Goal: Task Accomplishment & Management: Use online tool/utility

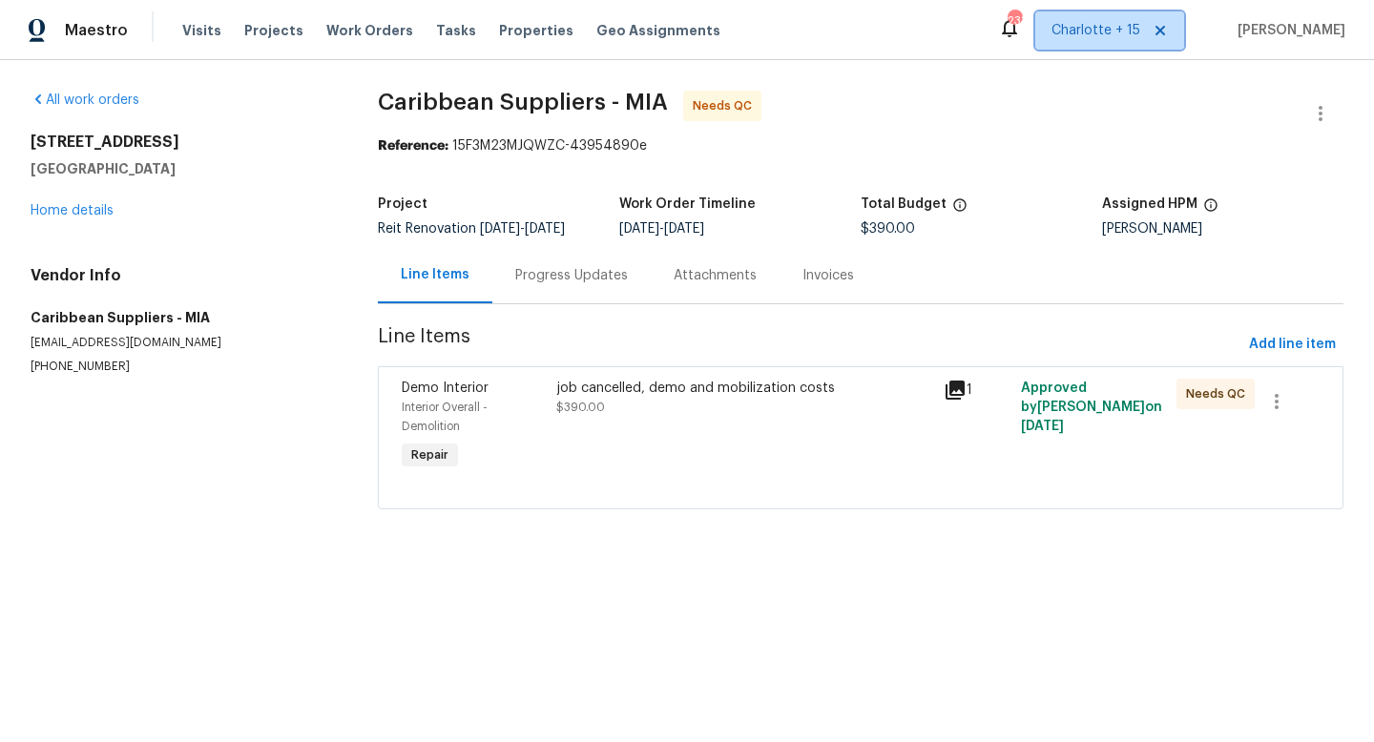
click at [1164, 18] on span "Charlotte + 15" at bounding box center [1109, 30] width 149 height 38
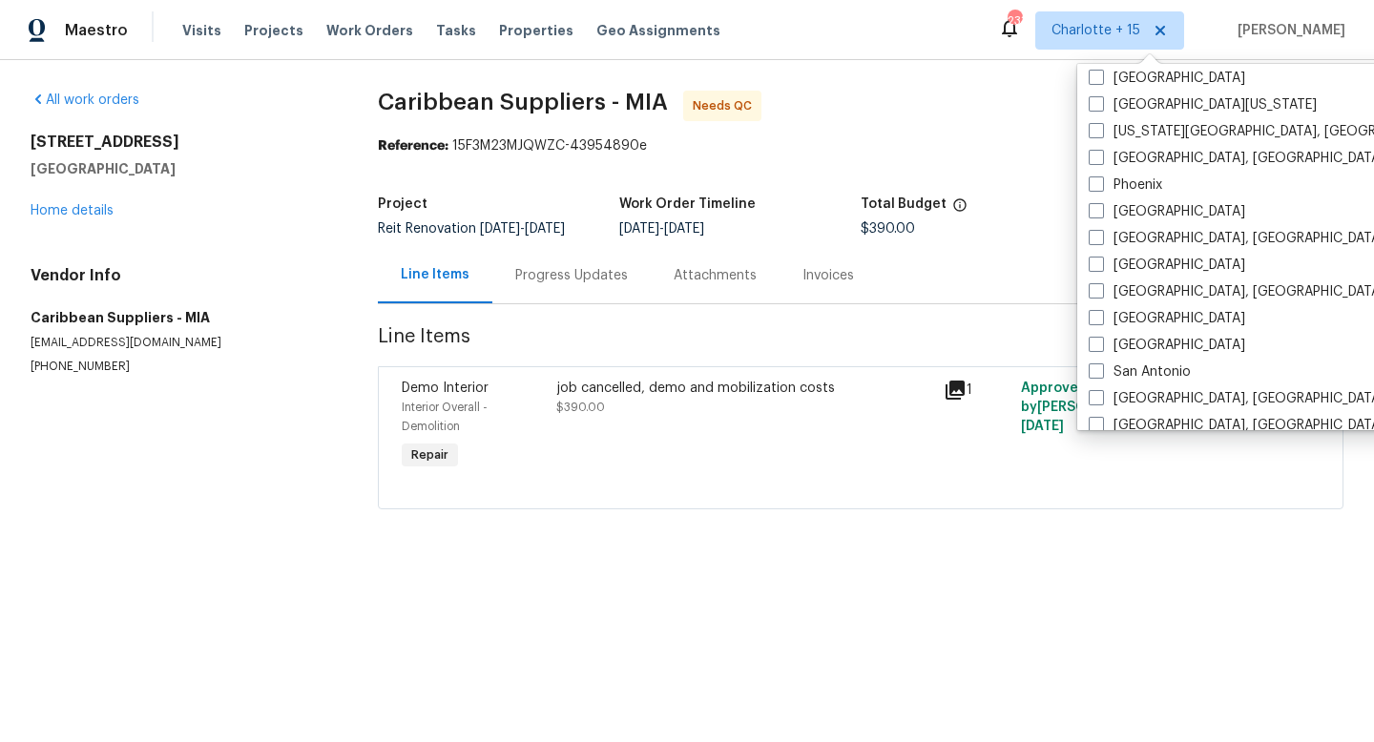
scroll to position [1129, 0]
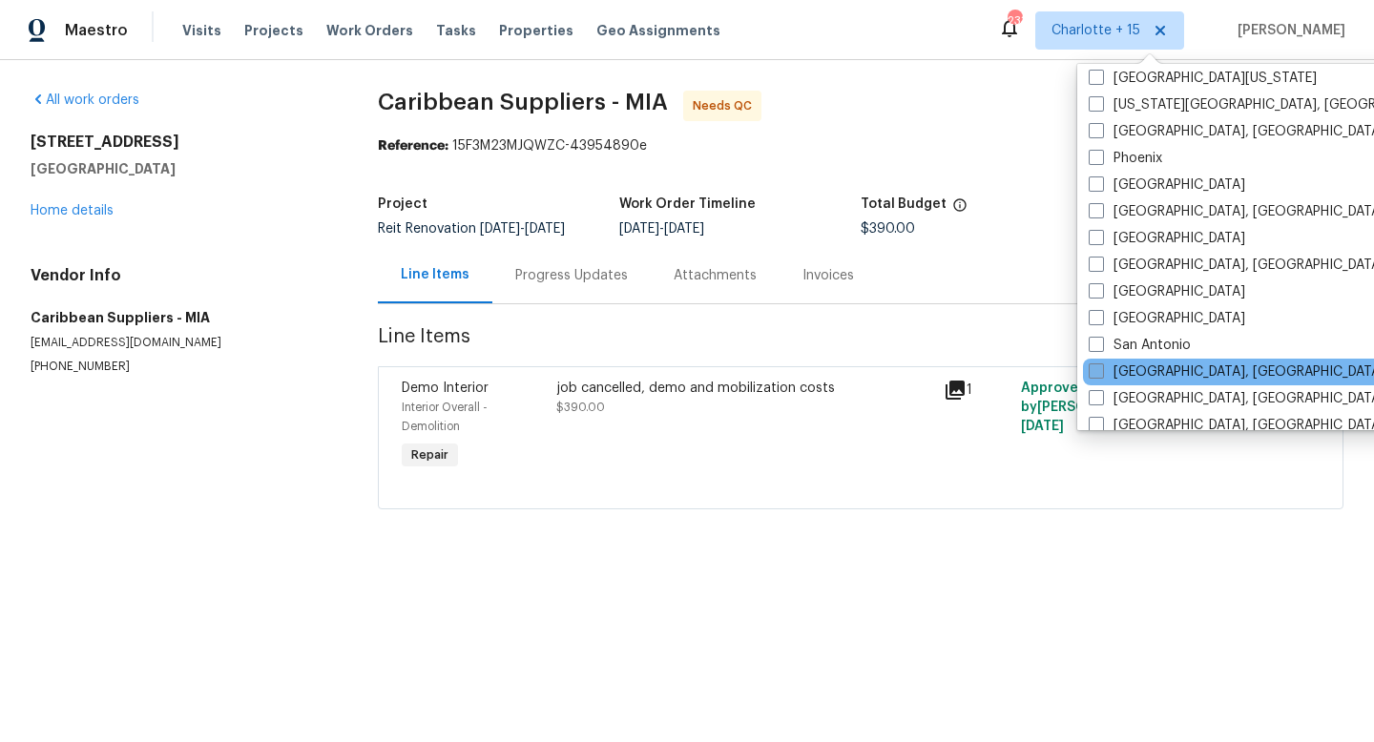
click at [1094, 381] on label "San Diego, CA" at bounding box center [1237, 372] width 296 height 19
click at [1094, 375] on input "San Diego, CA" at bounding box center [1095, 369] width 12 height 12
checkbox input "true"
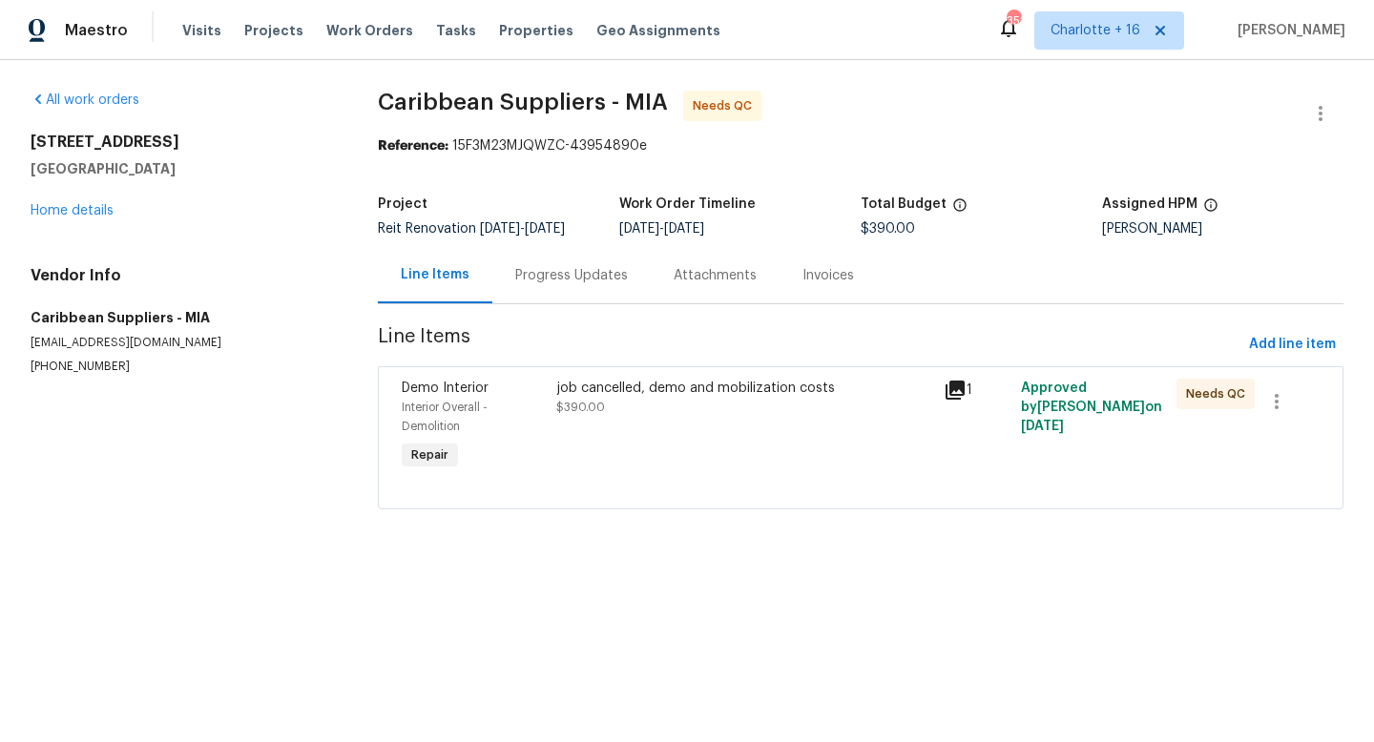
click at [1035, 218] on div "Total Budget" at bounding box center [981, 210] width 241 height 25
click at [370, 23] on span "Work Orders" at bounding box center [369, 30] width 87 height 19
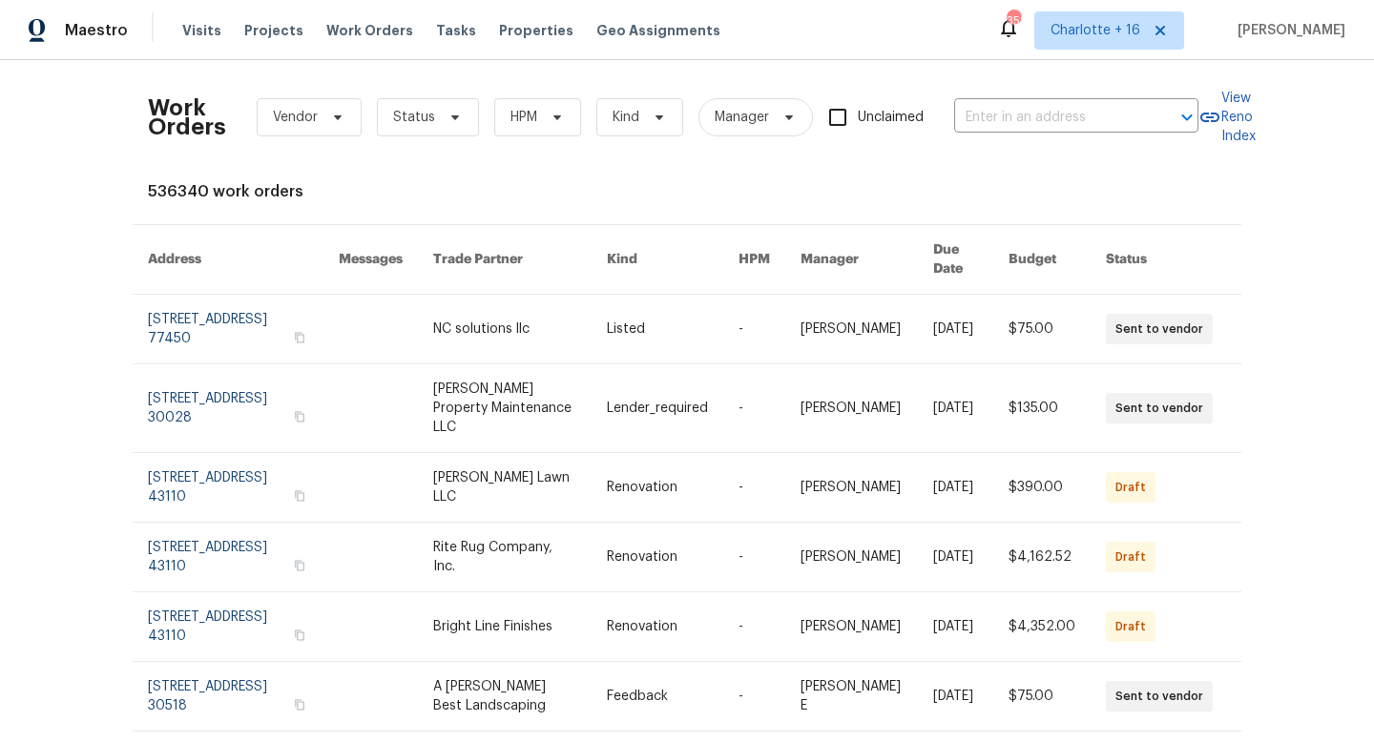
click at [201, 40] on div "Visits Projects Work Orders Tasks Properties Geo Assignments" at bounding box center [462, 30] width 561 height 38
click at [201, 26] on span "Visits" at bounding box center [201, 30] width 39 height 19
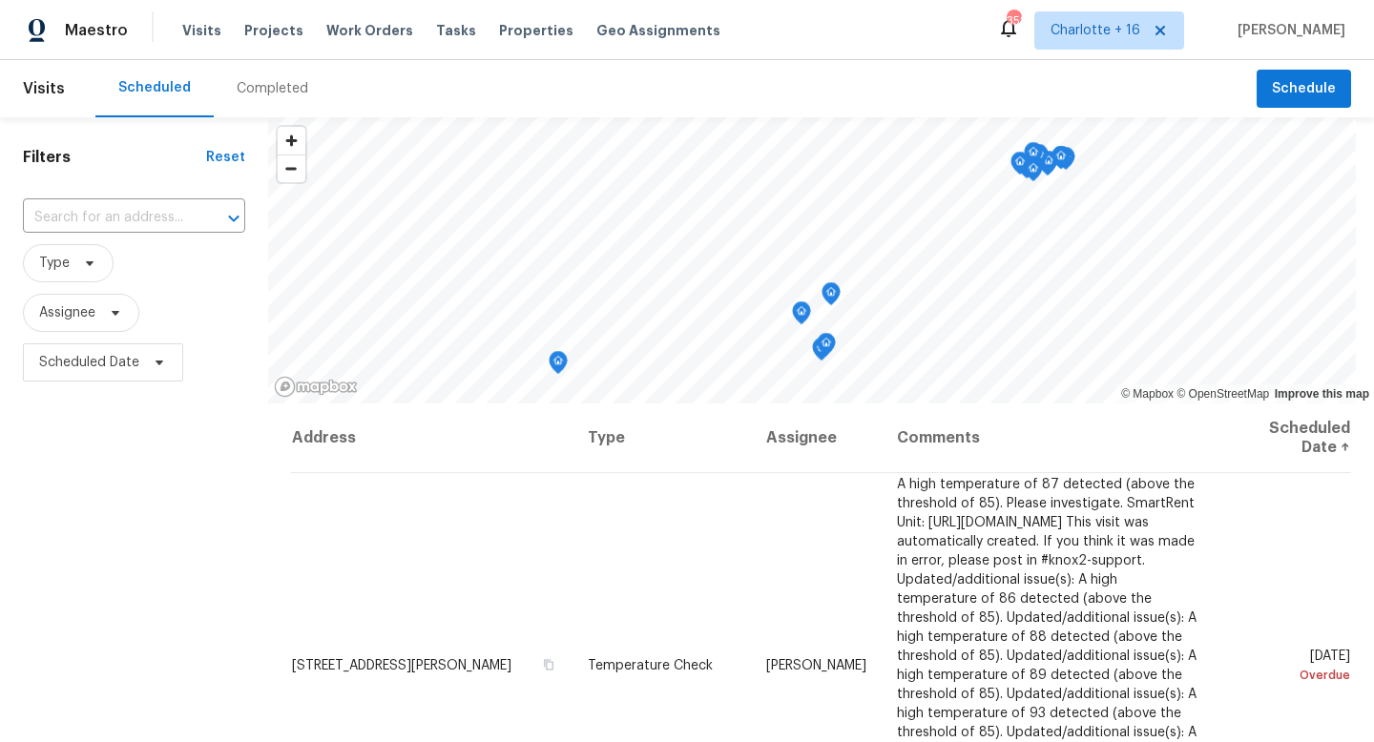
click at [129, 201] on div "​" at bounding box center [134, 218] width 222 height 41
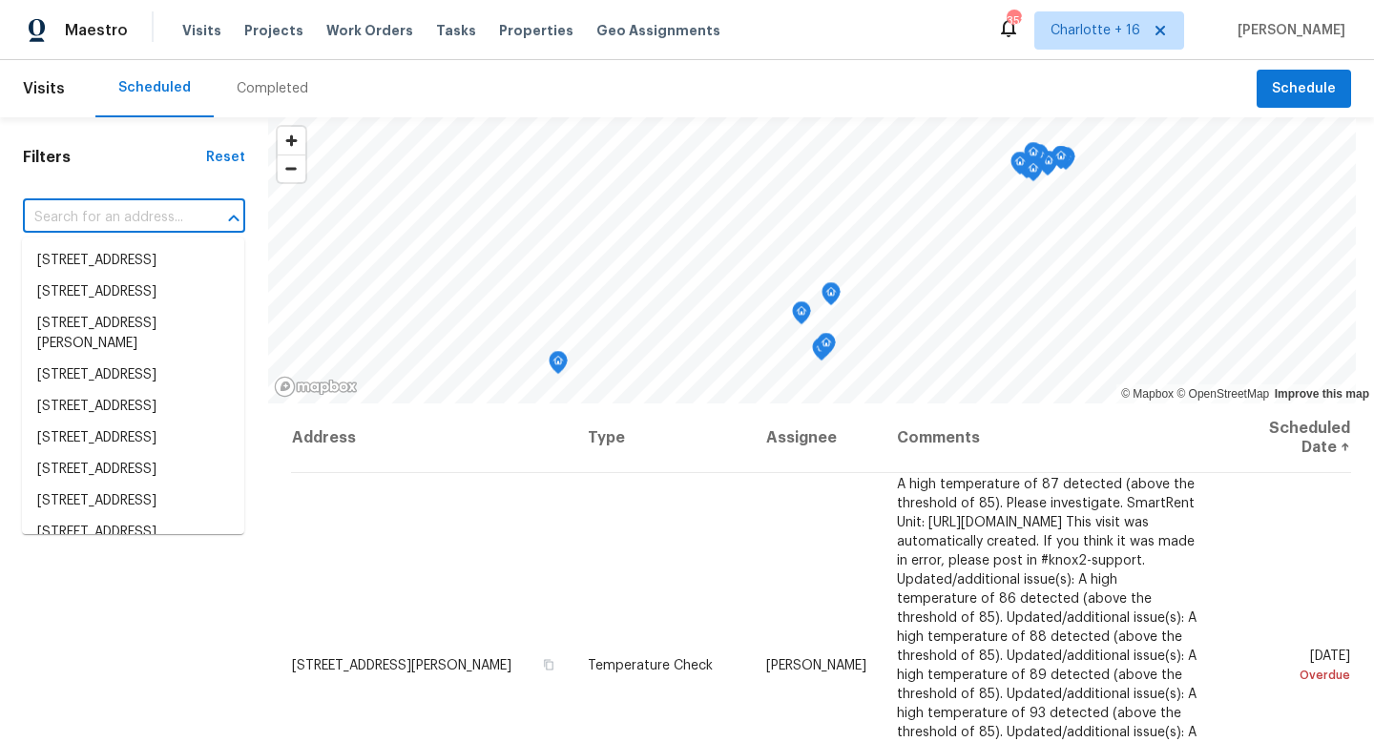
paste input "5996 College Ave"
type input "5996 College Ave"
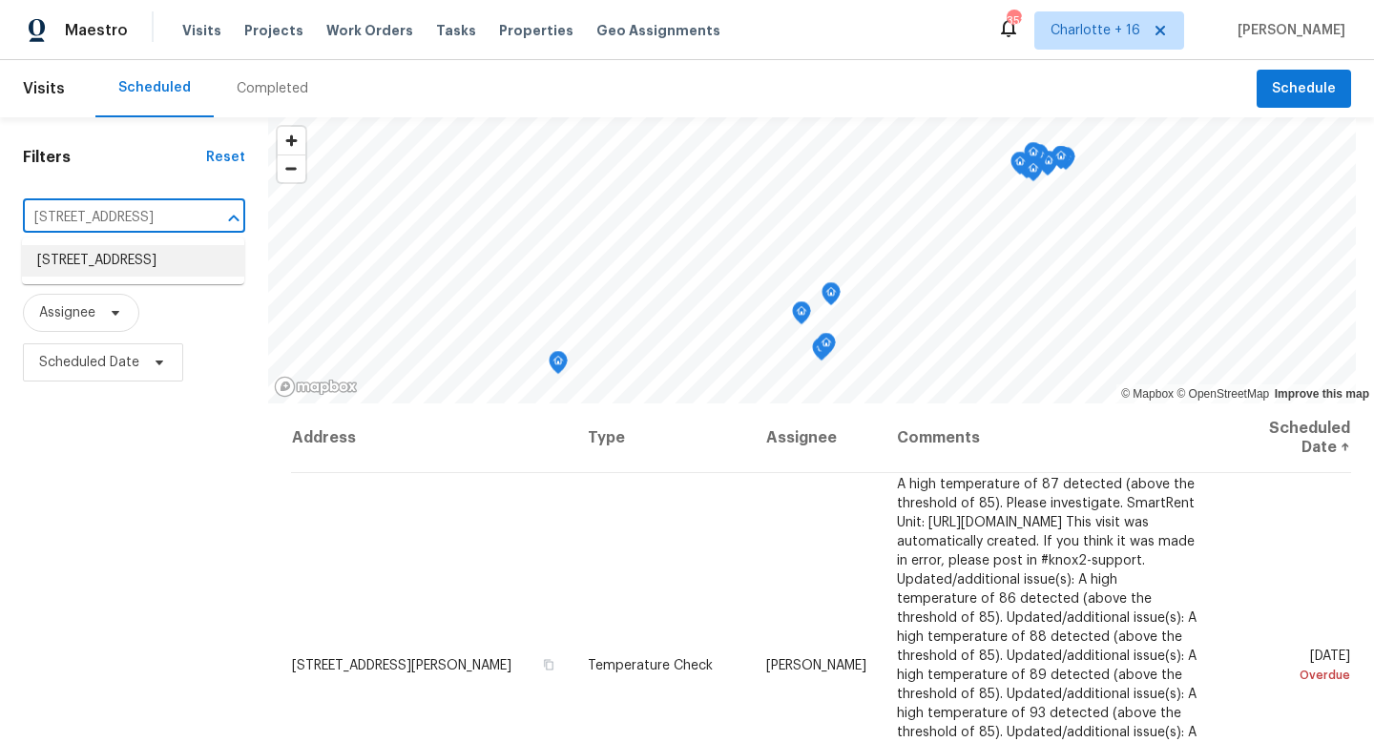
click at [130, 264] on li "5996 College Ave, San Diego, CA 92120" at bounding box center [133, 260] width 222 height 31
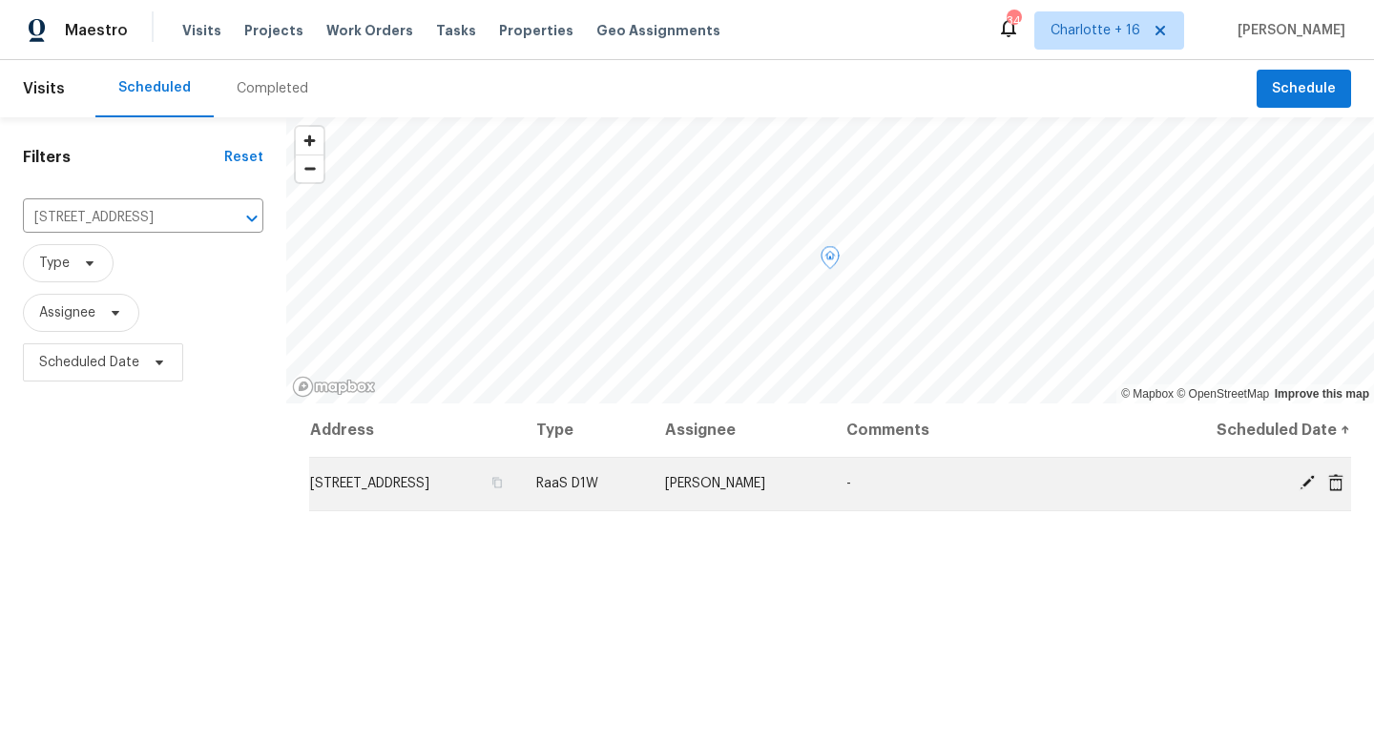
click at [1309, 481] on icon at bounding box center [1307, 482] width 15 height 15
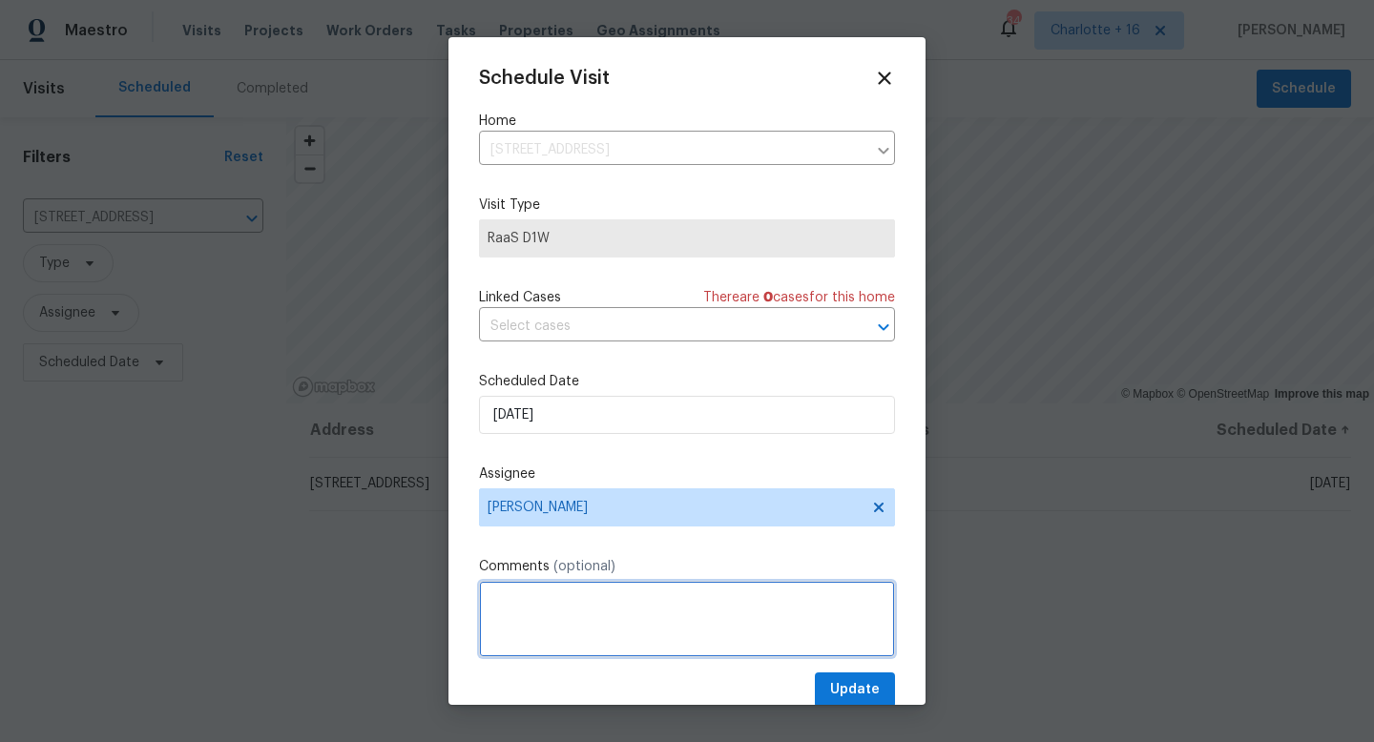
click at [611, 607] on textarea at bounding box center [687, 619] width 416 height 76
paste textarea "https://opendoor.slack.com/archives/C07MY6AKJKG/p1757522629991759"
type textarea "https://opendoor.slack.com/archives/C07MY6AKJKG/p1757522629991759"
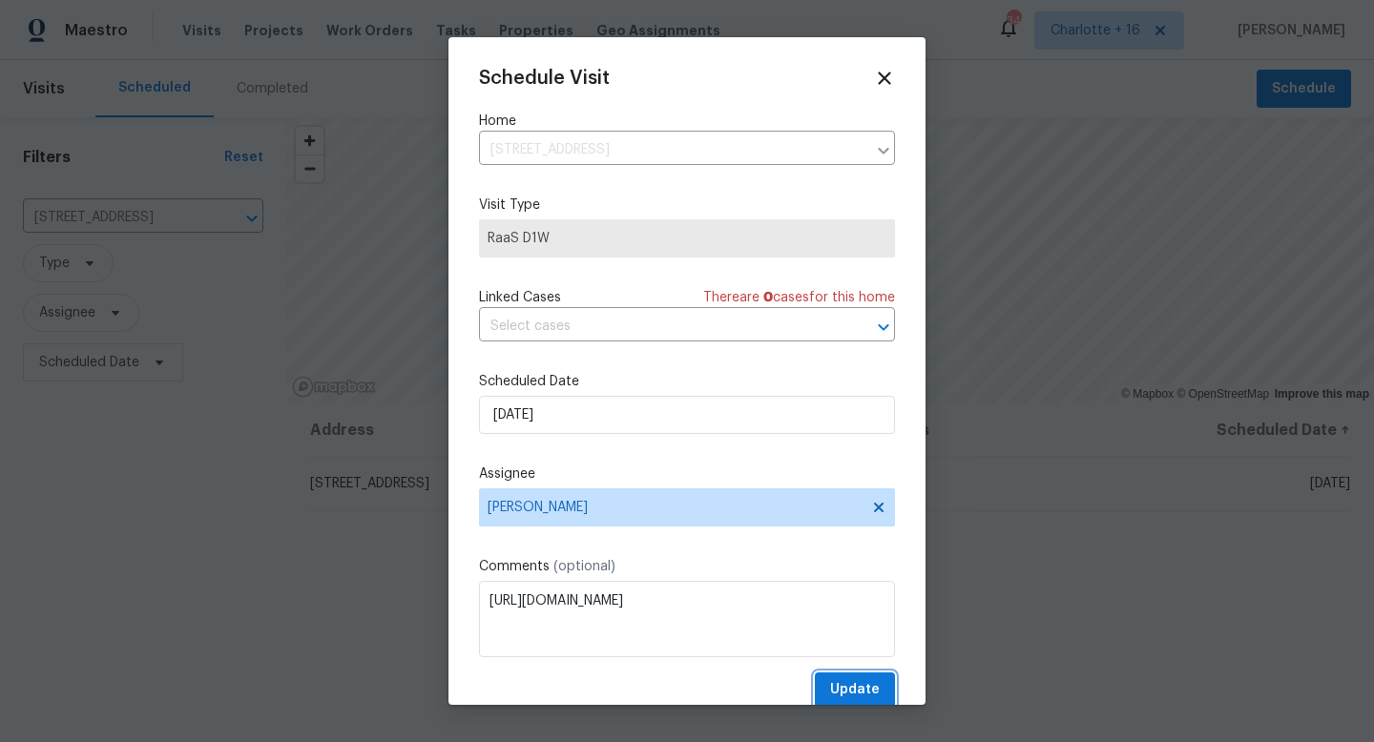
click at [868, 686] on span "Update" at bounding box center [855, 690] width 50 height 24
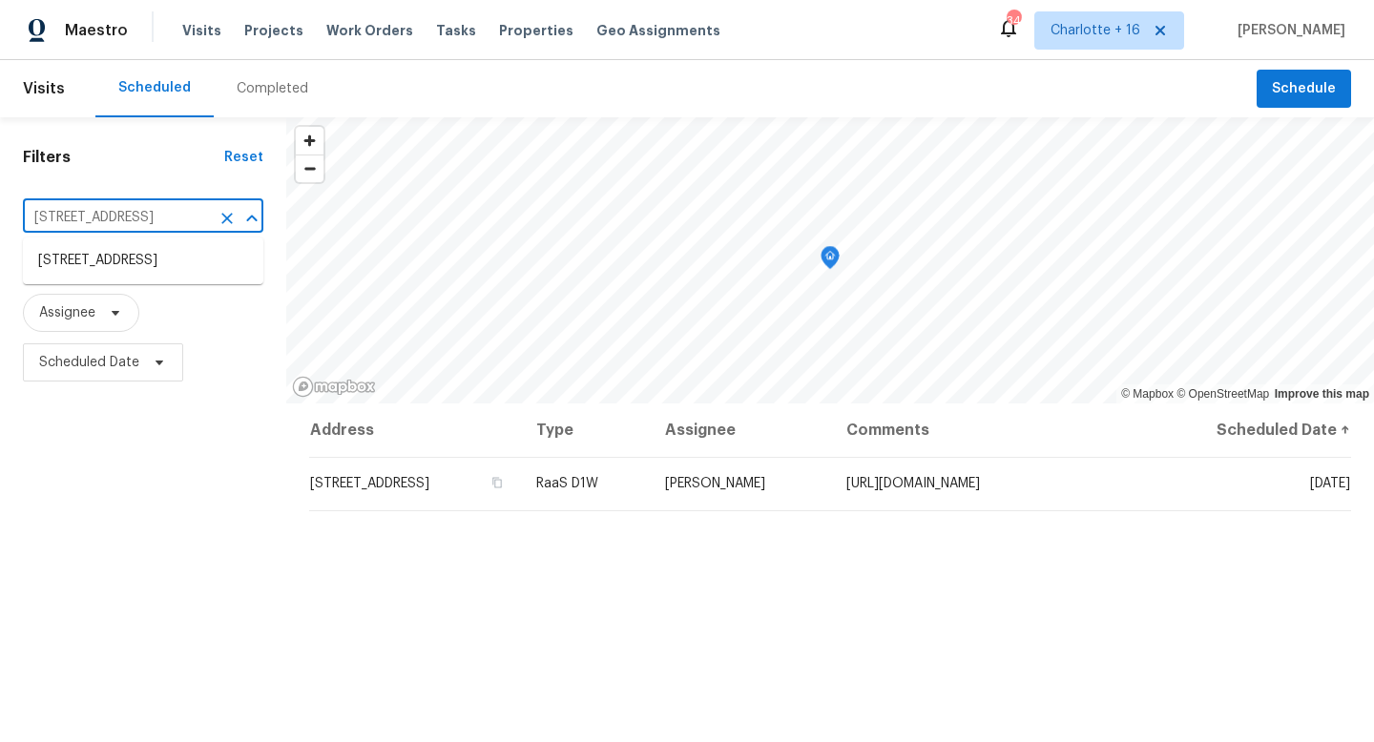
click at [79, 227] on input "5996 College Ave, San Diego, CA 92120" at bounding box center [116, 218] width 187 height 30
paste input "15317 Athol St"
type input "15317 Athol St"
click at [72, 260] on li "15317 Athol St, Fontana, CA 92335" at bounding box center [143, 260] width 240 height 31
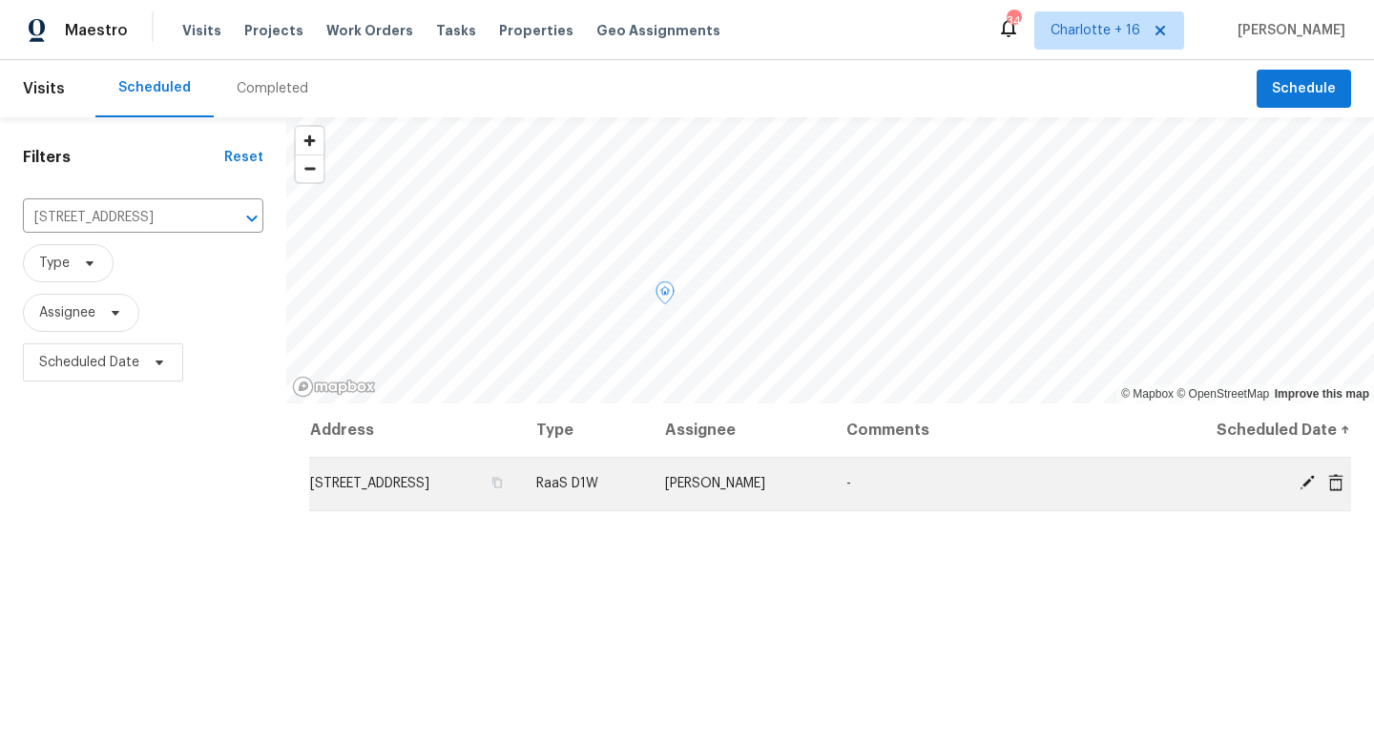
click at [1309, 482] on icon at bounding box center [1307, 482] width 15 height 15
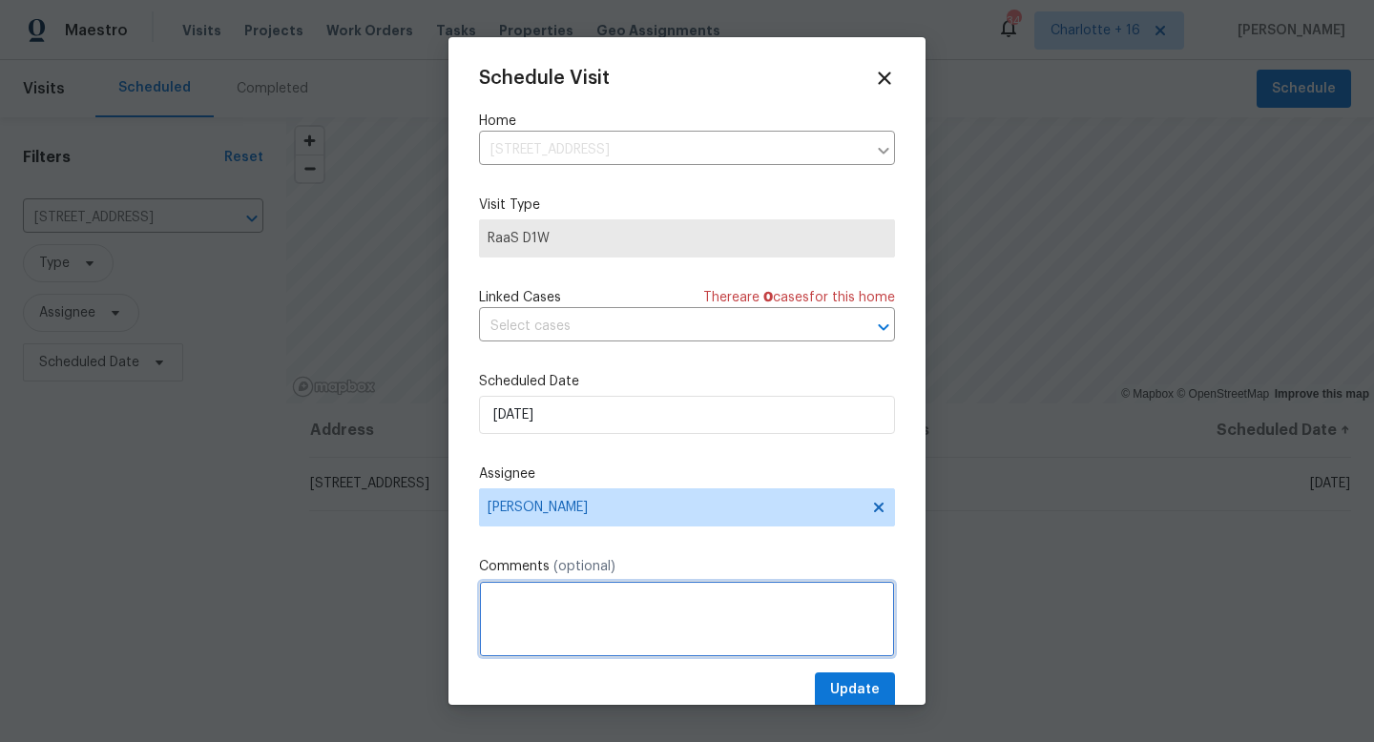
click at [655, 585] on textarea at bounding box center [687, 619] width 416 height 76
paste textarea "https://opendoor.slack.com/archives/C07MY6AKJKG/p1757523276183039"
type textarea "https://opendoor.slack.com/archives/C07MY6AKJKG/p1757523276183039"
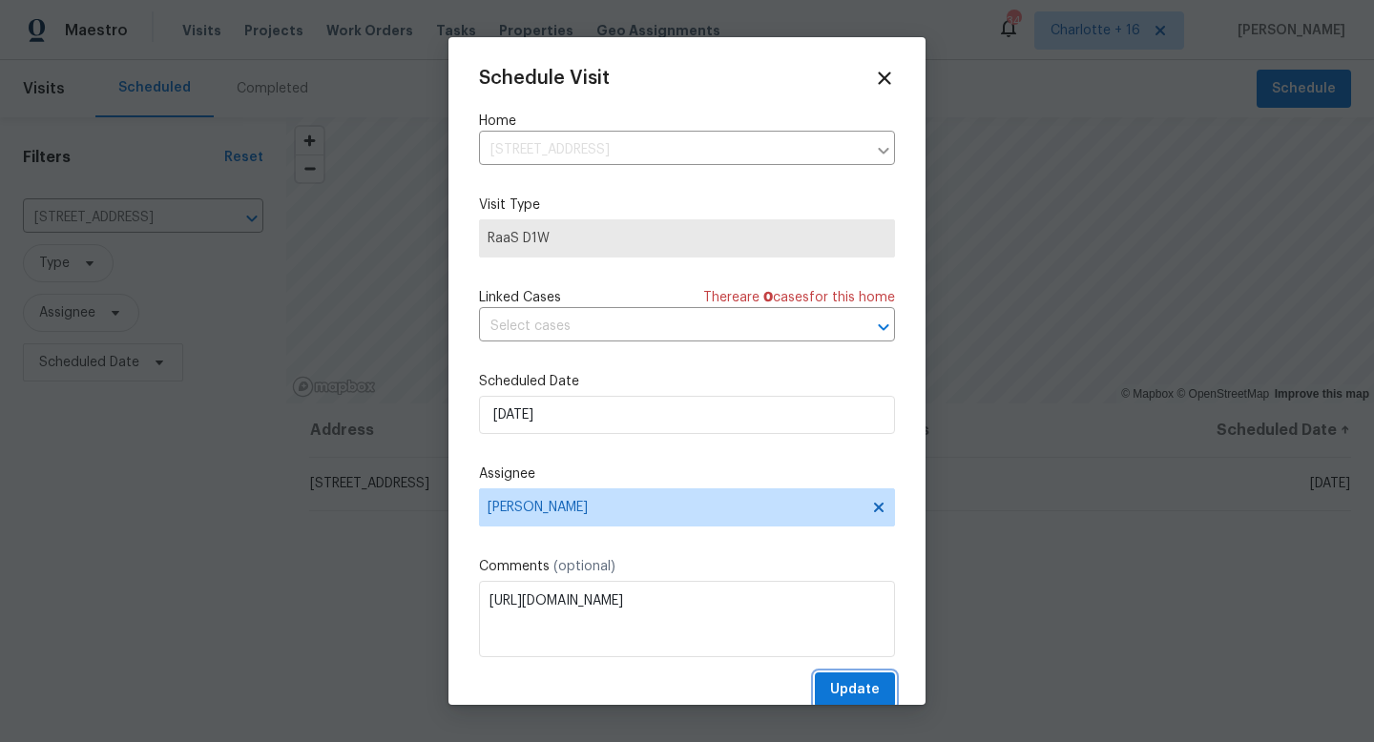
click at [849, 688] on span "Update" at bounding box center [855, 690] width 50 height 24
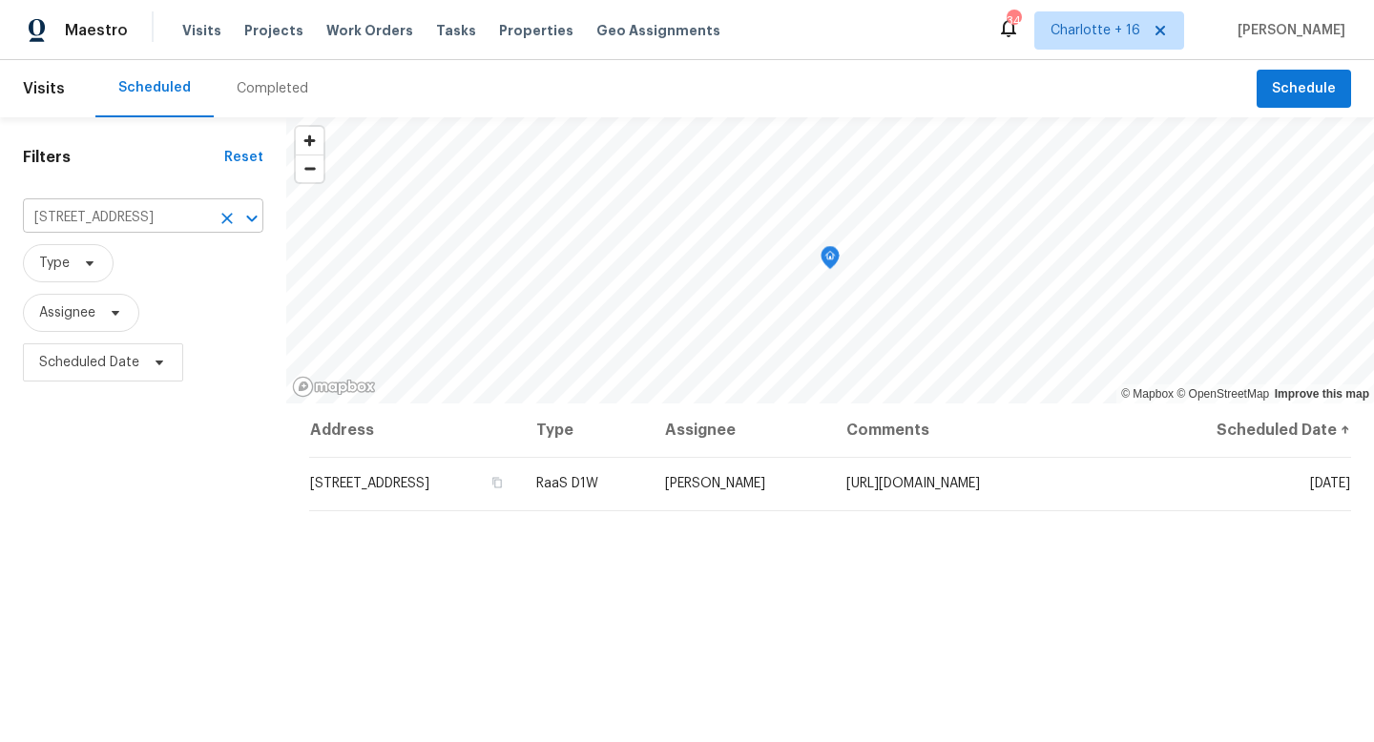
click at [197, 210] on input "15317 Athol St, Fontana, CA 92335" at bounding box center [116, 218] width 187 height 30
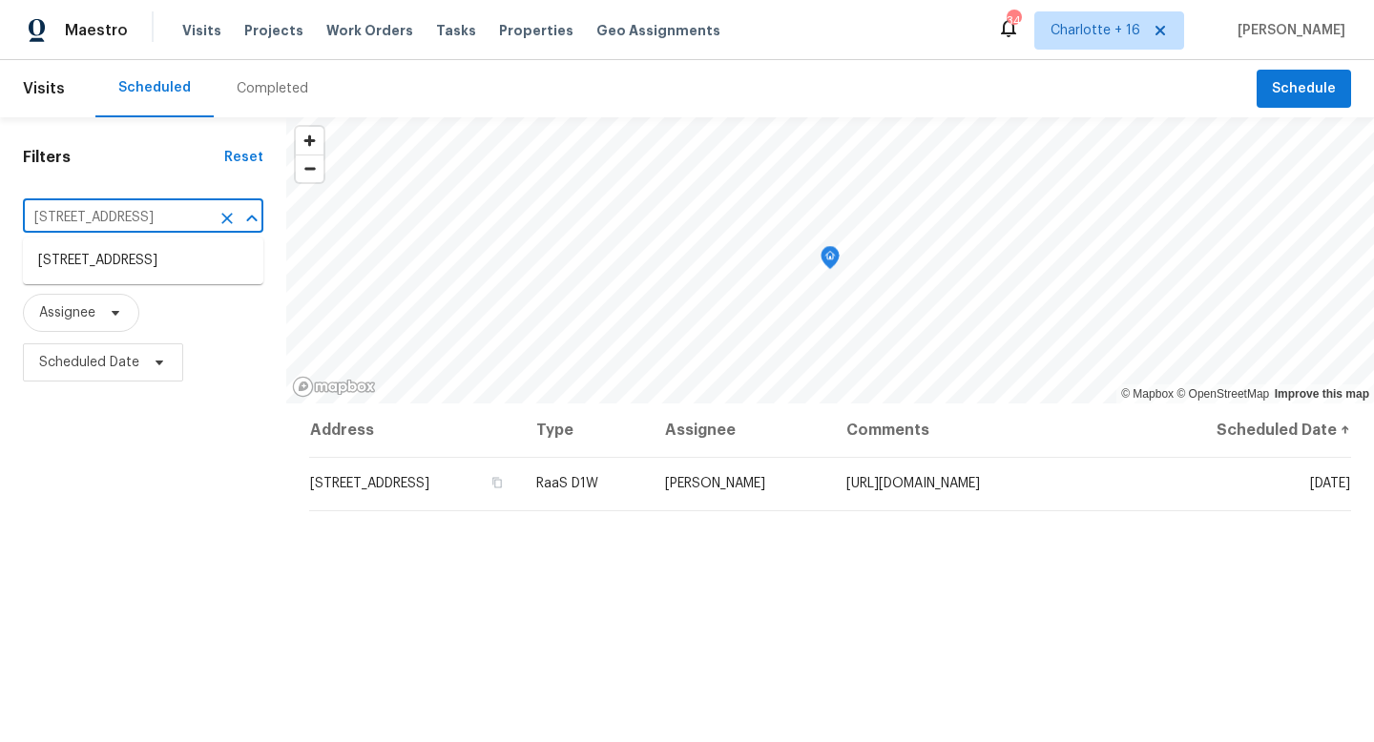
click at [197, 210] on input "15317 Athol St, Fontana, CA 92335" at bounding box center [116, 218] width 187 height 30
paste input "717 Ropehaven Ct"
type input "1717 Ropehaven Ct"
click at [206, 269] on li "[STREET_ADDRESS]" at bounding box center [143, 260] width 240 height 31
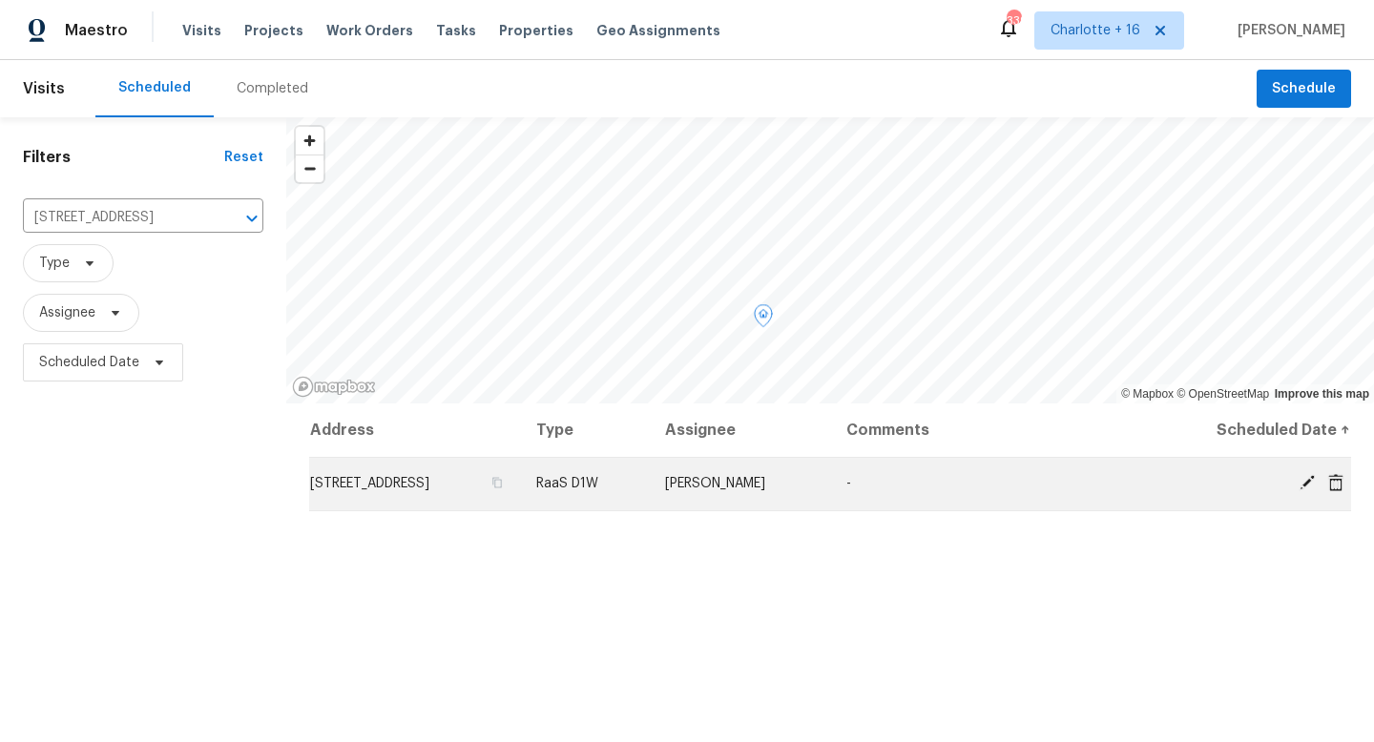
click at [946, 479] on td "-" at bounding box center [987, 483] width 313 height 53
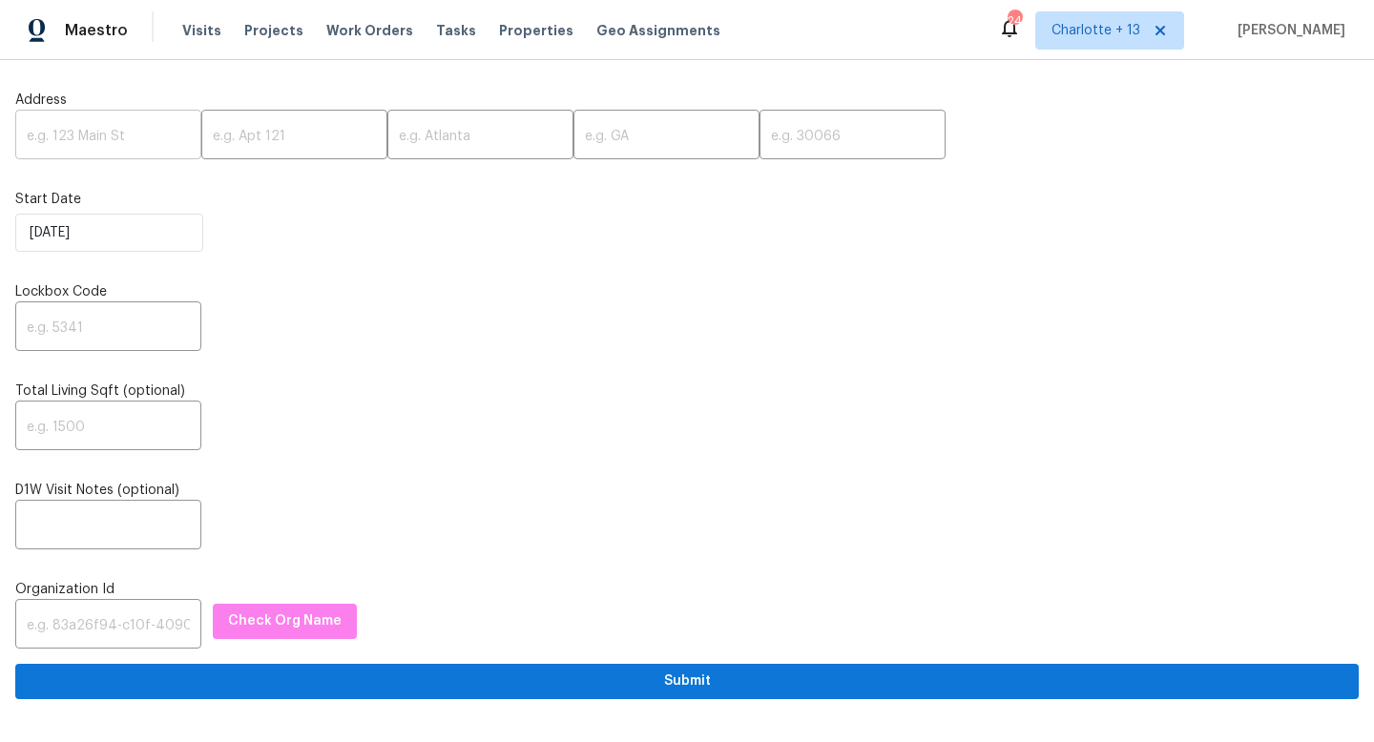
click at [65, 121] on input "text" at bounding box center [108, 136] width 186 height 45
paste input "1123 Redan Way, Stone Mountain, GA 30088"
drag, startPoint x: 174, startPoint y: 139, endPoint x: 134, endPoint y: 133, distance: 40.6
click at [134, 133] on input "1123 Redan Way, Stone Mountain, GA 30088" at bounding box center [108, 136] width 186 height 45
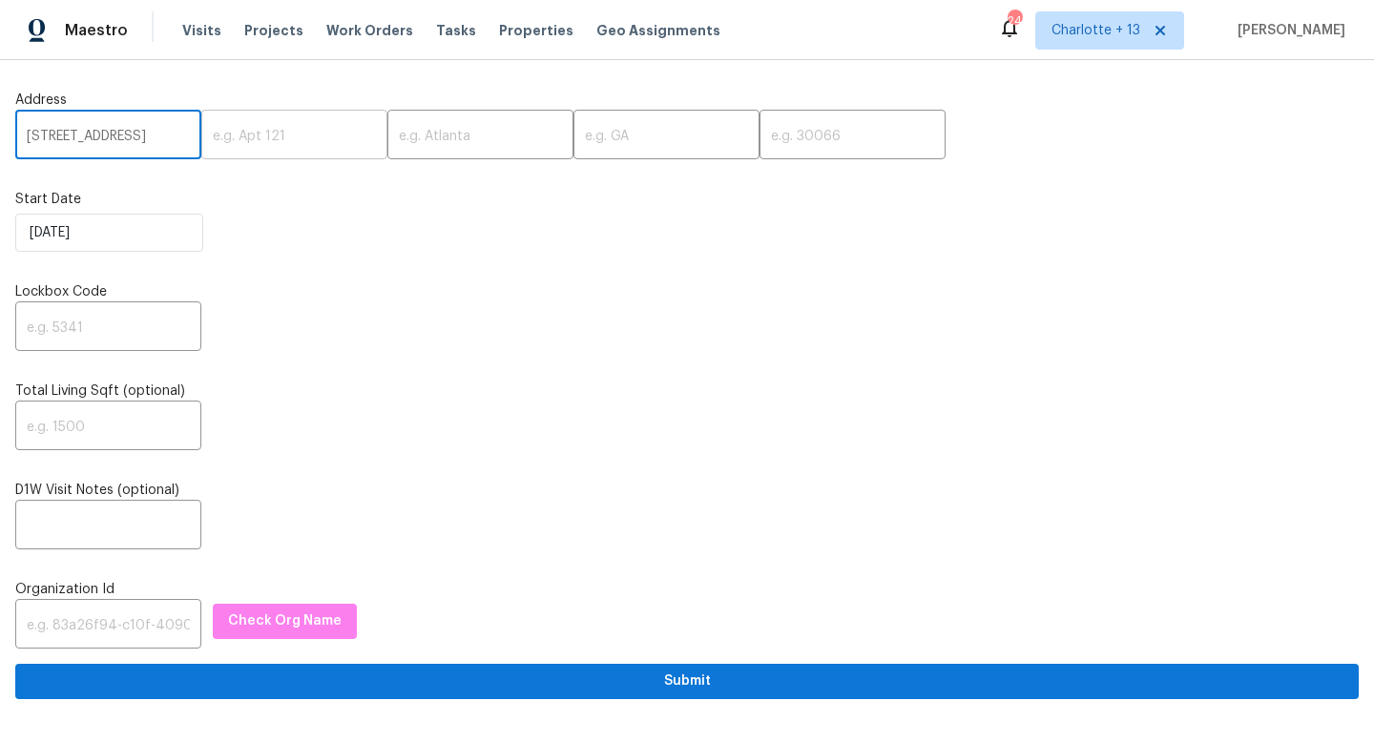
drag, startPoint x: 143, startPoint y: 135, endPoint x: 245, endPoint y: 122, distance: 103.0
click at [245, 122] on div "1123 Redan Way, Stone Mountain, GA 30088 ​ ​ ​ ​ ​" at bounding box center [686, 136] width 1343 height 45
click at [156, 113] on div "Address 1123 Redan Way, Stone Mountain, GA 30088 ​ ​ ​ ​ ​" at bounding box center [686, 125] width 1343 height 69
click at [133, 138] on input "1123 Redan Way, Stone Mountain, GA 30088" at bounding box center [108, 136] width 186 height 45
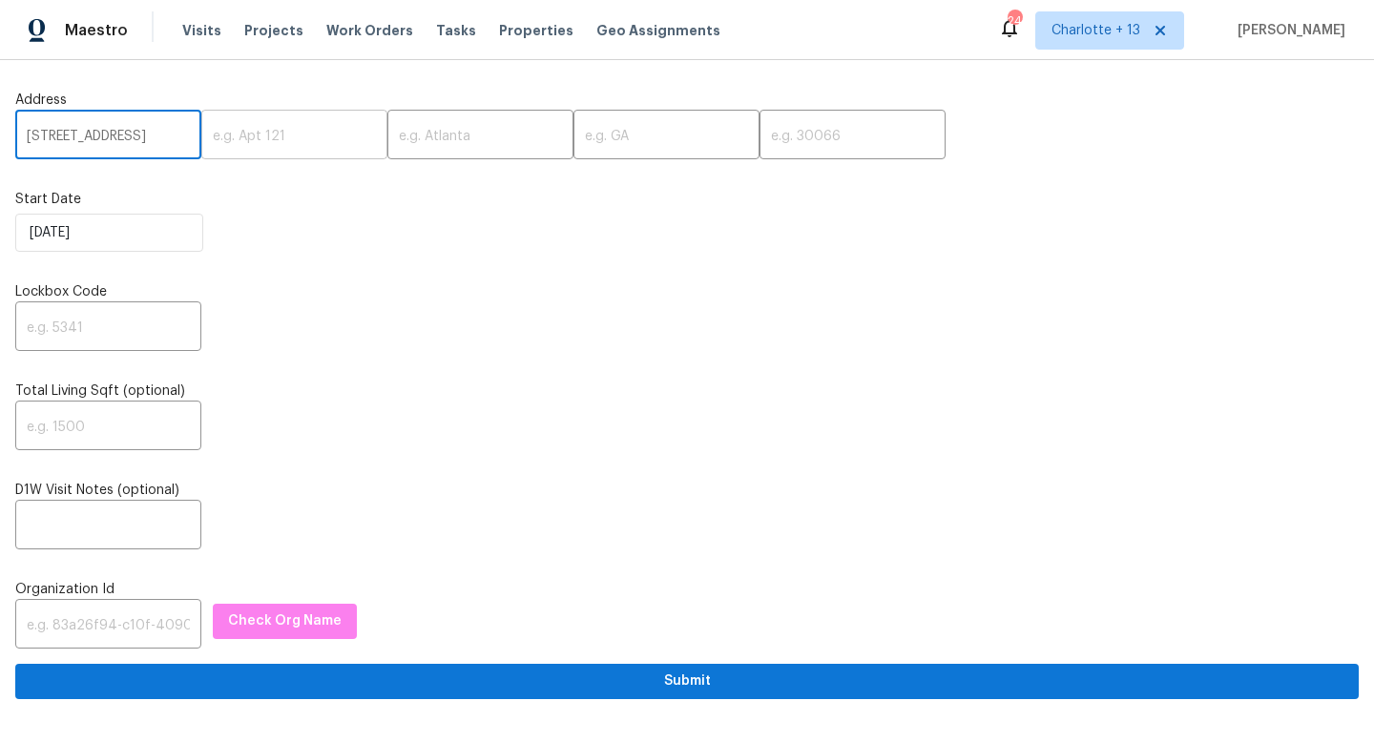
scroll to position [0, 129]
drag, startPoint x: 153, startPoint y: 138, endPoint x: 243, endPoint y: 141, distance: 90.7
click at [243, 141] on div "1123 Redan Way, Stone Mountain, GA 30088 ​ ​ ​ ​ ​" at bounding box center [686, 136] width 1343 height 45
click at [138, 136] on input "1123 Redan Way, Stone Mountain, GA 30088" at bounding box center [108, 136] width 186 height 45
drag, startPoint x: 130, startPoint y: 135, endPoint x: 178, endPoint y: 140, distance: 48.9
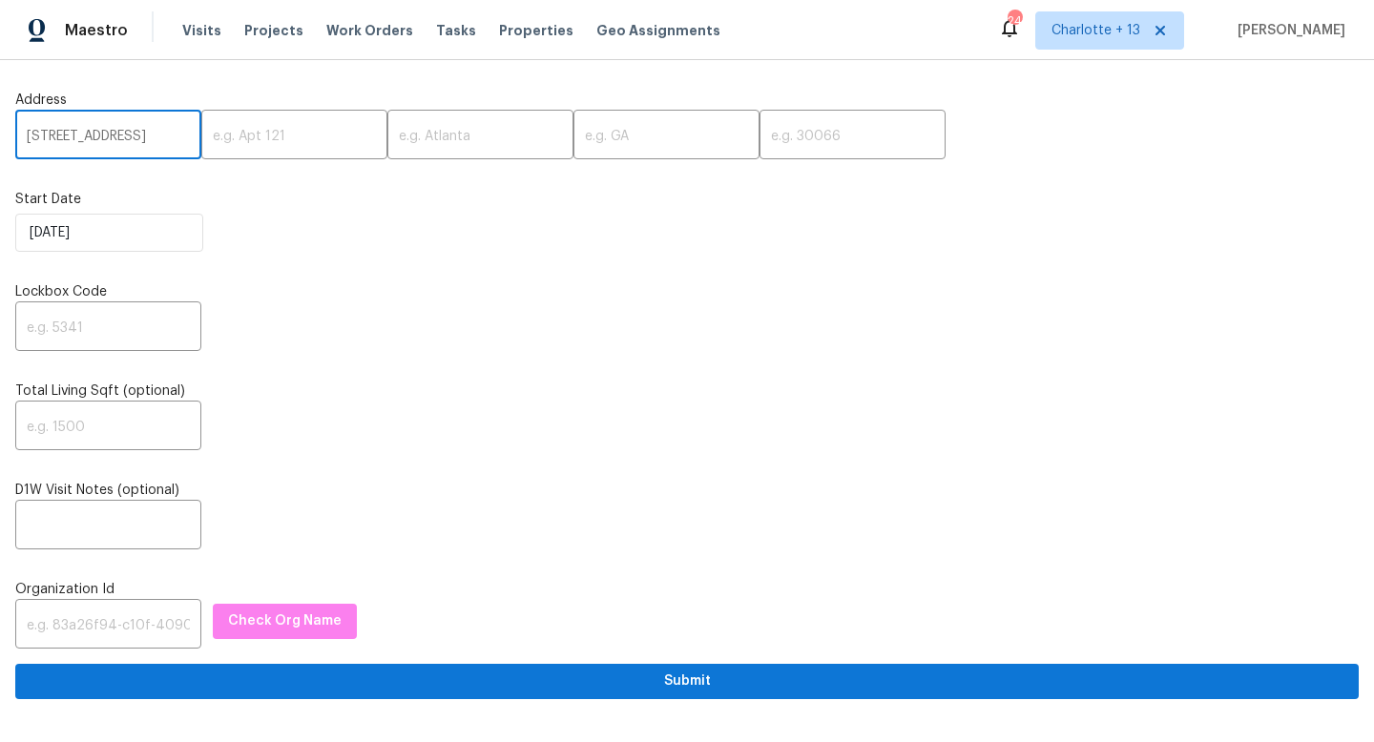
click at [178, 140] on input "1123 Redan Way, Stone Mountain, GA 30088" at bounding box center [108, 136] width 186 height 45
type input "1123 Redan Way, Stone Mountain, GA"
click at [776, 142] on input "text" at bounding box center [852, 136] width 186 height 45
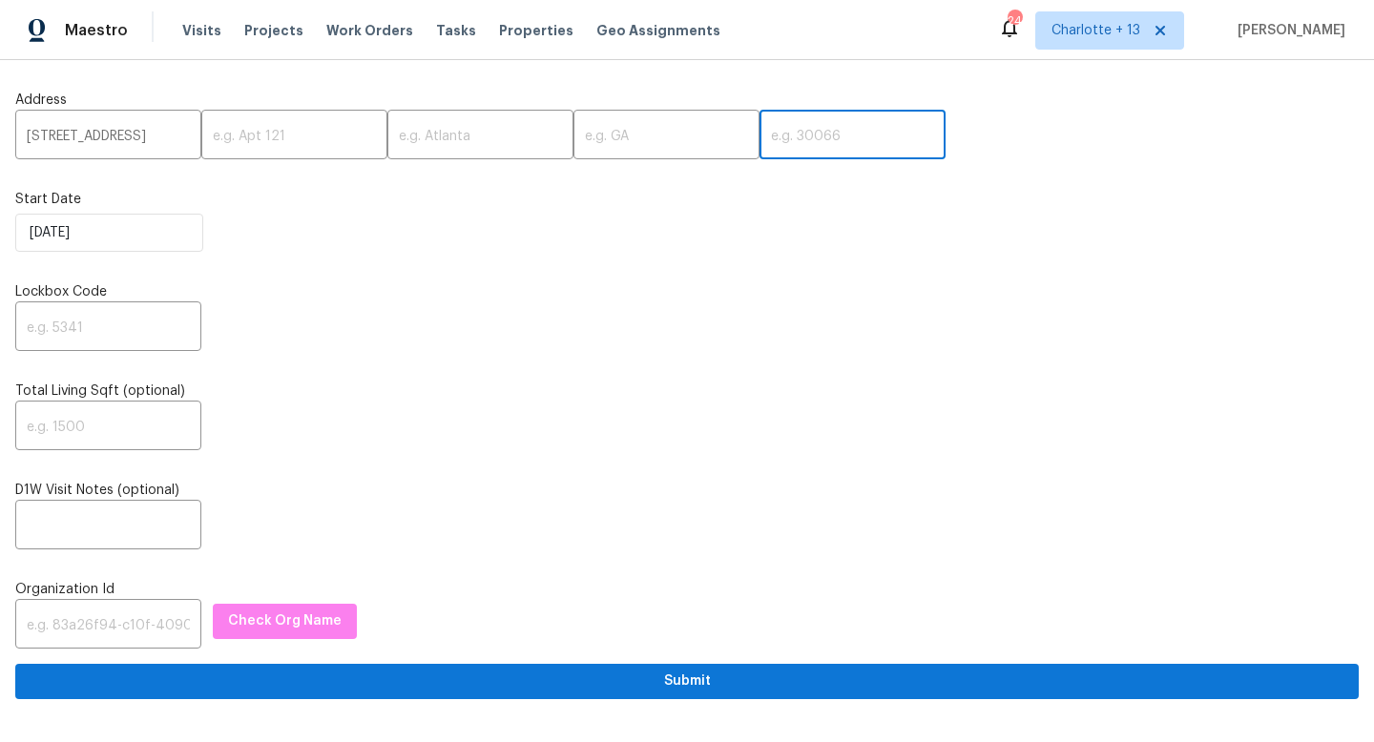
paste input "30088"
type input "30088"
click at [573, 138] on input "text" at bounding box center [666, 136] width 186 height 45
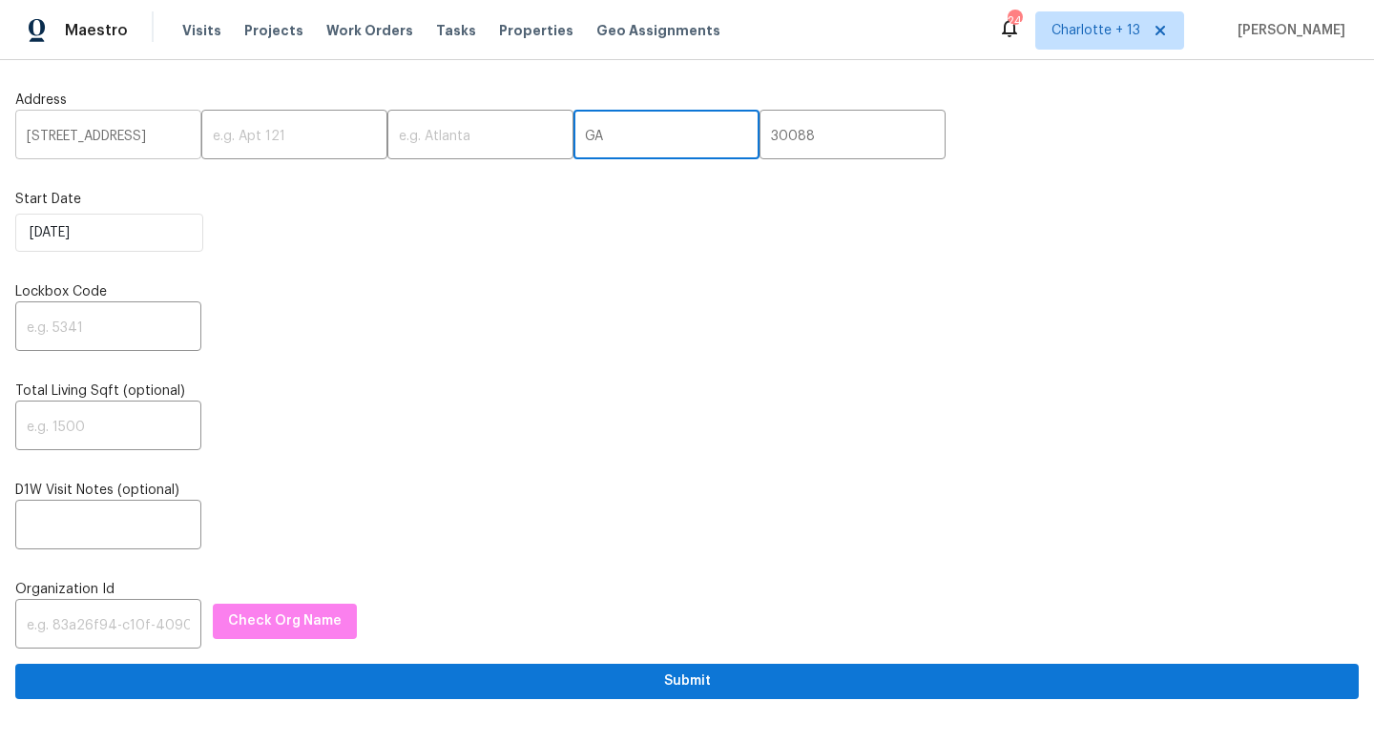
type input "GA"
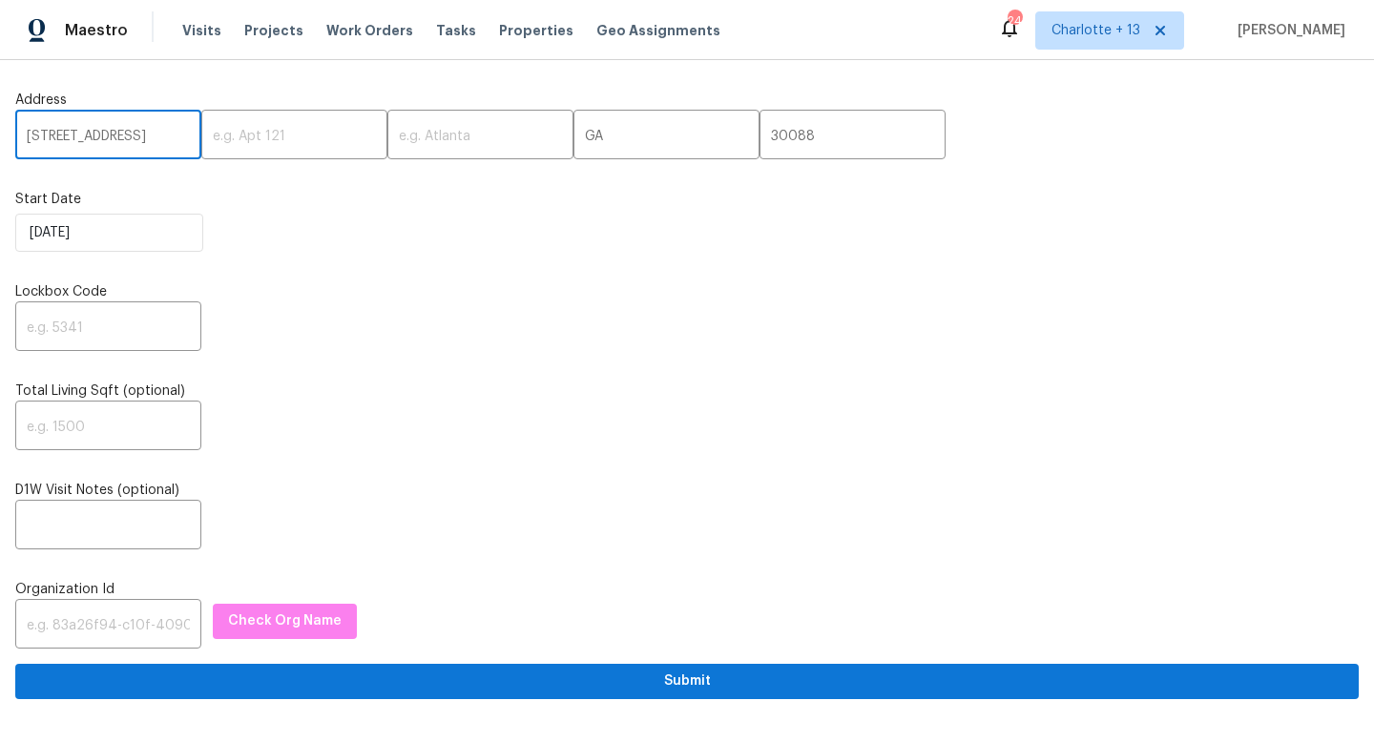
click at [129, 133] on input "1123 Redan Way, Stone Mountain, GA" at bounding box center [108, 136] width 186 height 45
drag, startPoint x: 134, startPoint y: 135, endPoint x: 144, endPoint y: 135, distance: 10.5
click at [144, 135] on input "1123 Redan Way, Stone Mountain, GA" at bounding box center [108, 136] width 186 height 45
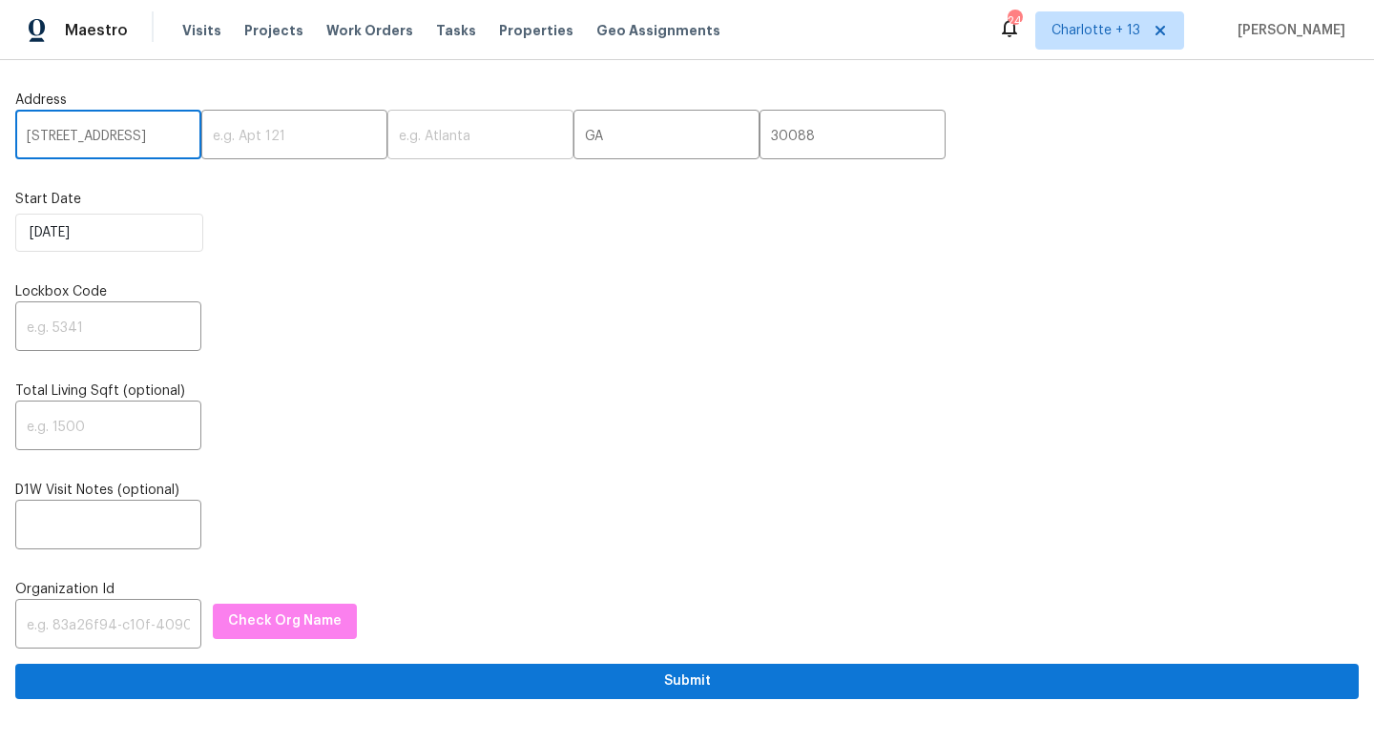
type input "1123 Redan Way, , GA"
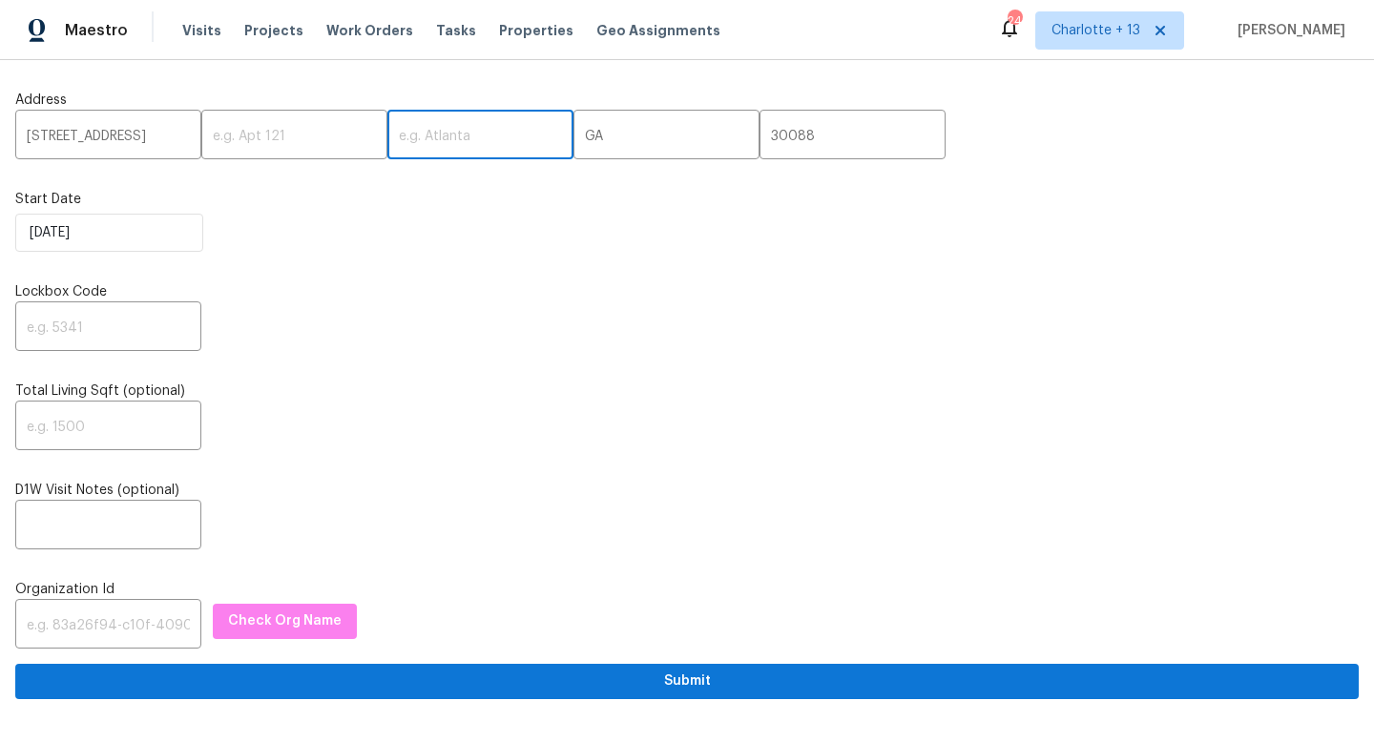
click at [402, 141] on input "text" at bounding box center [480, 136] width 186 height 45
paste input "Stone Mountain"
type input "Stone Mountain"
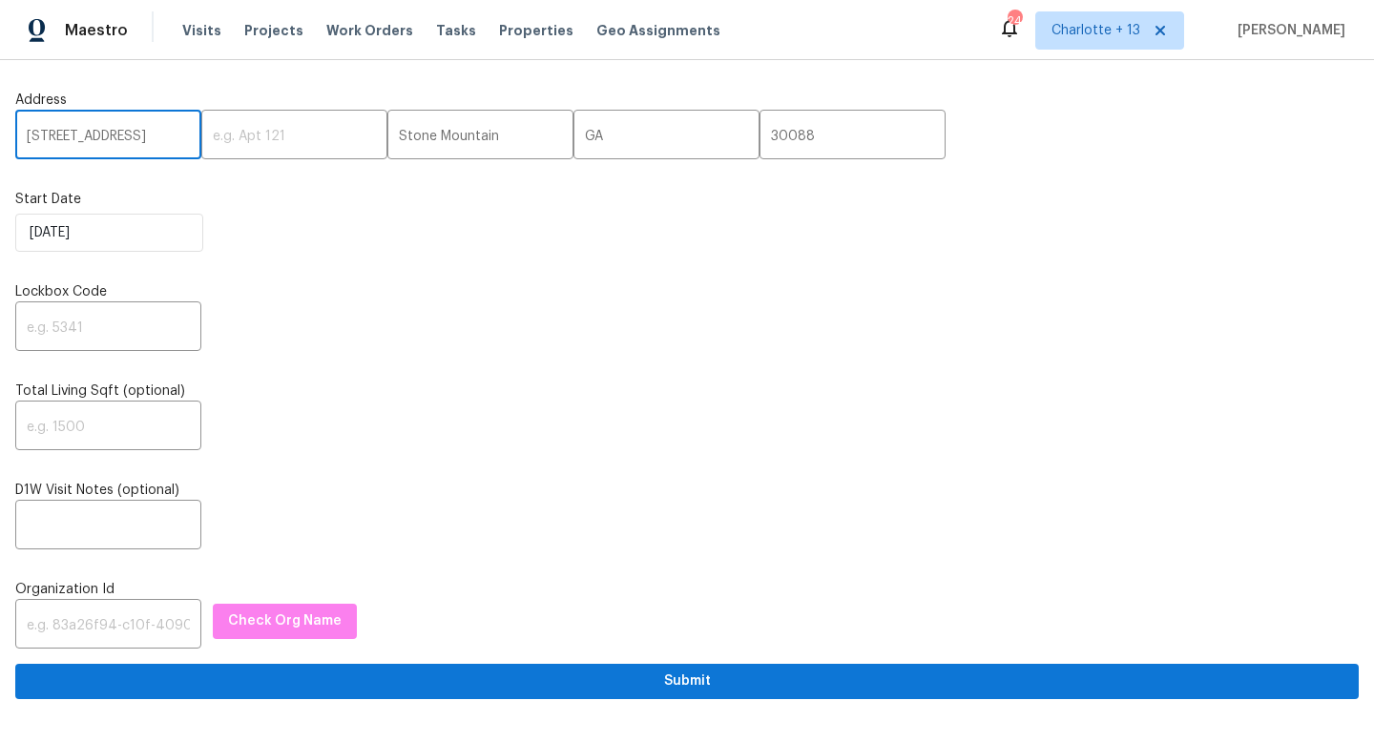
click at [172, 136] on input "1123 Redan Way, , GA" at bounding box center [108, 136] width 186 height 45
type input "1123 Redan Way"
click at [77, 330] on input "text" at bounding box center [108, 328] width 186 height 45
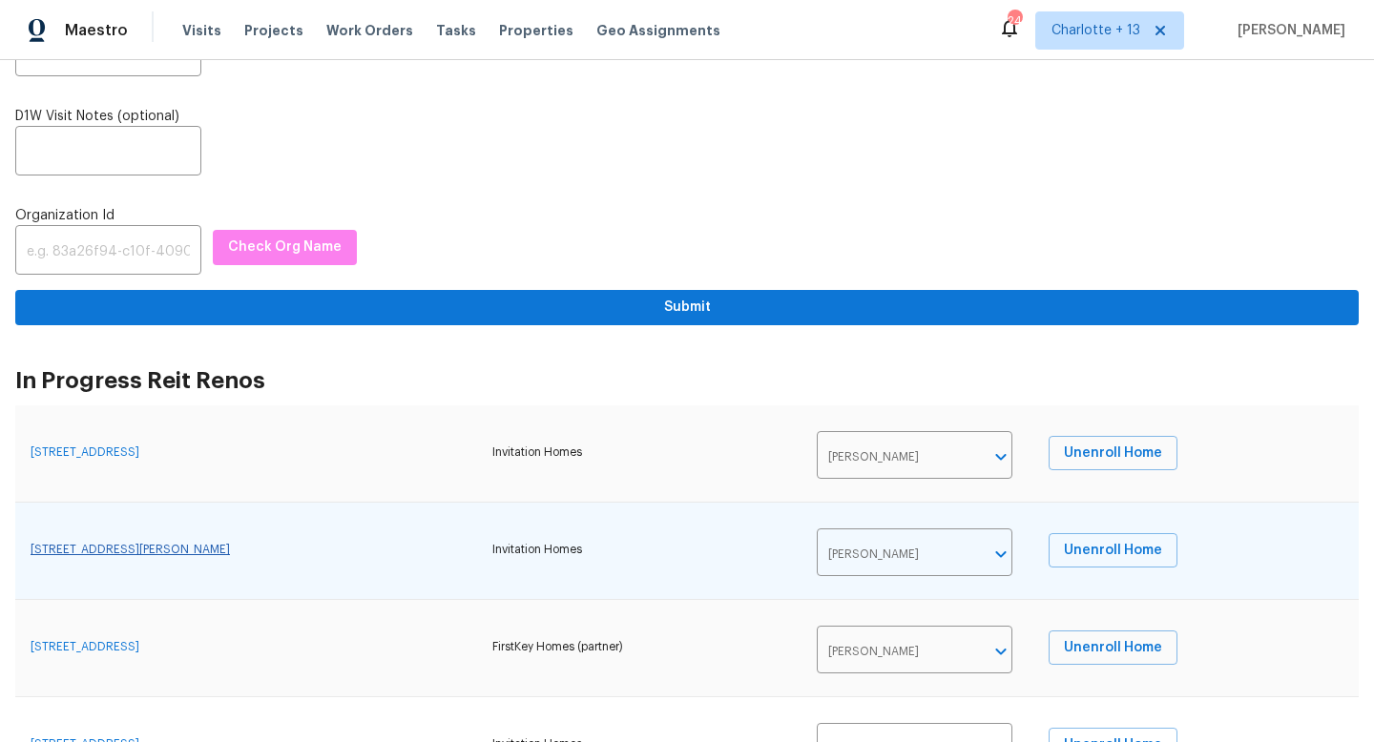
scroll to position [388, 0]
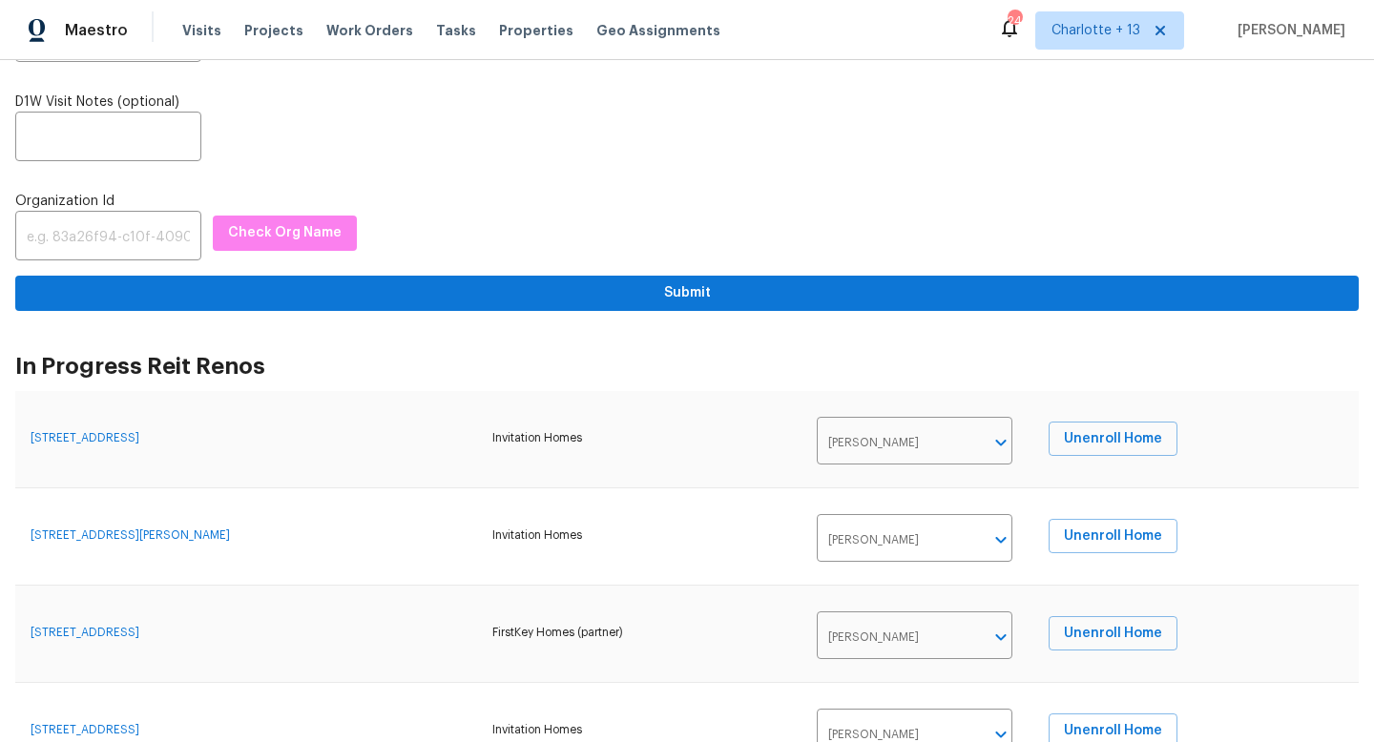
type input "0087"
click at [85, 239] on input "text" at bounding box center [108, 238] width 186 height 45
paste input "1349d153-b359-4f9b-b4dd-758ff939cc37"
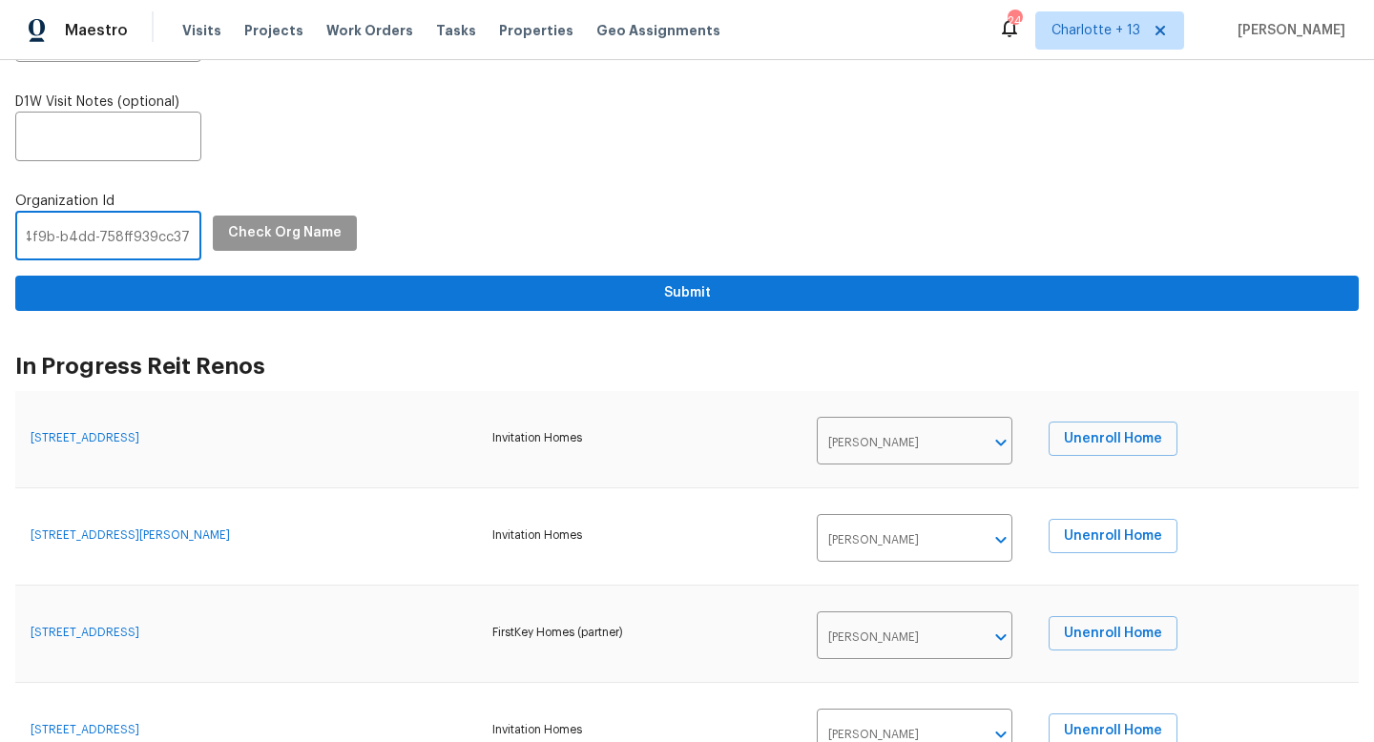
type input "1349d153-b359-4f9b-b4dd-758ff939cc37"
click at [260, 239] on span "Check Org Name" at bounding box center [285, 233] width 114 height 24
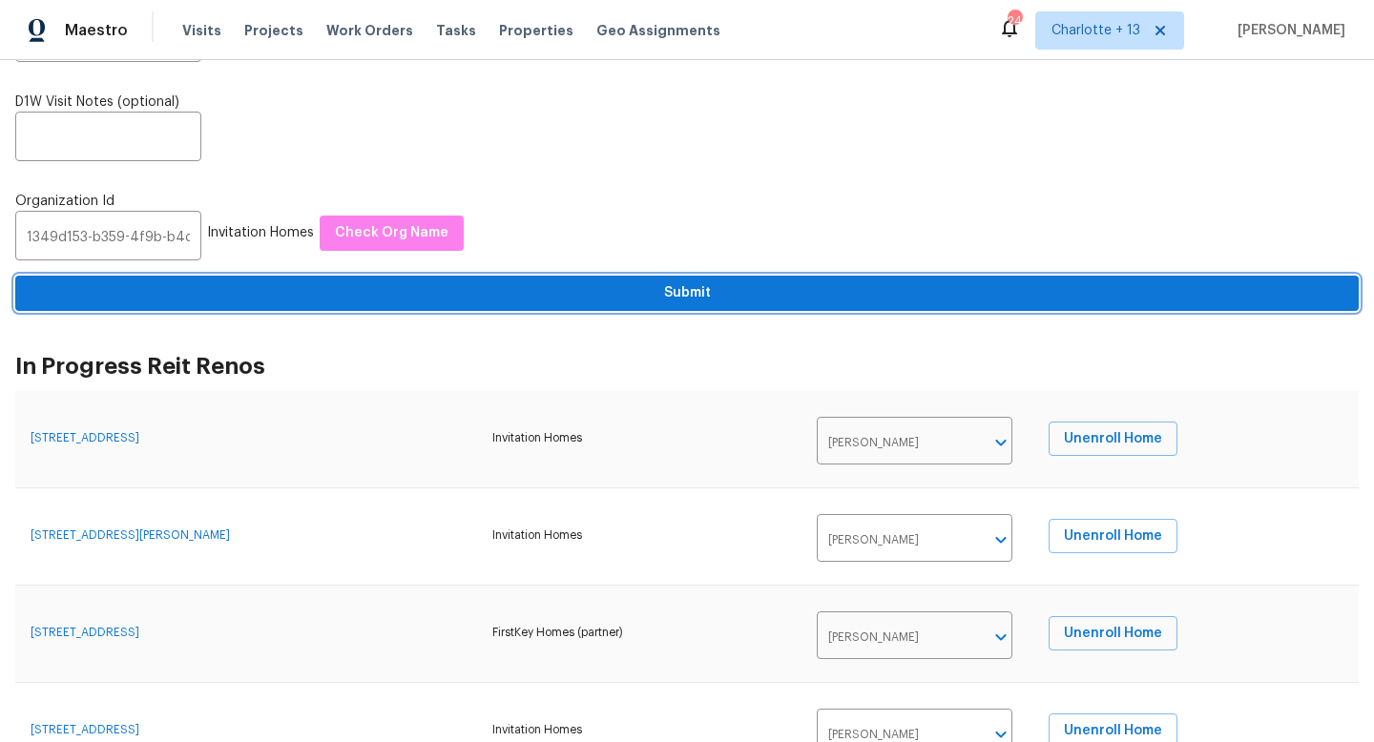
click at [371, 295] on span "Submit" at bounding box center [687, 293] width 1313 height 24
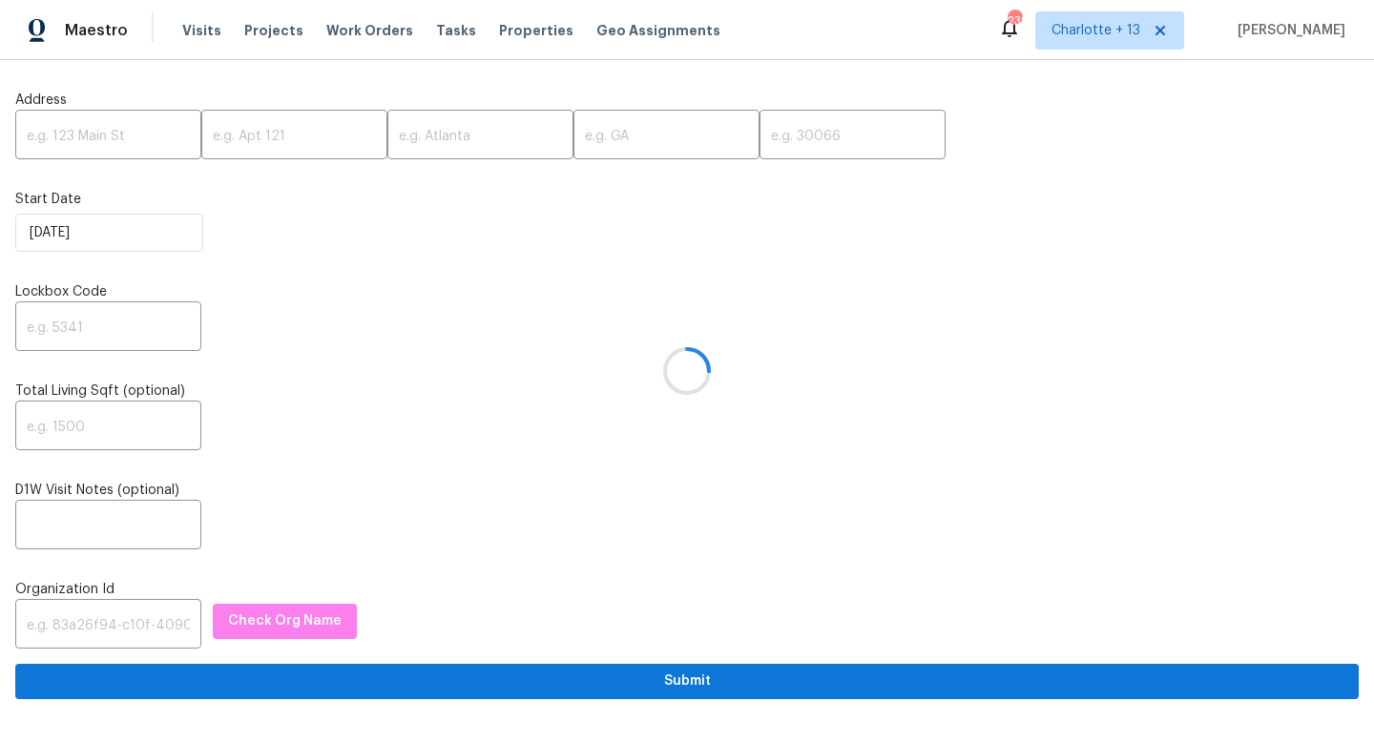
click at [64, 141] on div at bounding box center [687, 371] width 1374 height 742
click at [64, 135] on div at bounding box center [687, 371] width 1374 height 742
click at [66, 132] on input "text" at bounding box center [108, 136] width 186 height 45
paste input "5996 College Ave, San Diego, CA 92120"
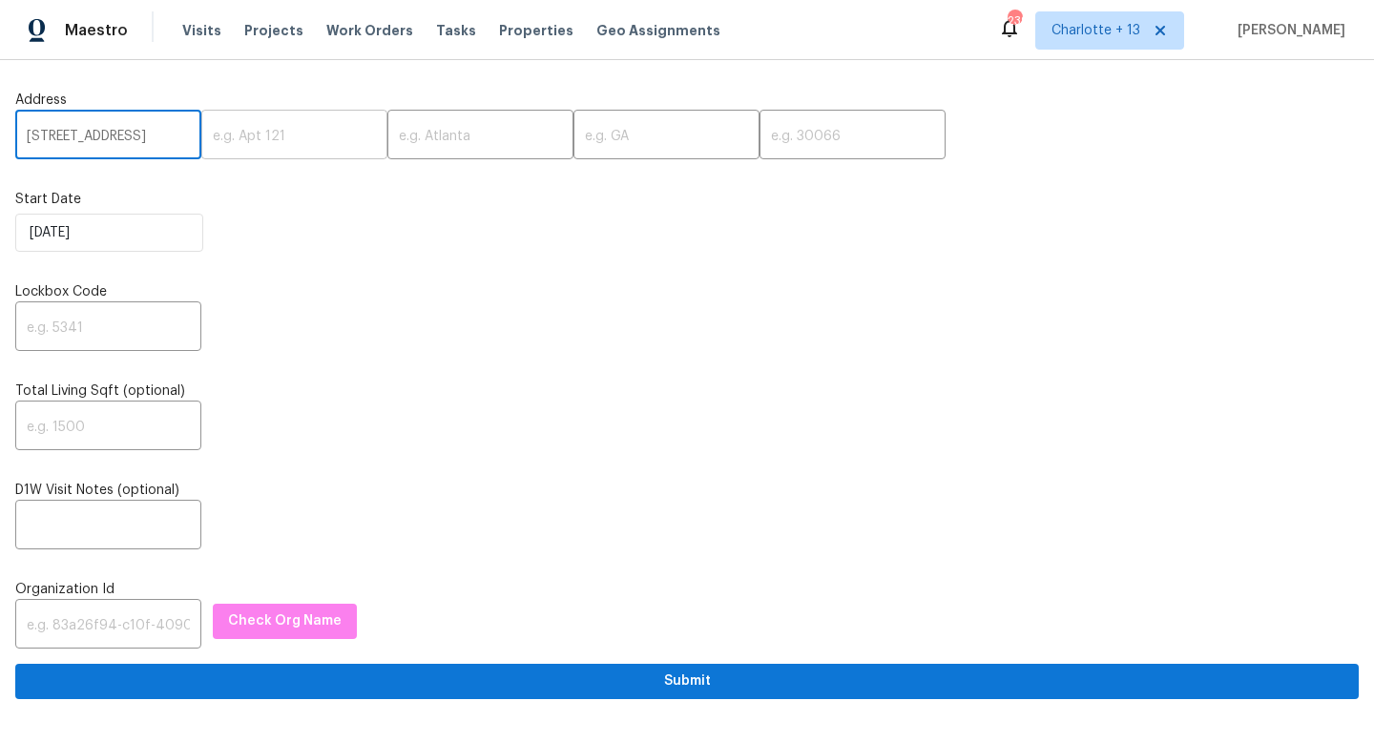
drag, startPoint x: 138, startPoint y: 138, endPoint x: 186, endPoint y: 138, distance: 47.7
click at [186, 138] on div "5996 College Ave, San Diego, CA 92120 ​ ​ ​ ​ ​" at bounding box center [686, 136] width 1343 height 45
type input "5996 College Ave, San Diego, CA"
click at [759, 134] on input "text" at bounding box center [852, 136] width 186 height 45
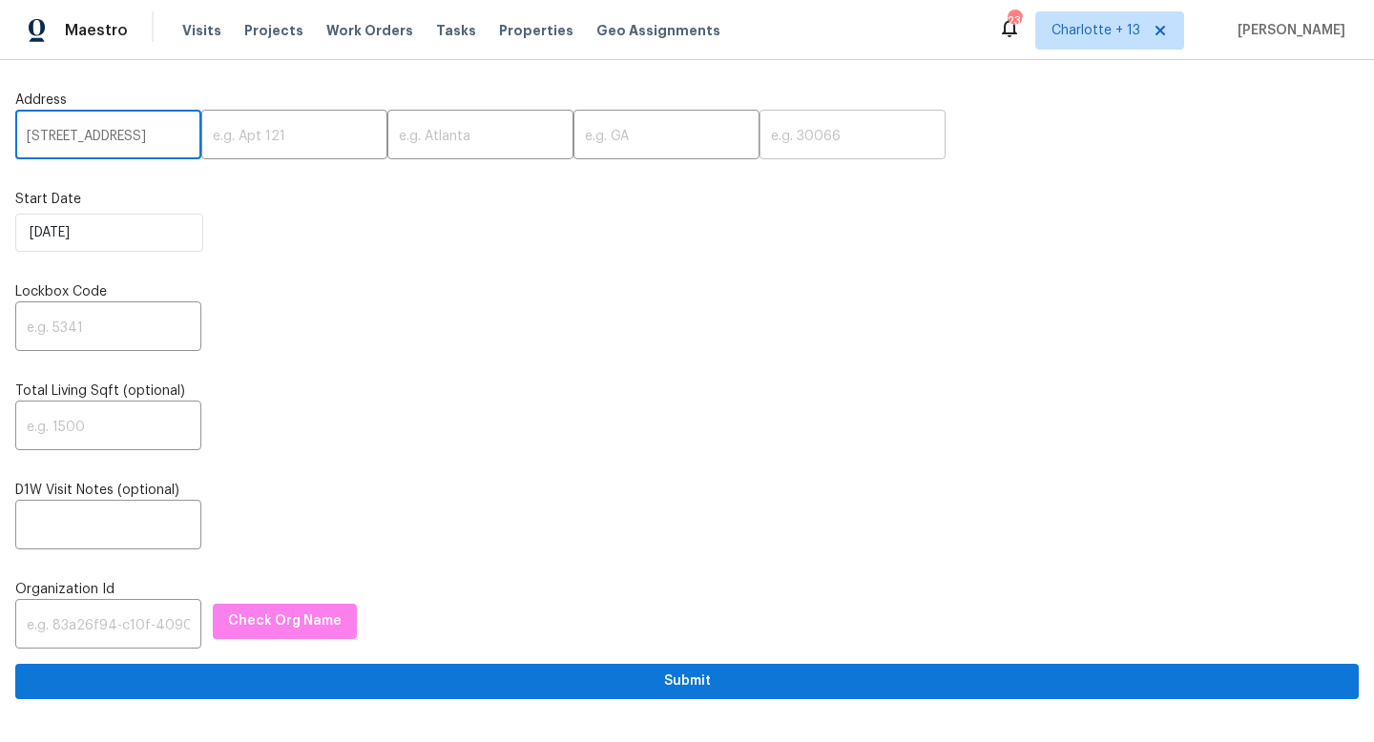
scroll to position [0, 0]
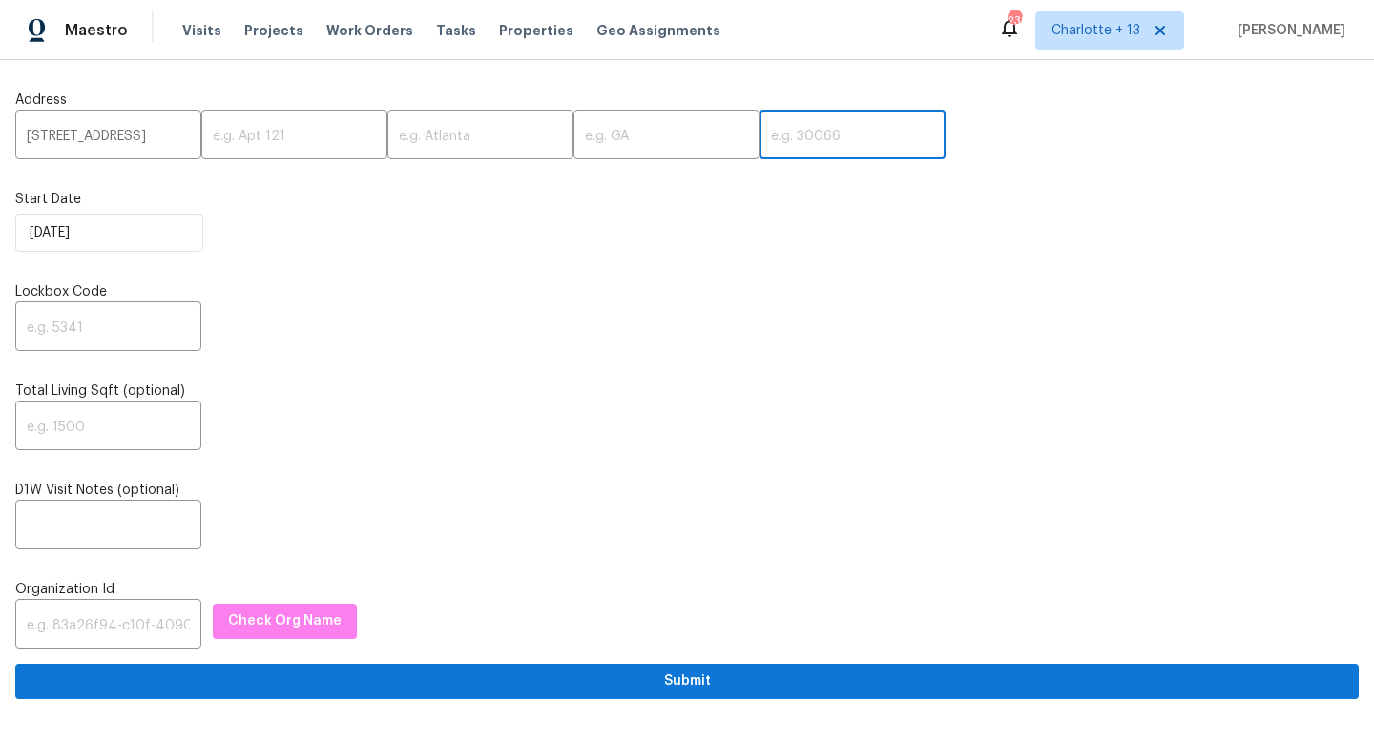
paste input "92120"
type input "92120"
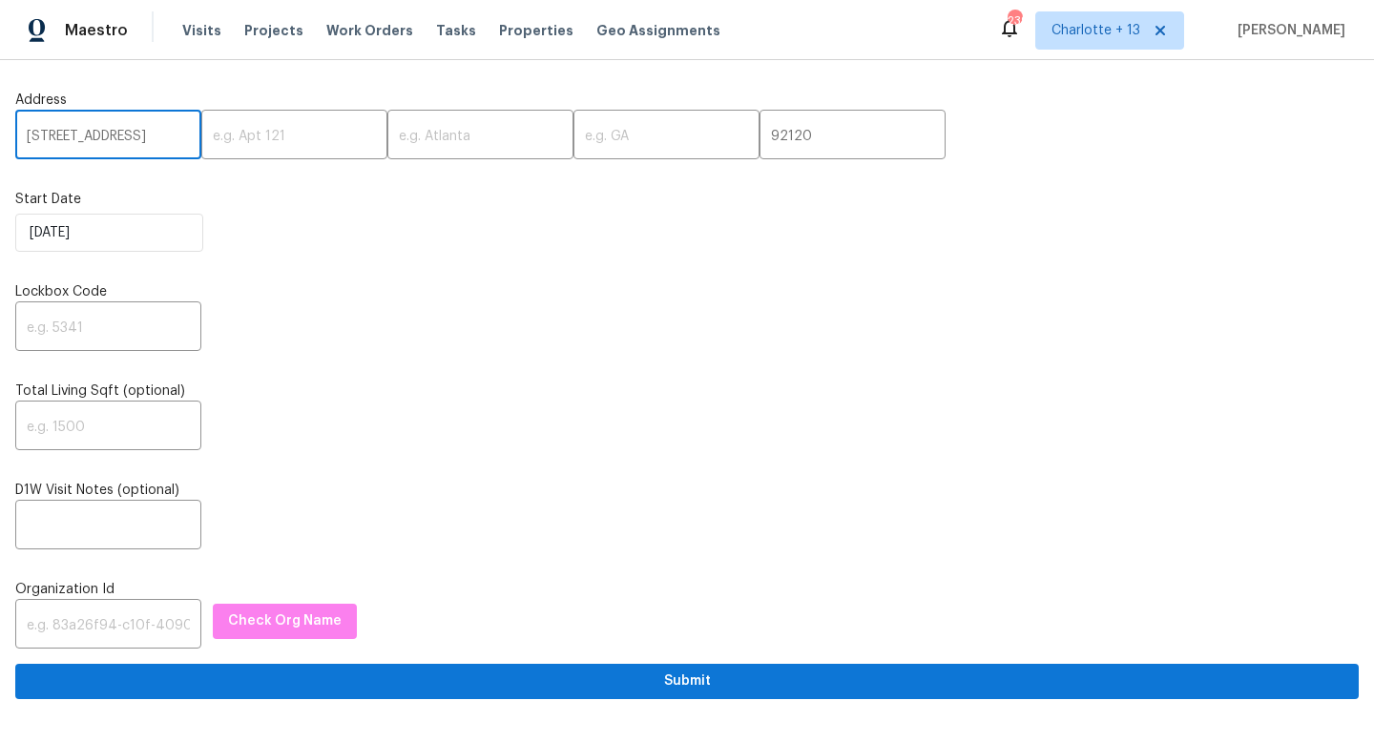
scroll to position [0, 64]
click at [144, 135] on input "5996 College Ave, San Diego, CA" at bounding box center [108, 136] width 186 height 45
type input "5996 College Ave, , CA"
click at [598, 131] on input "text" at bounding box center [666, 136] width 186 height 45
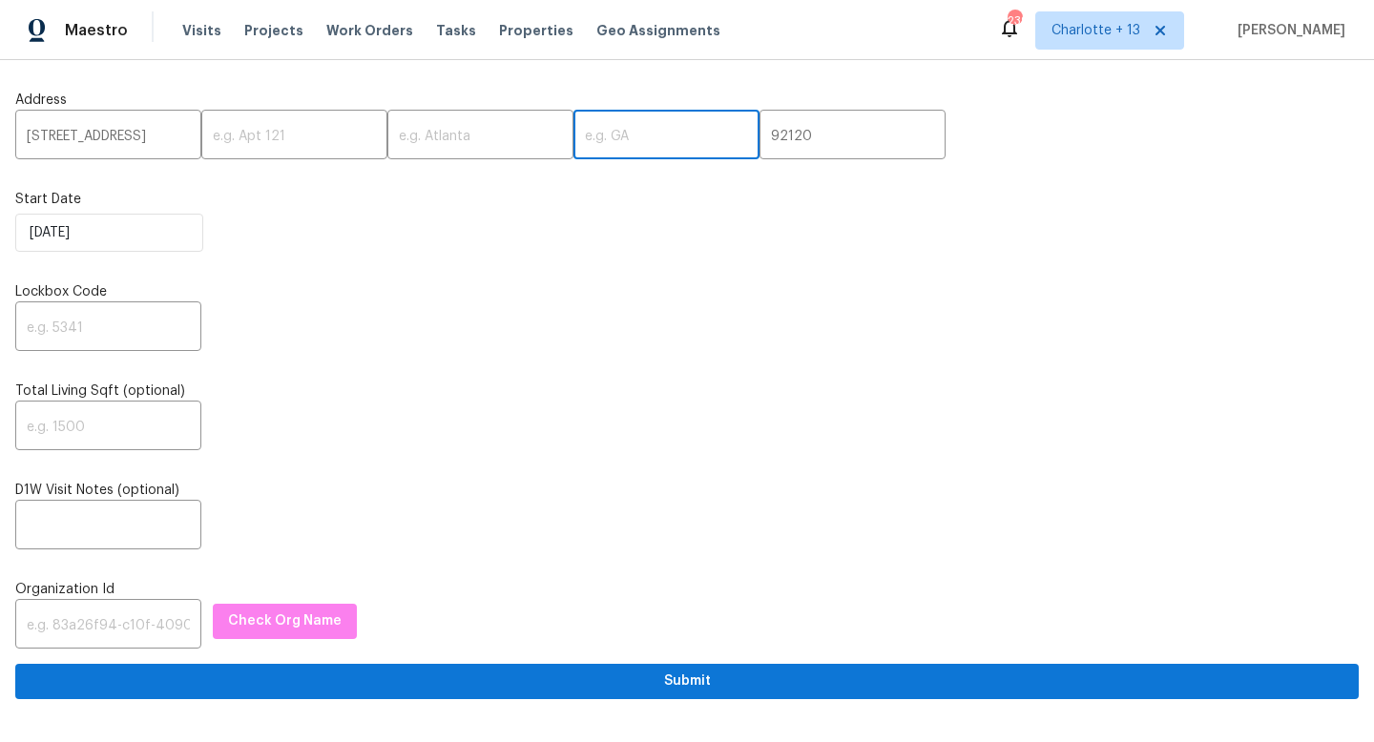
paste input "San Diego"
type input "San Diego"
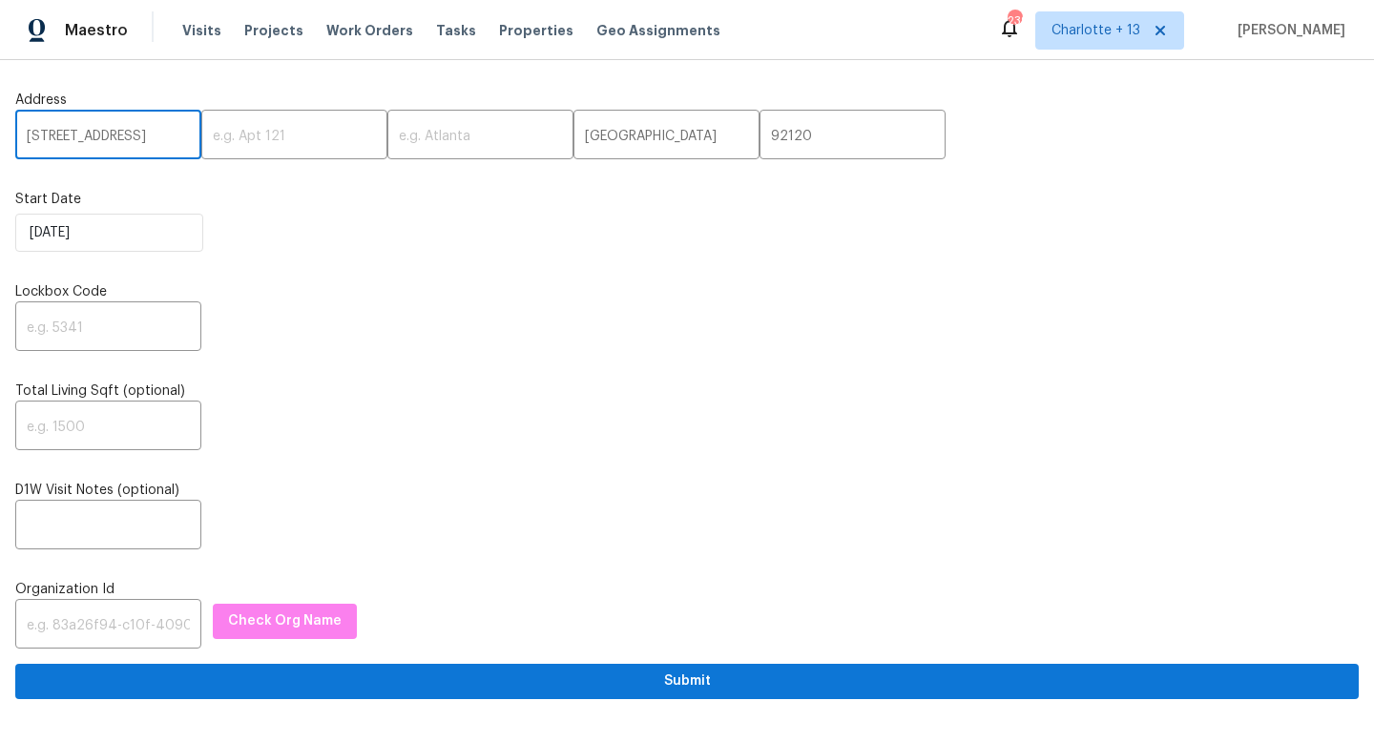
click at [153, 134] on input "5996 College Ave, , CA" at bounding box center [108, 136] width 186 height 45
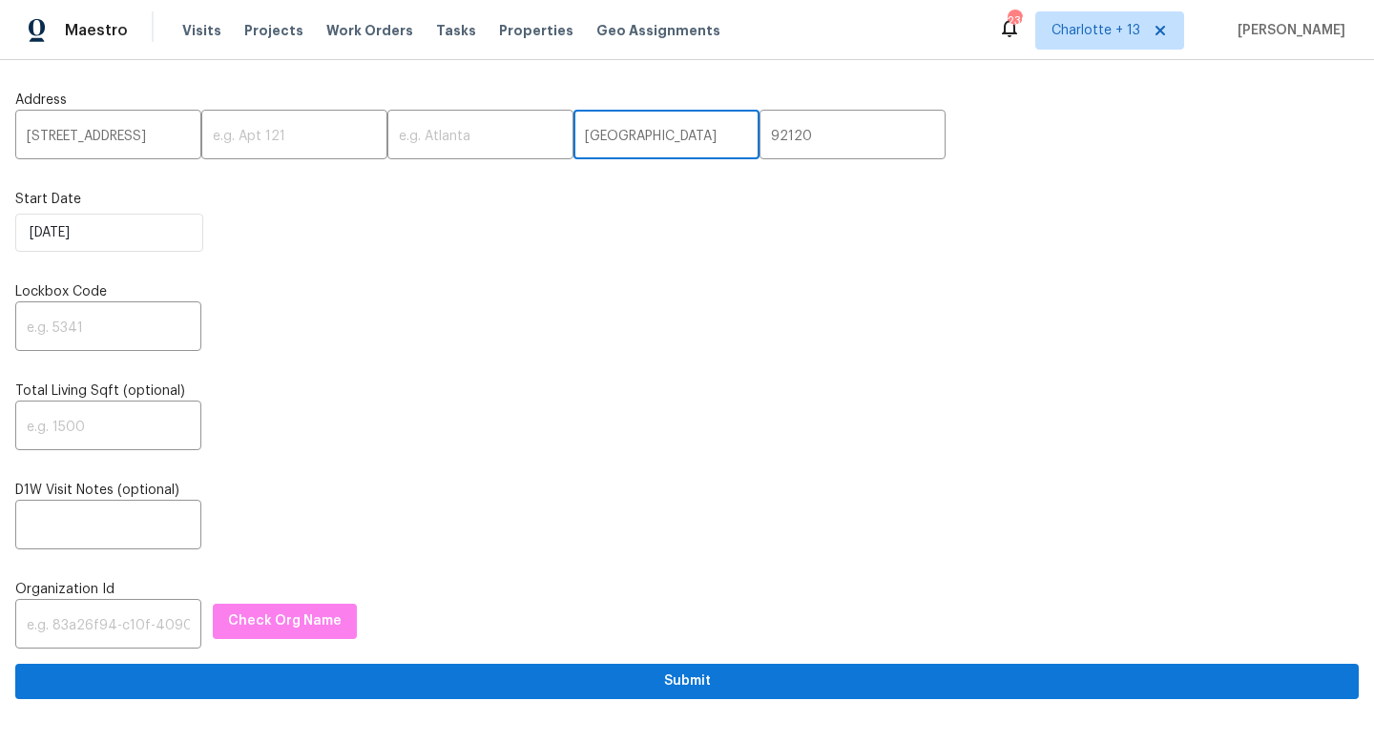
drag, startPoint x: 647, startPoint y: 140, endPoint x: 535, endPoint y: 133, distance: 111.9
click at [573, 133] on input "San Diego" at bounding box center [666, 136] width 186 height 45
click at [420, 144] on input "text" at bounding box center [480, 136] width 186 height 45
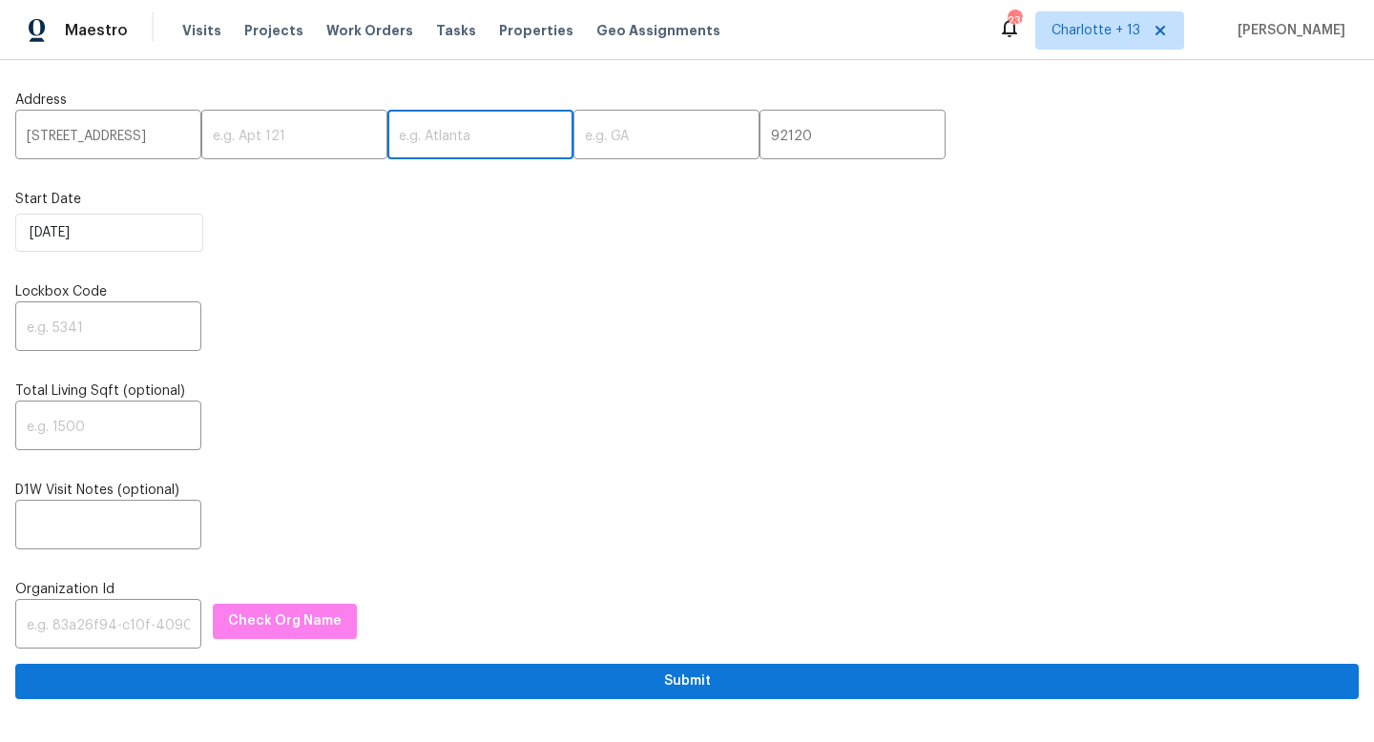
paste input "San Diego"
type input "San Diego"
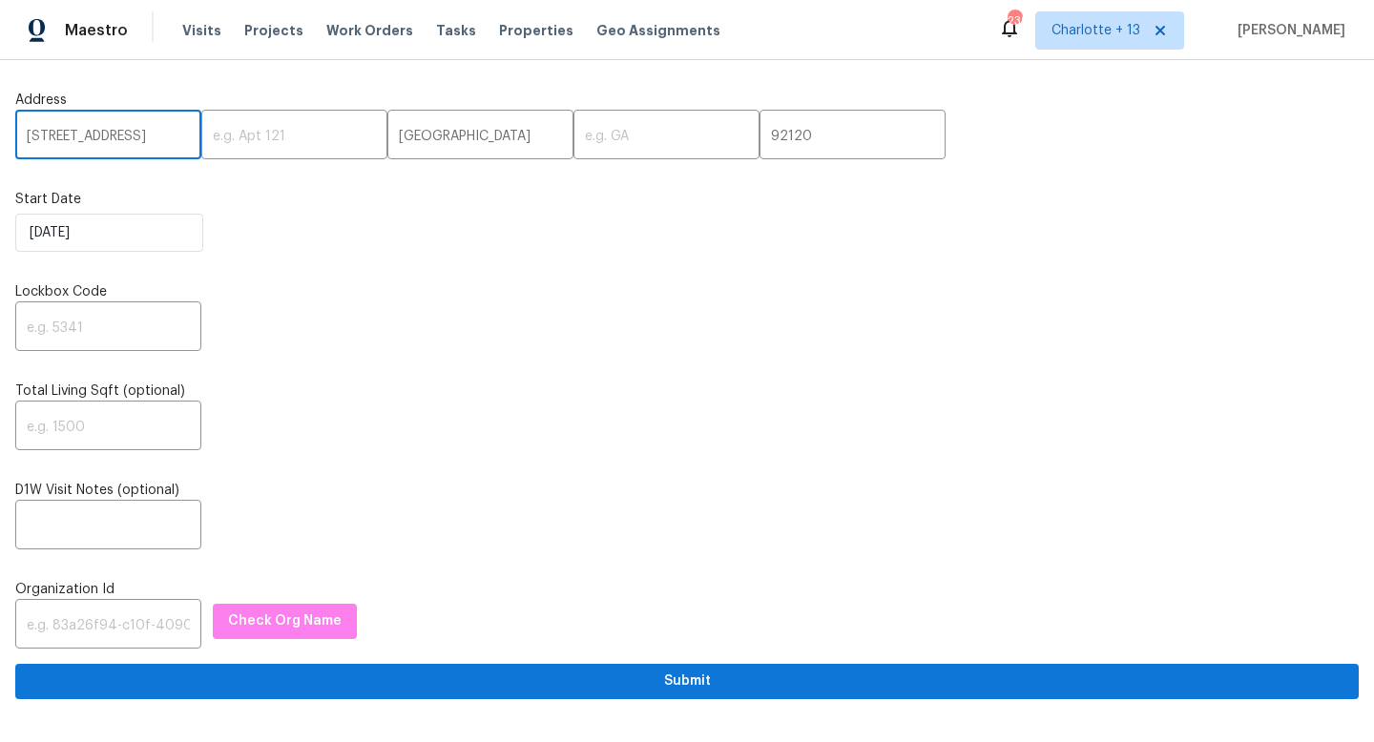
drag, startPoint x: 154, startPoint y: 135, endPoint x: 174, endPoint y: 135, distance: 20.0
click at [174, 135] on input "5996 College Ave, , CA" at bounding box center [108, 136] width 186 height 45
type input "5996 College Ave, ,"
click at [573, 130] on input "text" at bounding box center [666, 136] width 186 height 45
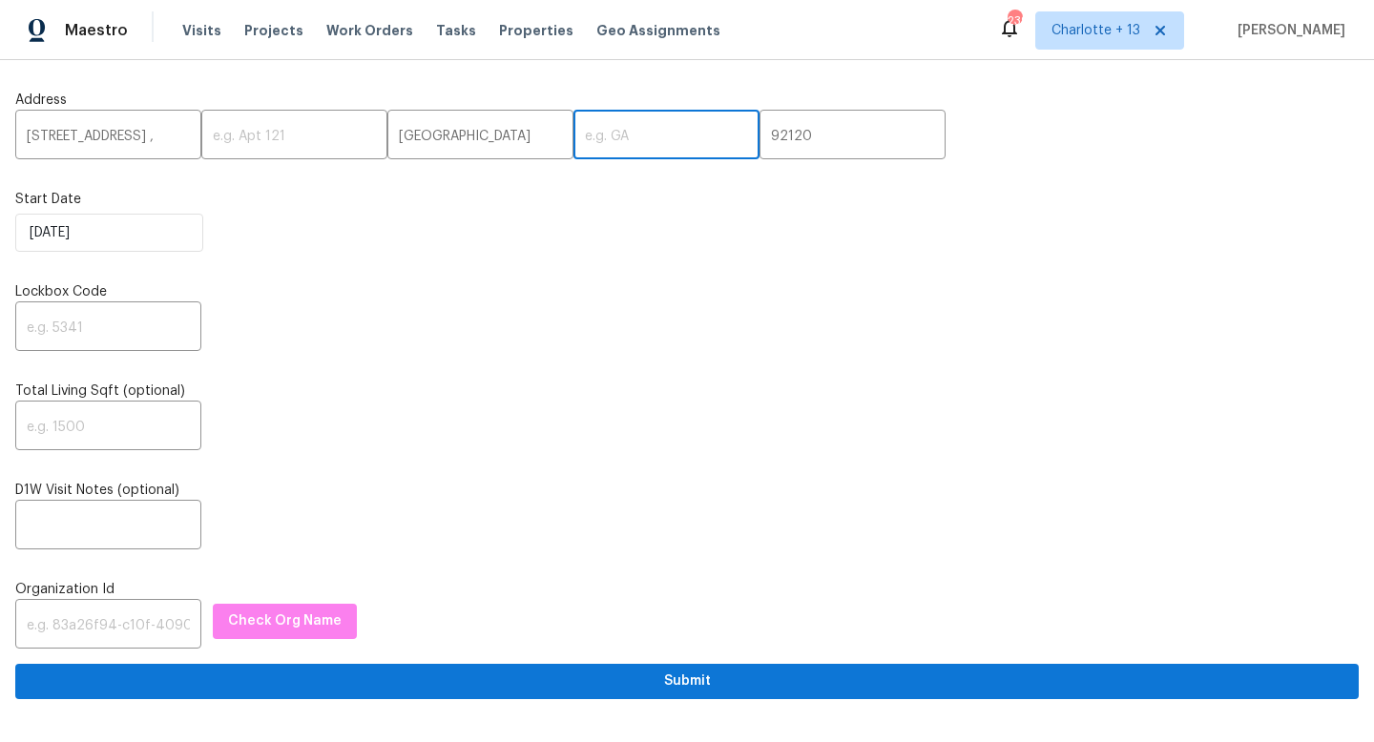
paste input "CA"
type input "CA"
click at [170, 142] on input "5996 College Ave, ," at bounding box center [108, 136] width 186 height 45
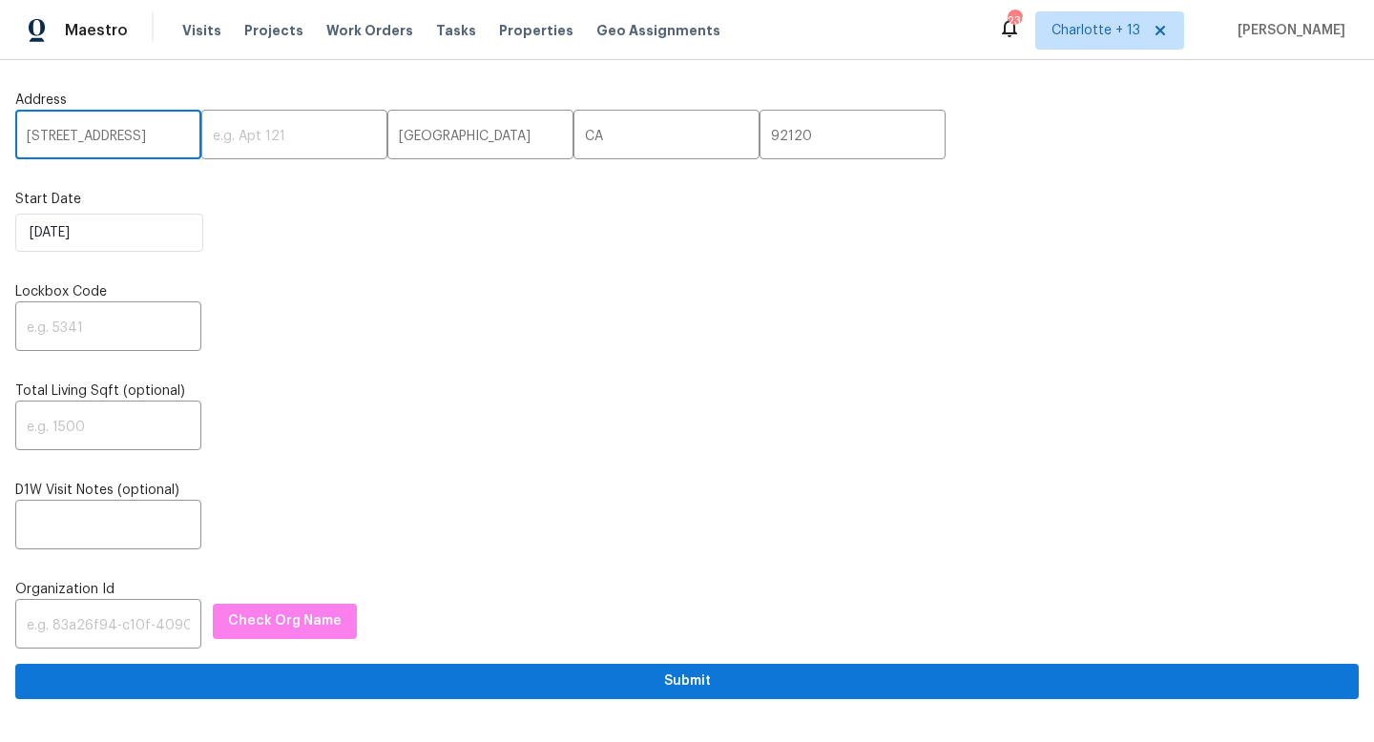
type input "5996 College Ave"
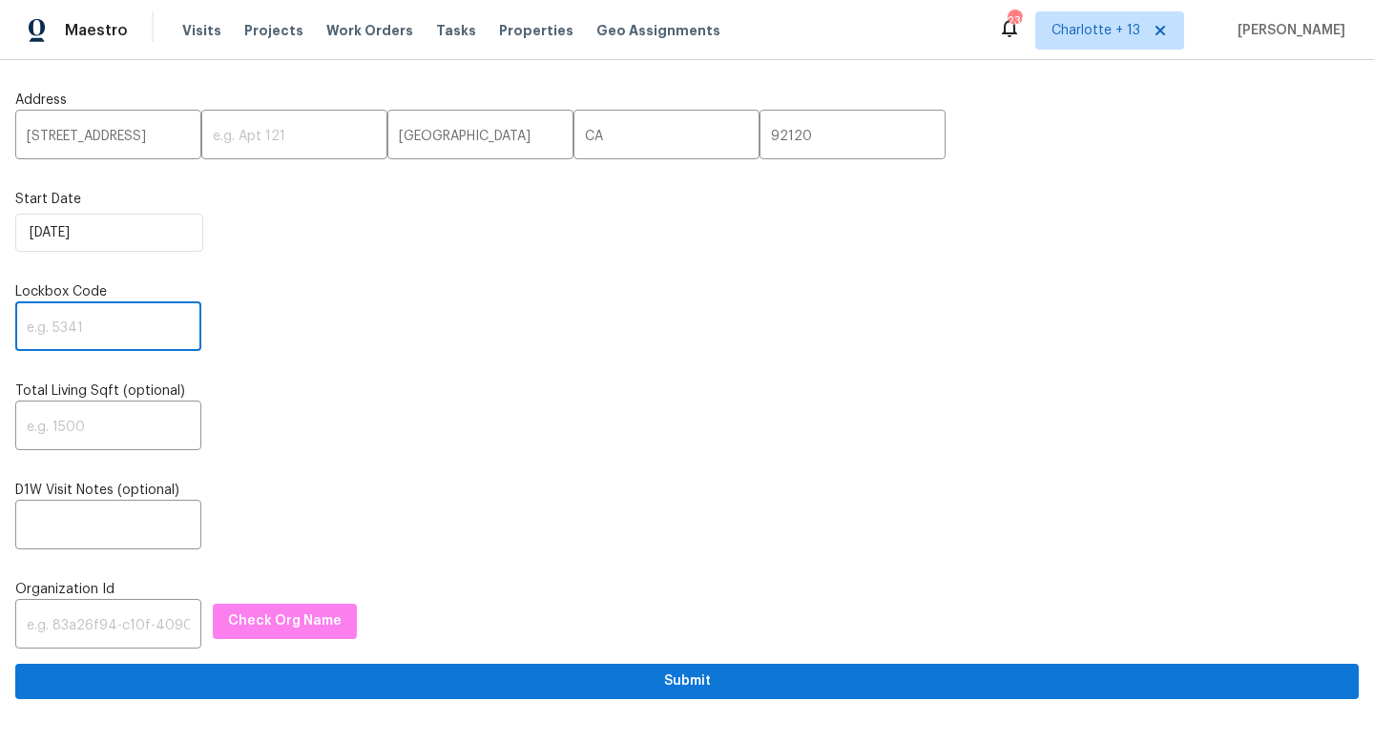
click at [62, 325] on input "text" at bounding box center [108, 328] width 186 height 45
type input "1793"
click at [88, 530] on input "text" at bounding box center [108, 527] width 186 height 45
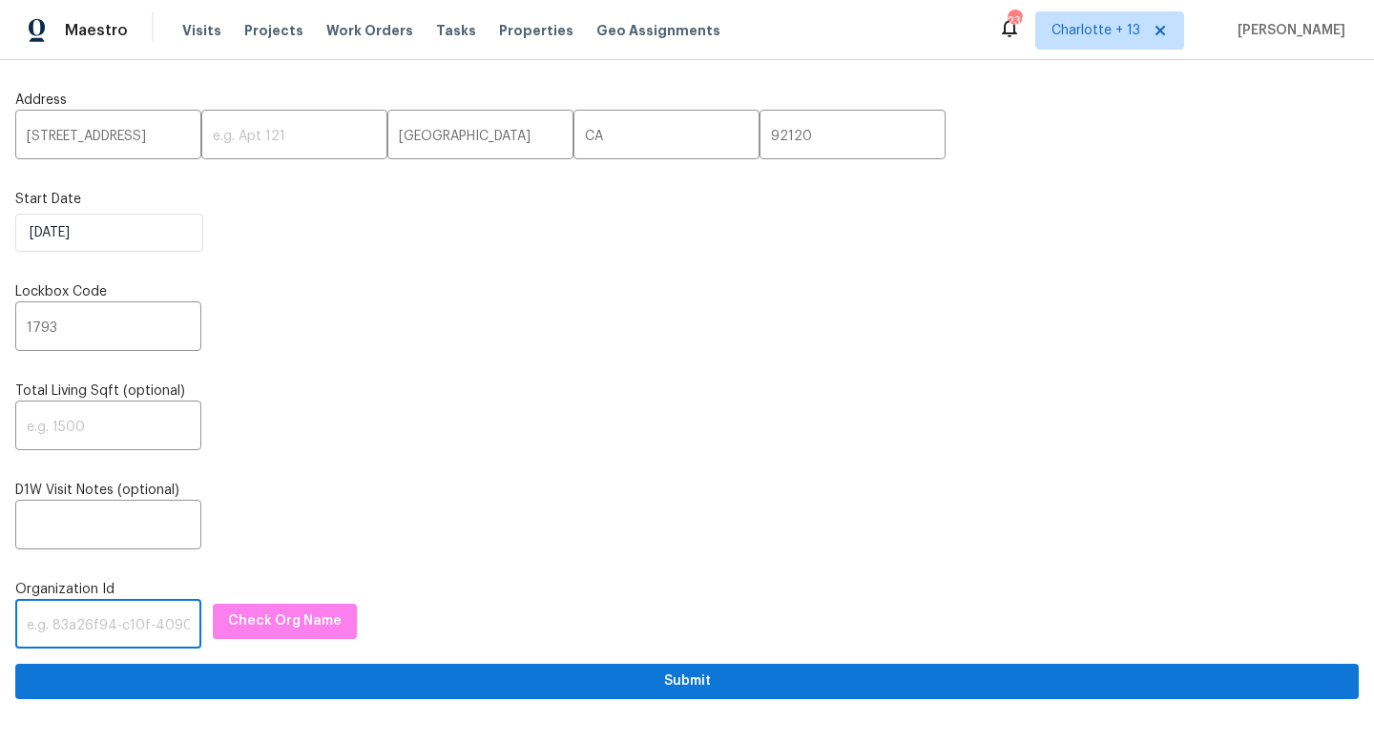
click at [42, 634] on input "text" at bounding box center [108, 626] width 186 height 45
paste input "1349d153-b359-4f9b-b4dd-758ff939cc37"
type input "1349d153-b359-4f9b-b4dd-758ff939cc37"
click at [281, 615] on span "Check Org Name" at bounding box center [285, 622] width 114 height 24
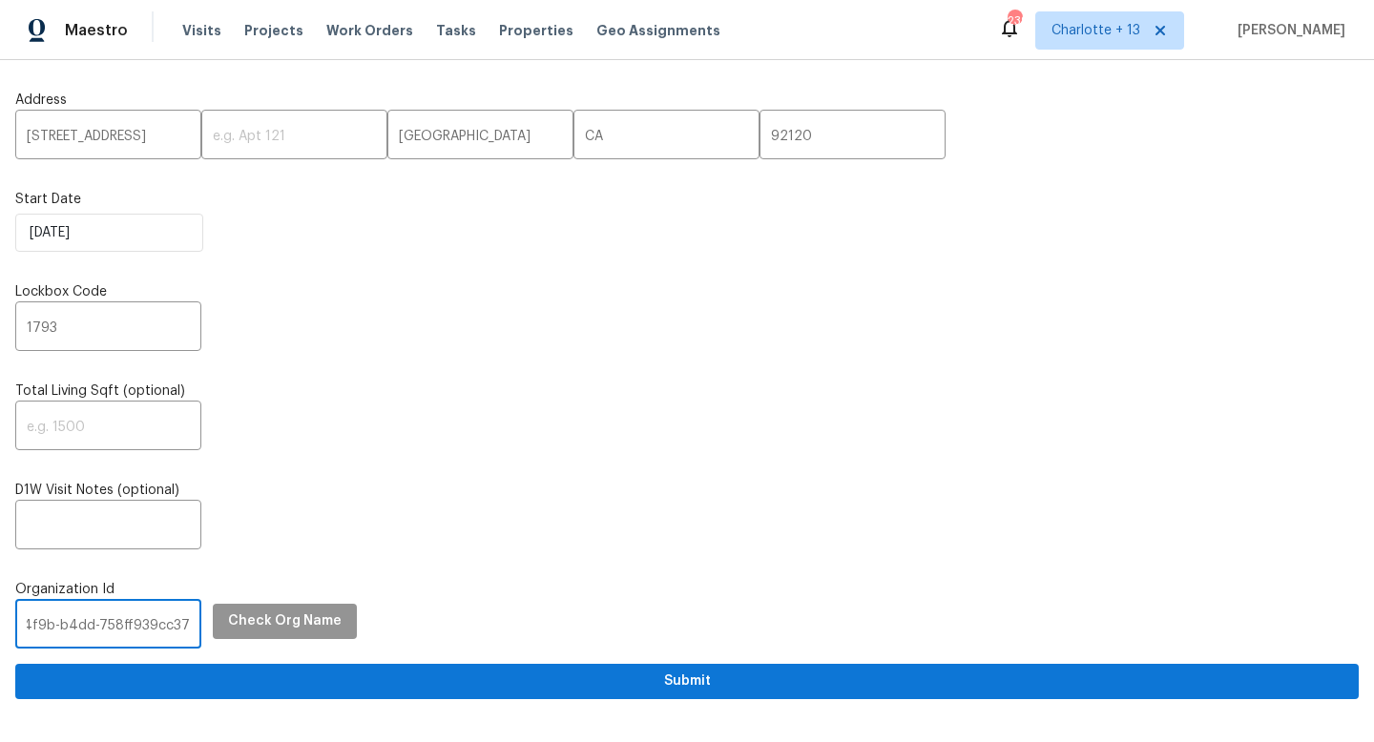
scroll to position [0, 0]
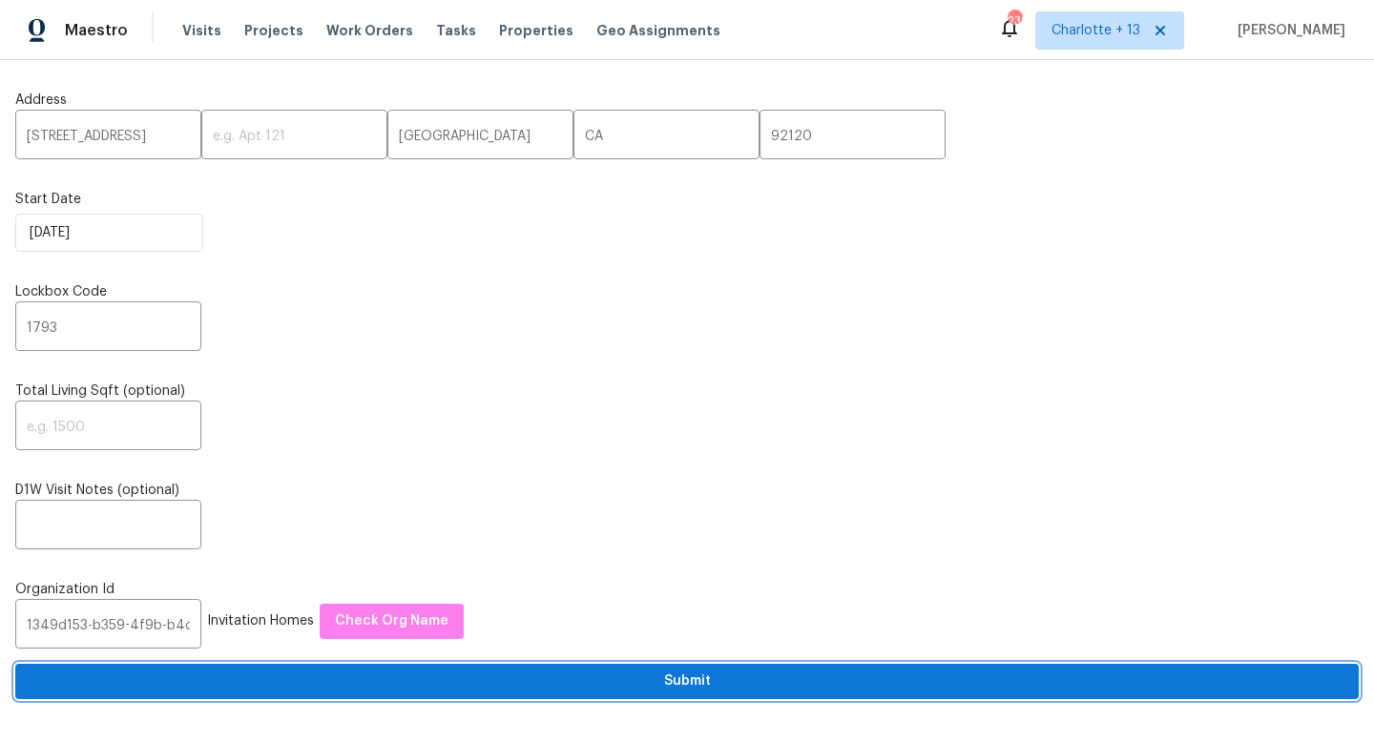
click at [583, 688] on span "Submit" at bounding box center [687, 682] width 1313 height 24
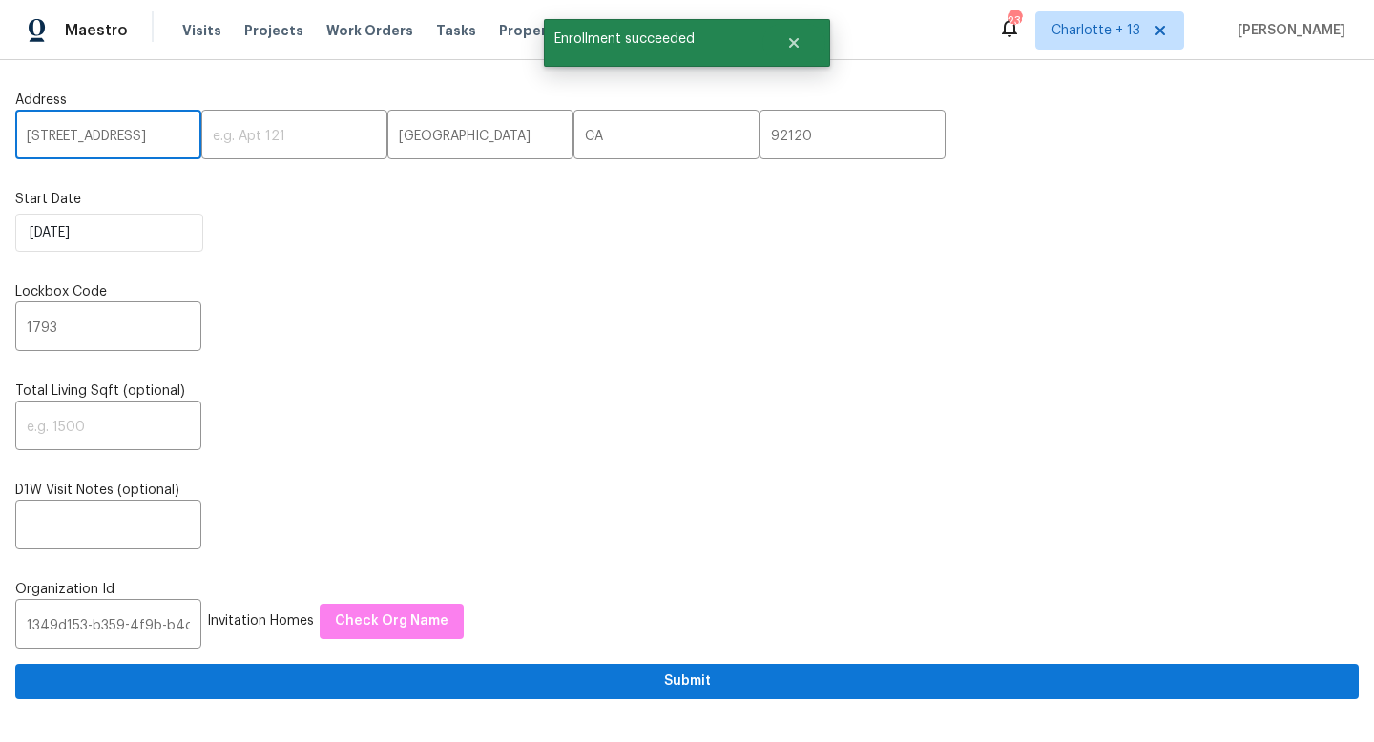
drag, startPoint x: 149, startPoint y: 143, endPoint x: 34, endPoint y: 123, distance: 116.2
click at [34, 123] on input "5996 College Ave" at bounding box center [108, 136] width 186 height 45
click at [801, 36] on icon "Close" at bounding box center [793, 42] width 15 height 15
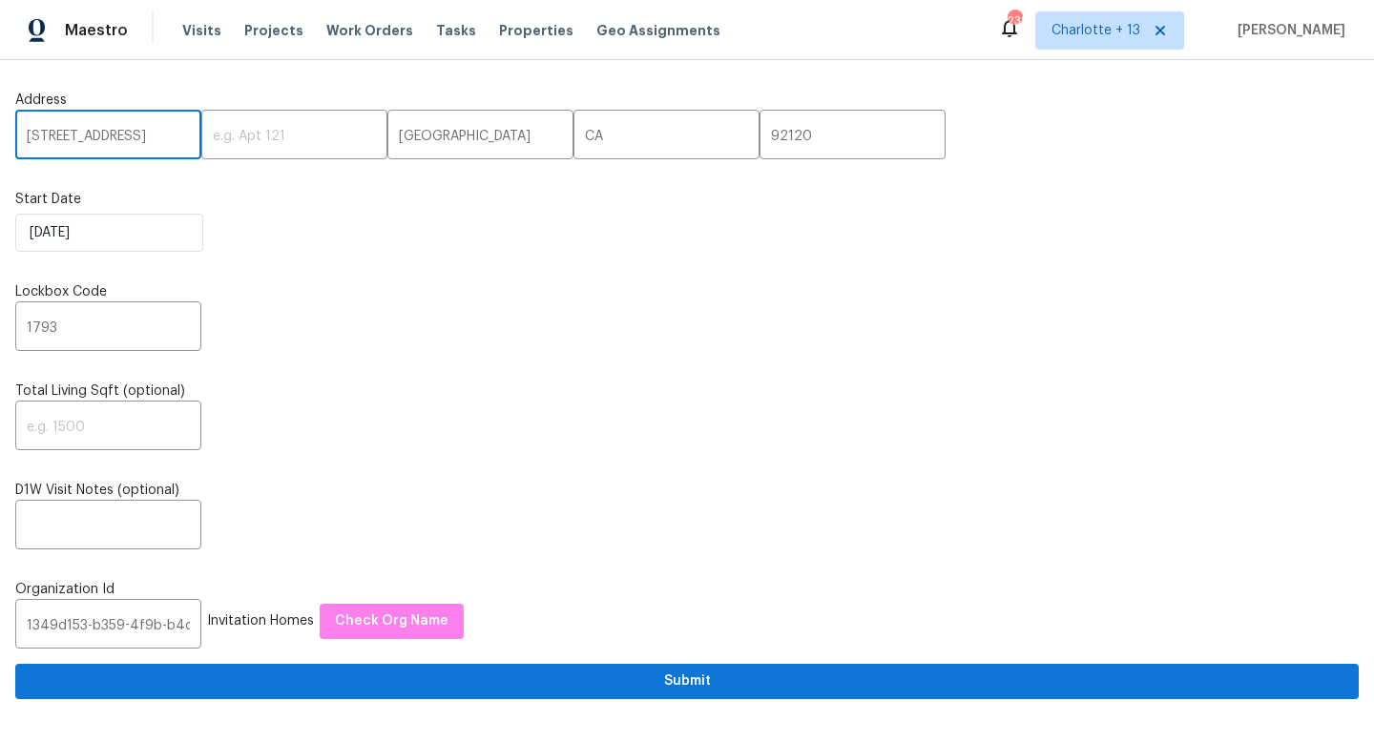
click at [105, 128] on input "5996 College Ave" at bounding box center [108, 136] width 186 height 45
paste input "15317 Athol St, Fontana, CA 92335"
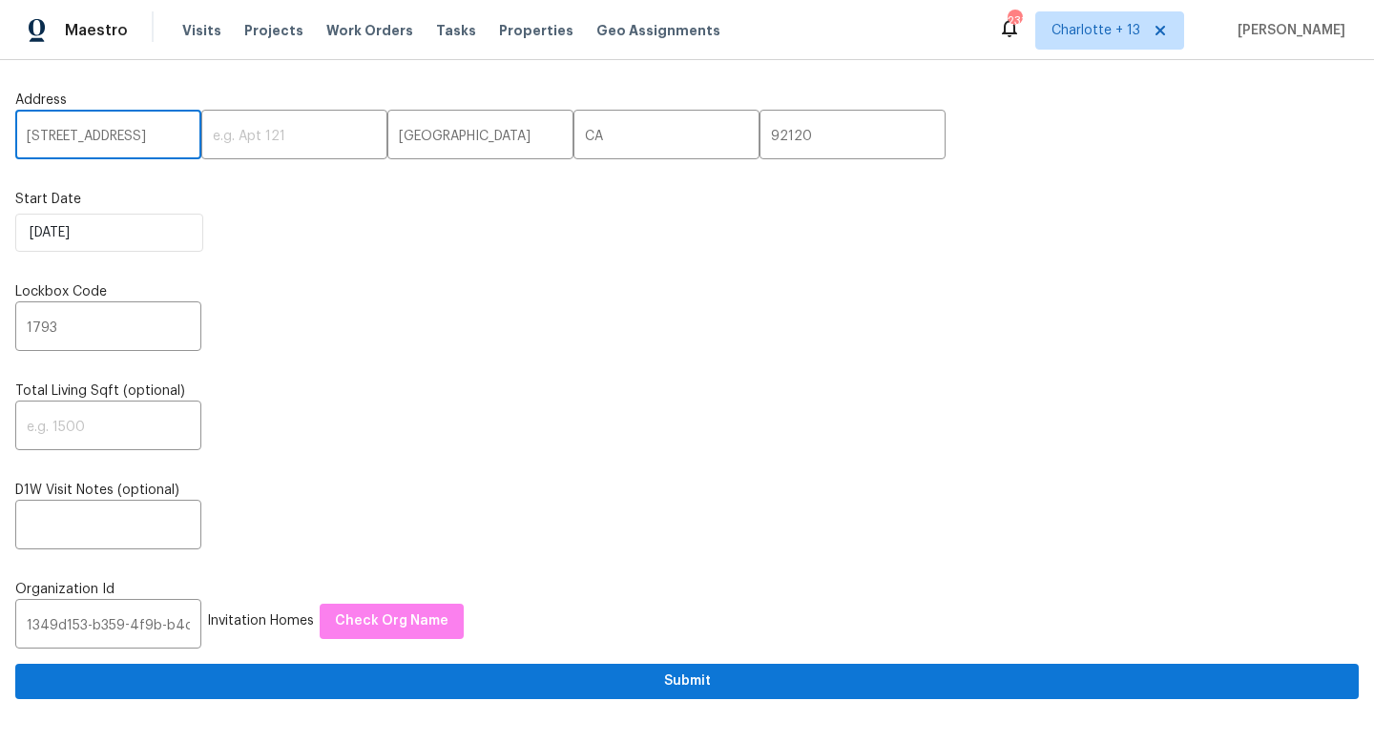
drag, startPoint x: 174, startPoint y: 136, endPoint x: 135, endPoint y: 133, distance: 39.3
click at [135, 133] on input "15317 Athol St, Fontana, CA 92335" at bounding box center [108, 136] width 186 height 45
type input "15317 Athol St, Fontana, CA"
click at [759, 135] on input "92120" at bounding box center [852, 136] width 186 height 45
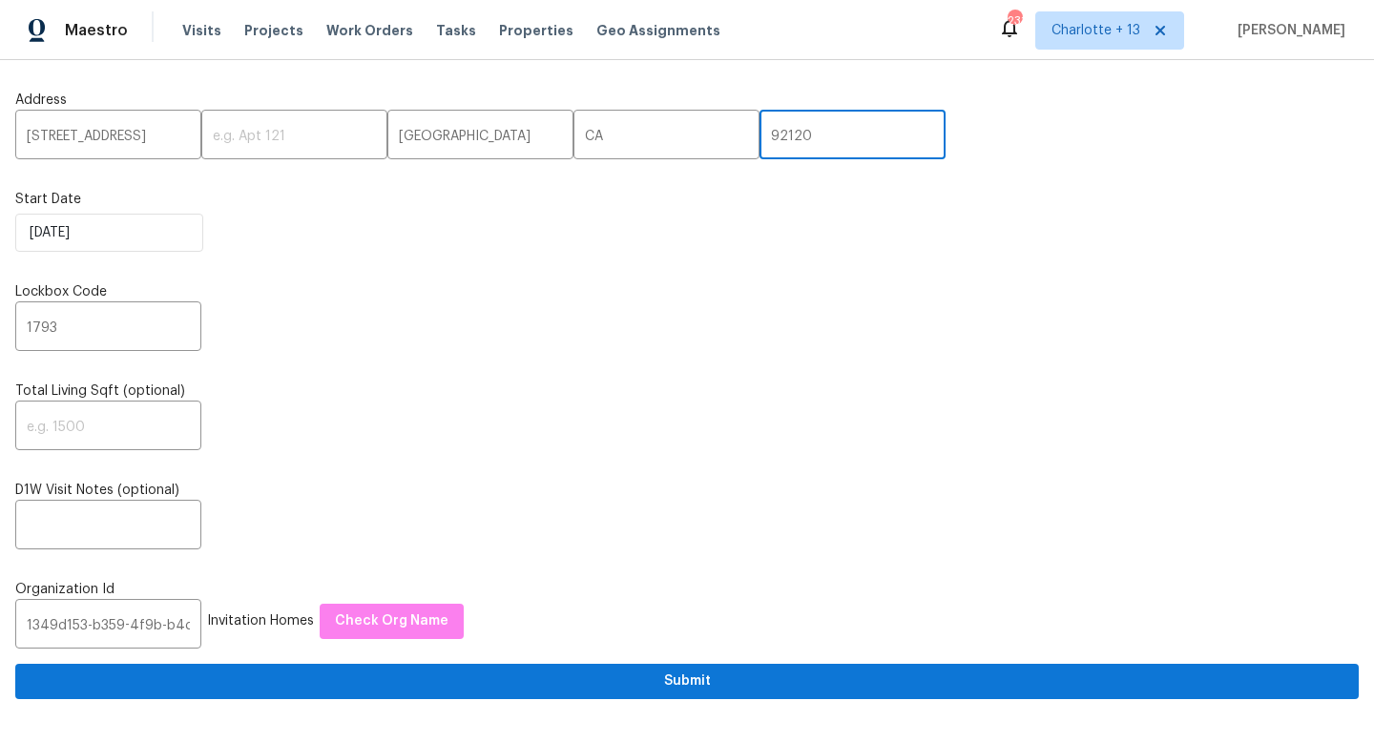
scroll to position [0, 0]
click at [759, 135] on input "92120" at bounding box center [852, 136] width 186 height 45
paste input "335"
type input "92335"
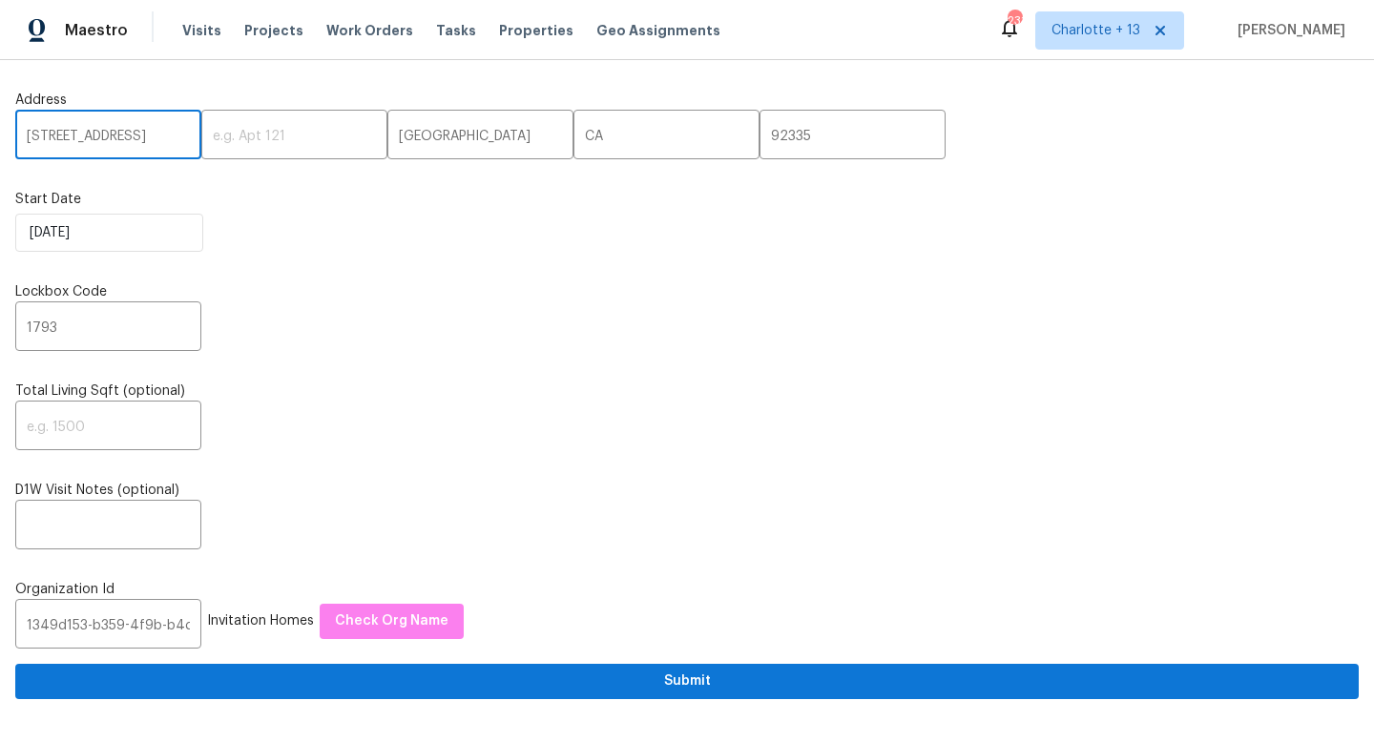
scroll to position [0, 27]
drag, startPoint x: 121, startPoint y: 136, endPoint x: 169, endPoint y: 137, distance: 47.7
click at [169, 137] on input "15317 Athol St, Fontana, CA" at bounding box center [108, 136] width 186 height 45
click at [172, 138] on input "15317 Athol St, Fontana, CA" at bounding box center [108, 136] width 186 height 45
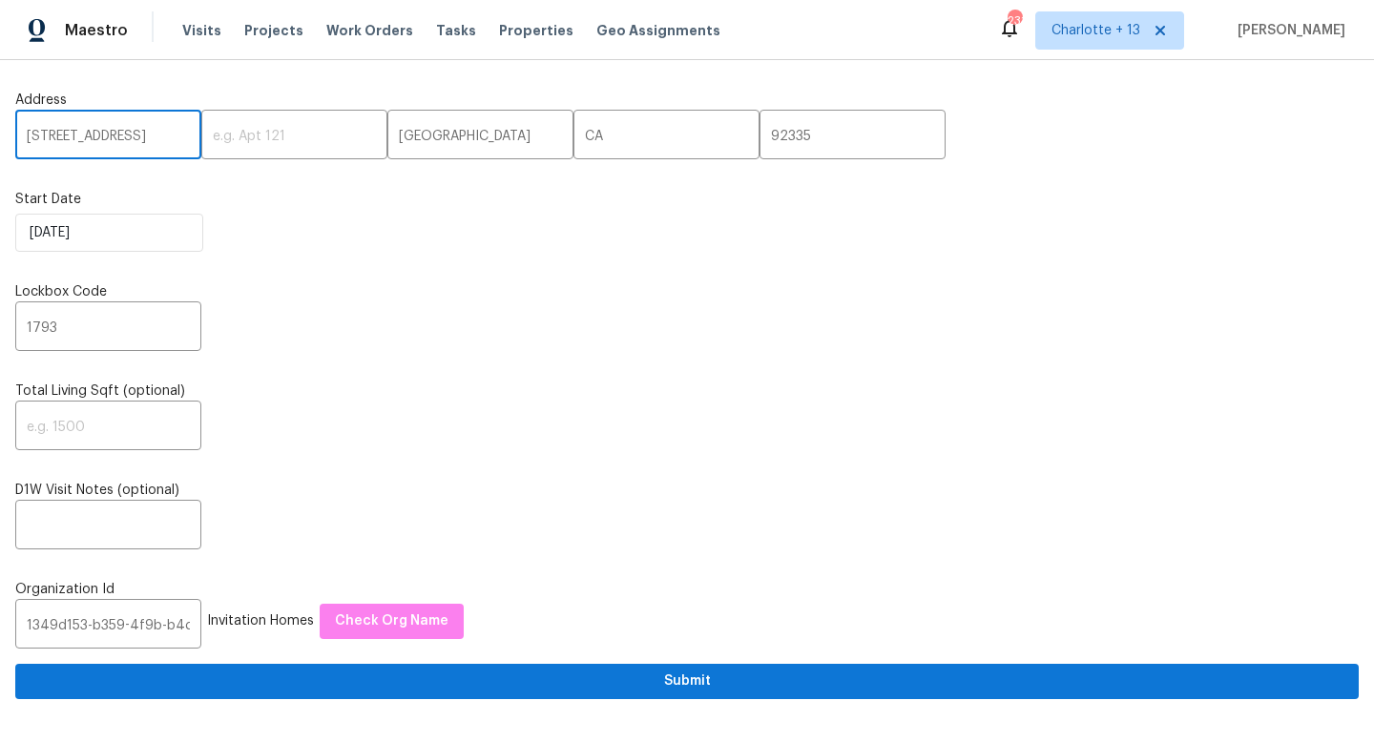
drag, startPoint x: 169, startPoint y: 137, endPoint x: 122, endPoint y: 134, distance: 46.9
click at [122, 134] on input "15317 Athol St, Fontana" at bounding box center [108, 136] width 186 height 45
type input "15317 Athol St,"
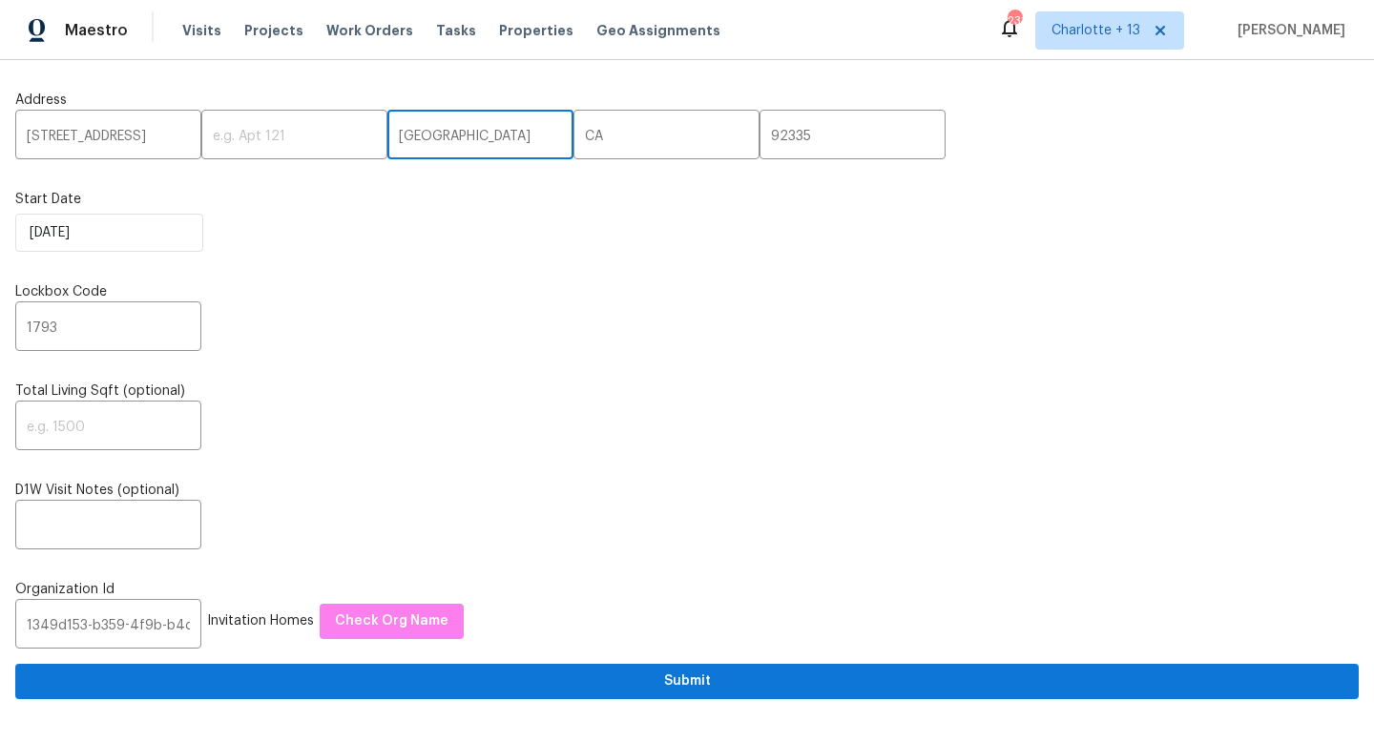
click at [466, 133] on input "San Diego" at bounding box center [480, 136] width 186 height 45
paste input "Fontana"
type input "Fontana"
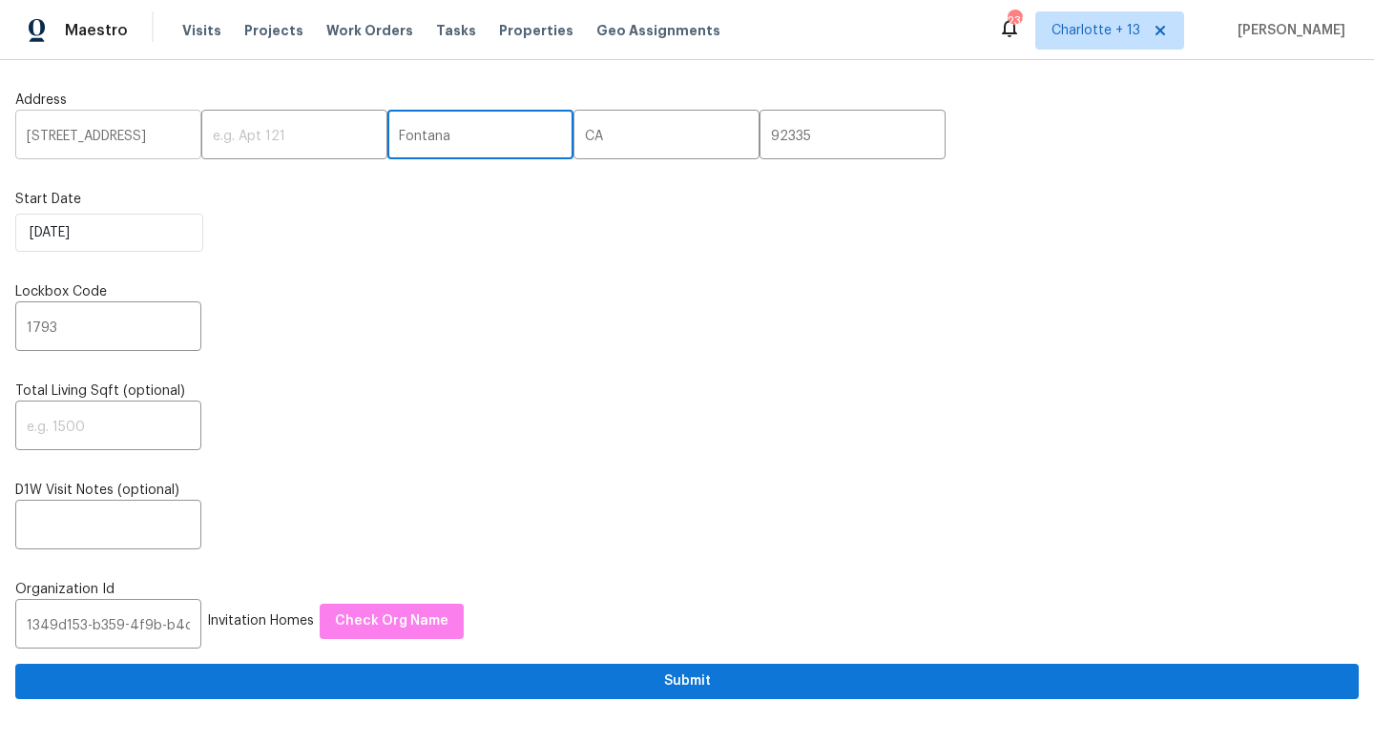
click at [152, 135] on input "15317 Athol St," at bounding box center [108, 136] width 186 height 45
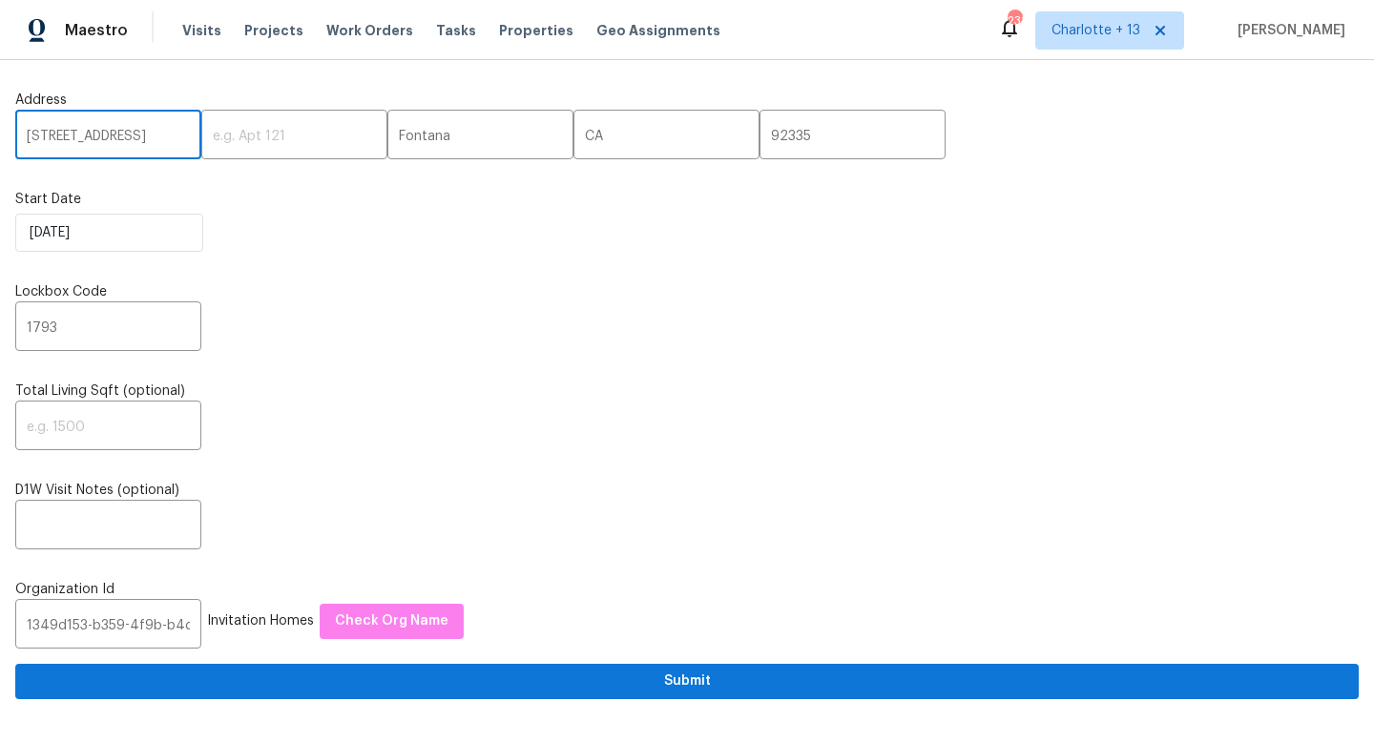
type input "15317 Athol St"
click at [66, 317] on input "1793" at bounding box center [108, 328] width 186 height 45
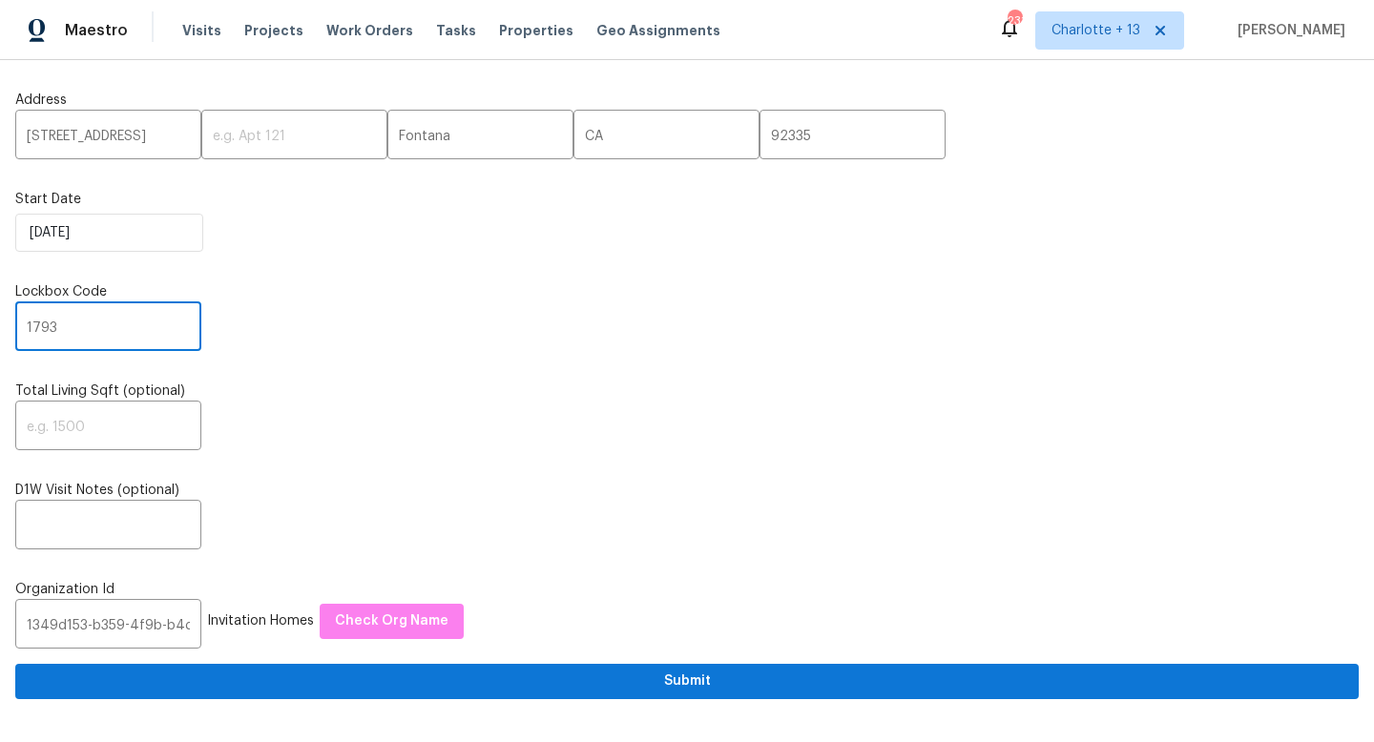
click at [66, 317] on input "1793" at bounding box center [108, 328] width 186 height 45
paste input "273"
type input "2733"
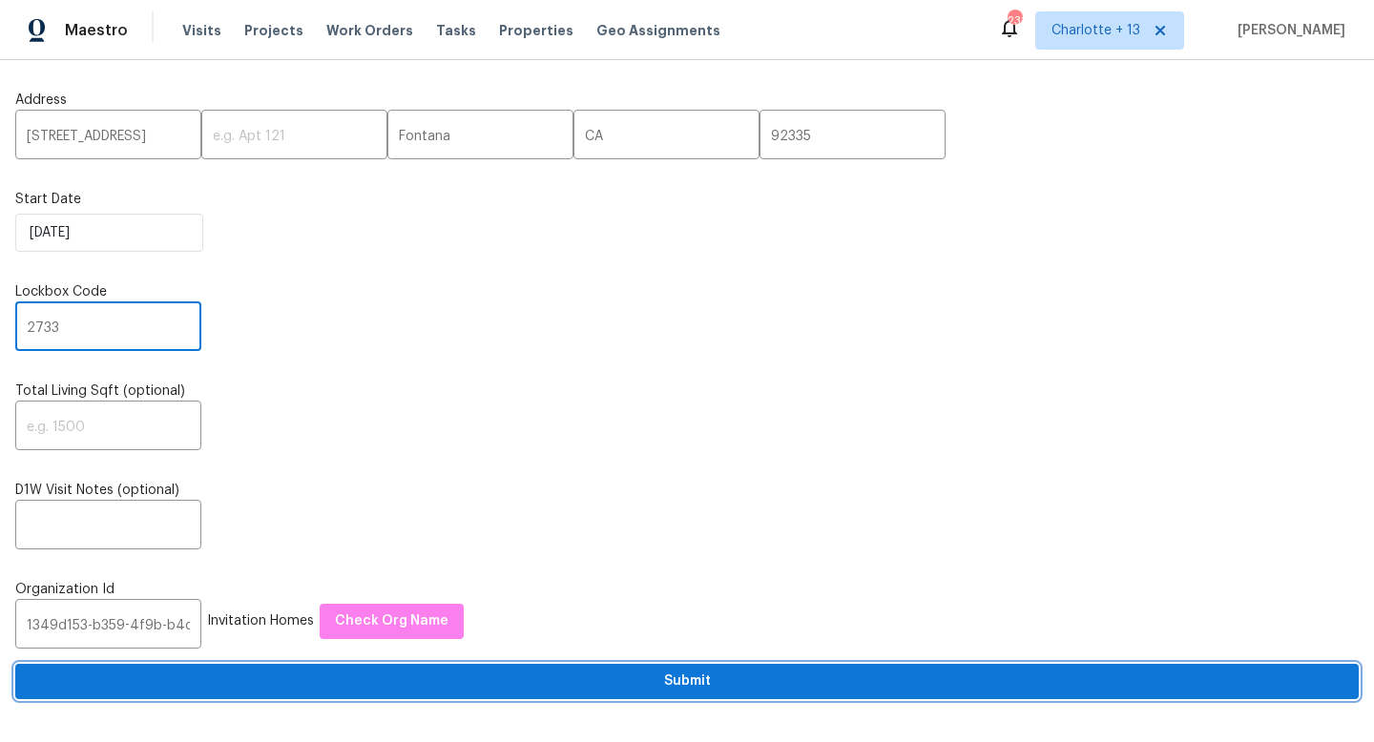
click at [484, 676] on span "Submit" at bounding box center [687, 682] width 1313 height 24
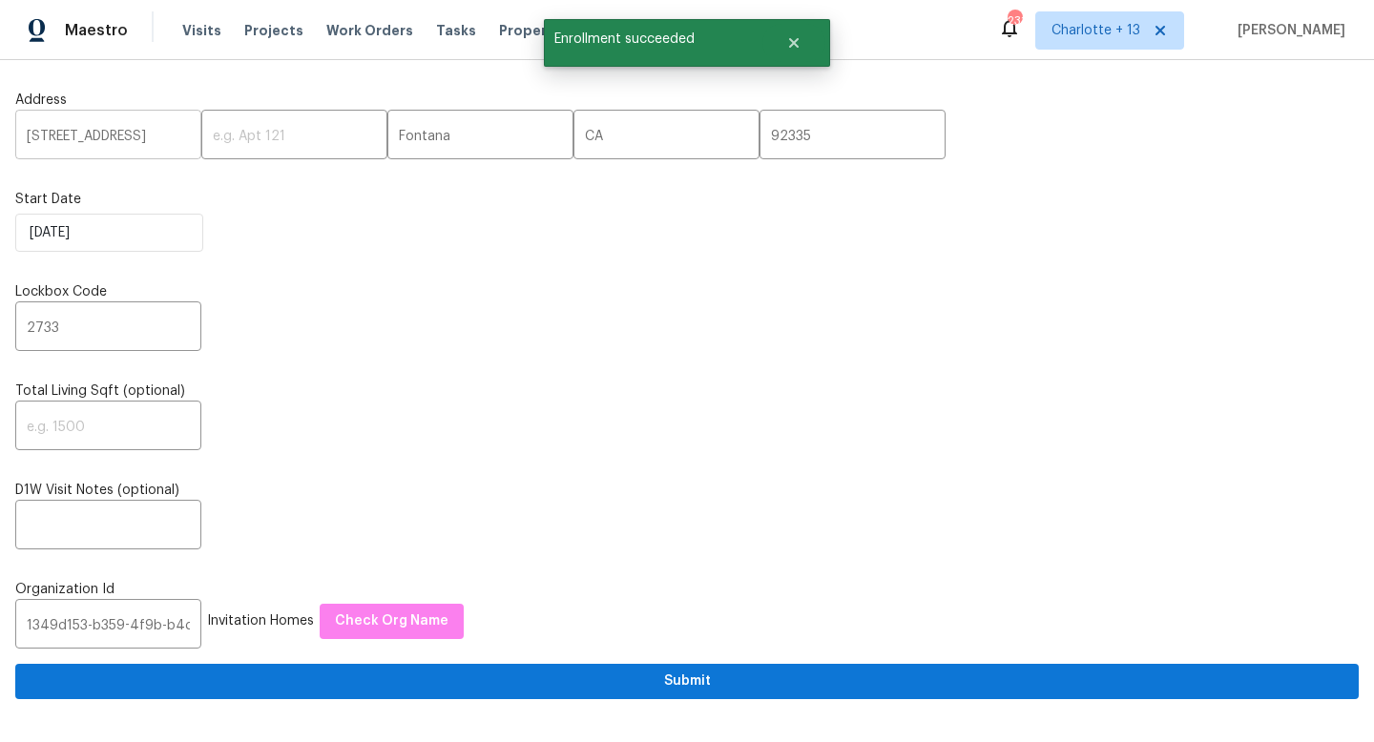
click at [65, 135] on input "15317 Athol St" at bounding box center [108, 136] width 186 height 45
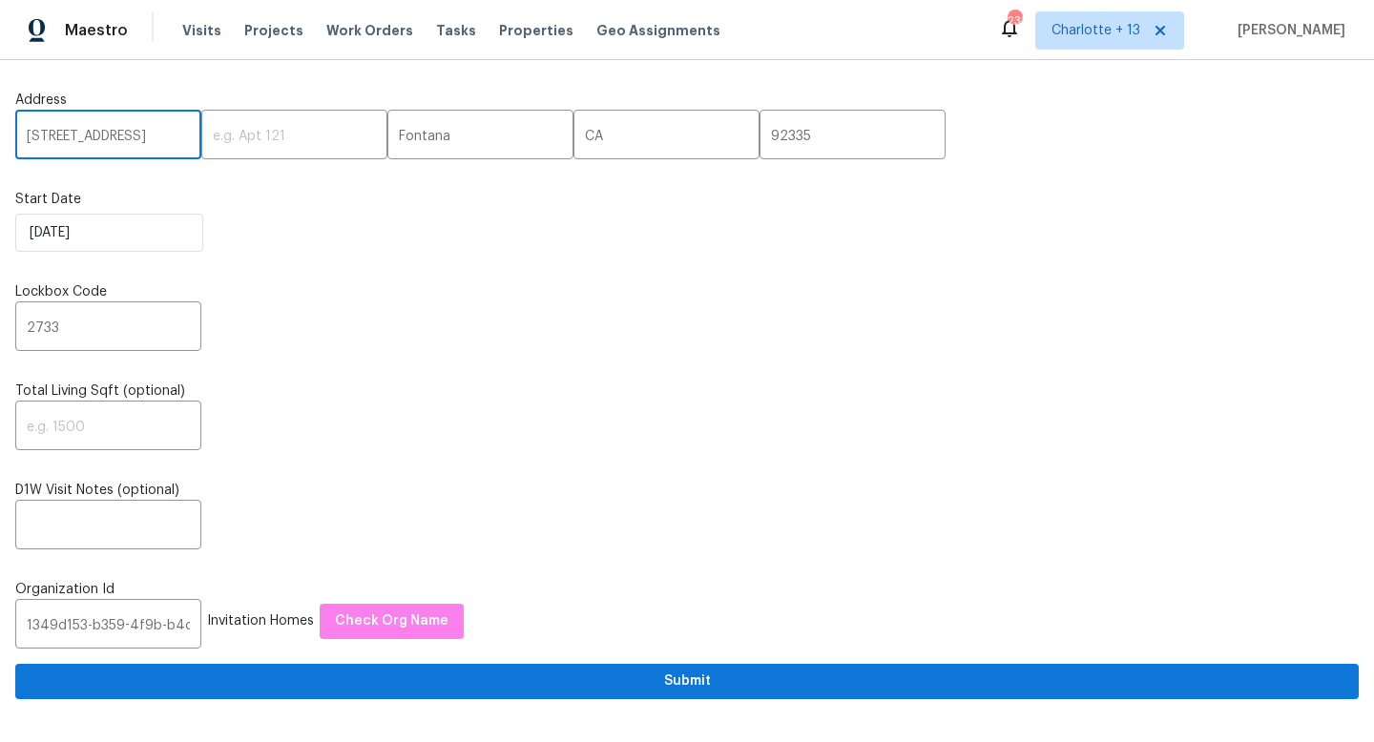
click at [144, 134] on input "15317 Athol St" at bounding box center [108, 136] width 186 height 45
paste input "717 Ropehaven Ct, Perris, CA 92571"
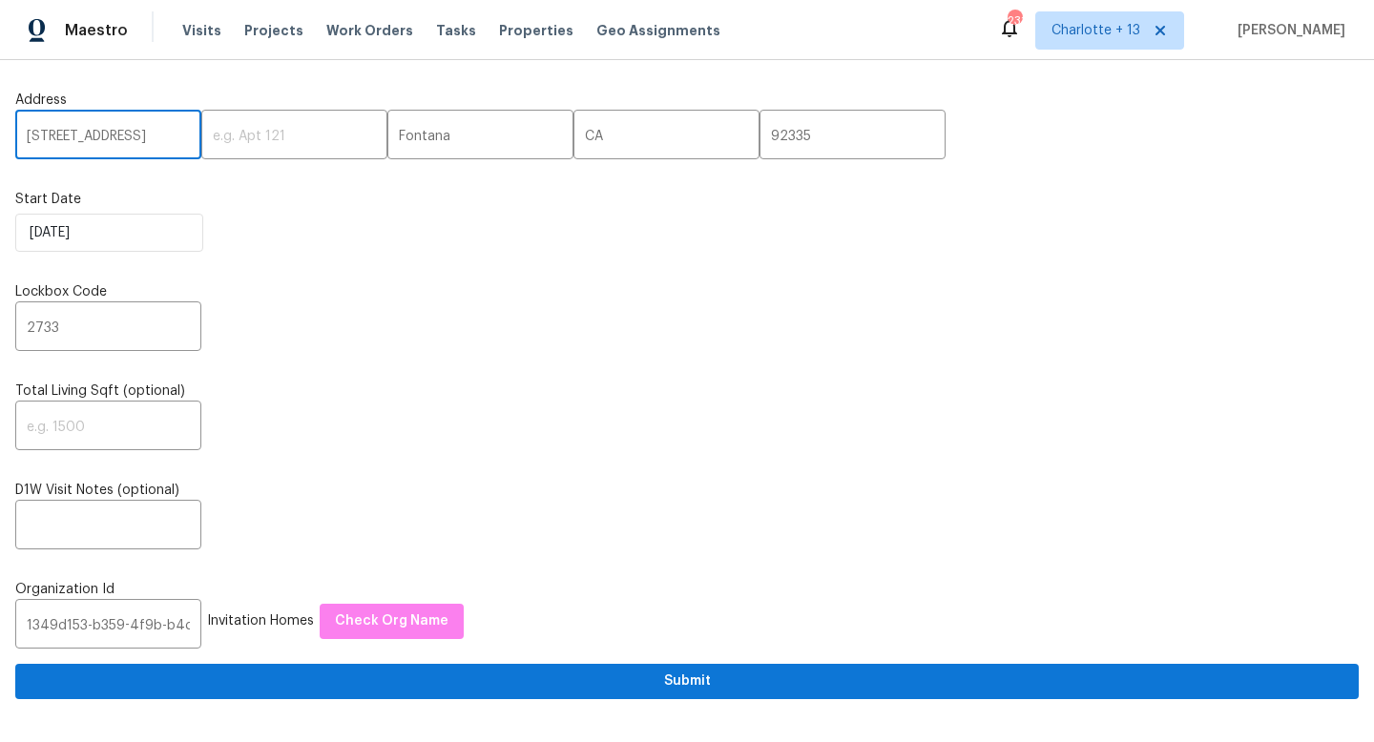
scroll to position [0, 76]
drag, startPoint x: 175, startPoint y: 138, endPoint x: 138, endPoint y: 125, distance: 38.6
click at [138, 125] on input "[STREET_ADDRESS]" at bounding box center [108, 136] width 186 height 45
drag, startPoint x: 138, startPoint y: 137, endPoint x: 180, endPoint y: 137, distance: 42.0
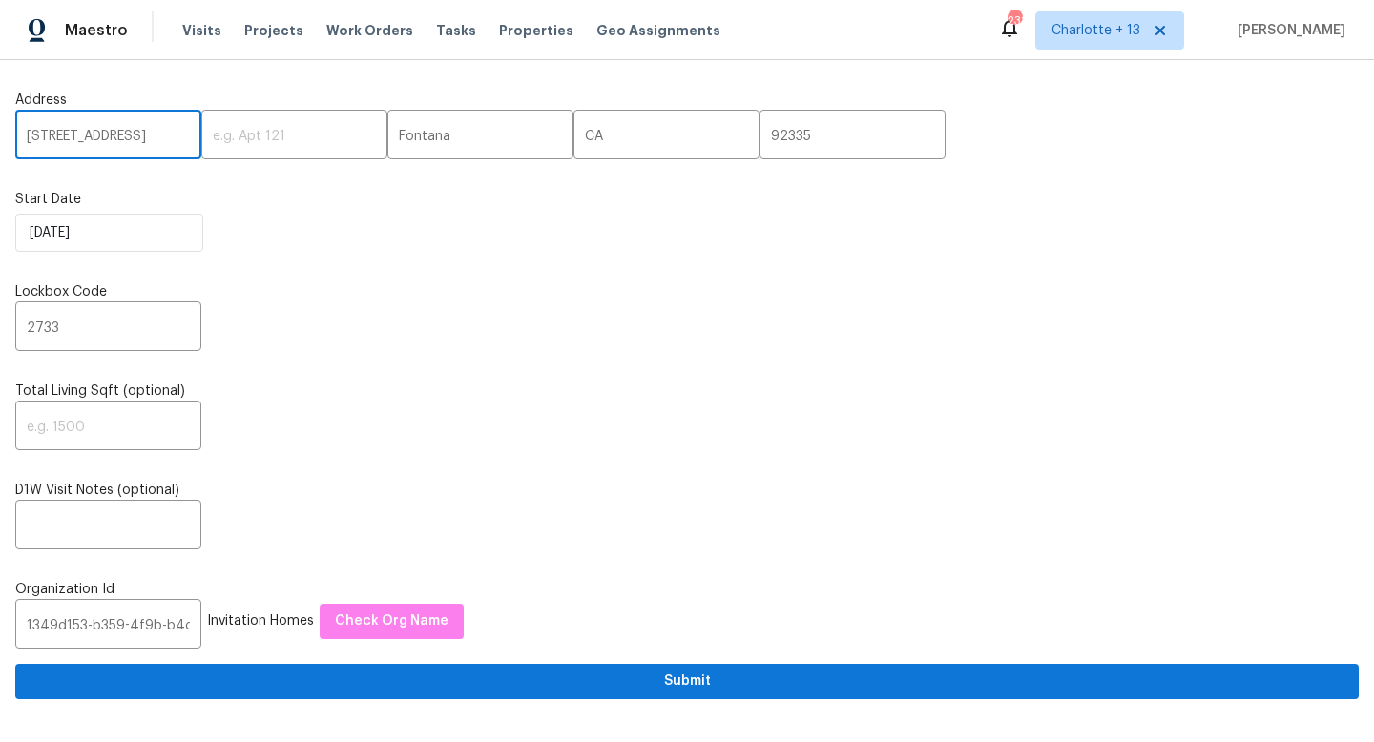
click at [180, 137] on input "[STREET_ADDRESS]" at bounding box center [108, 136] width 186 height 45
type input "1717 Ropehaven Ct, Perris, CA"
click at [759, 130] on input "92335" at bounding box center [852, 136] width 186 height 45
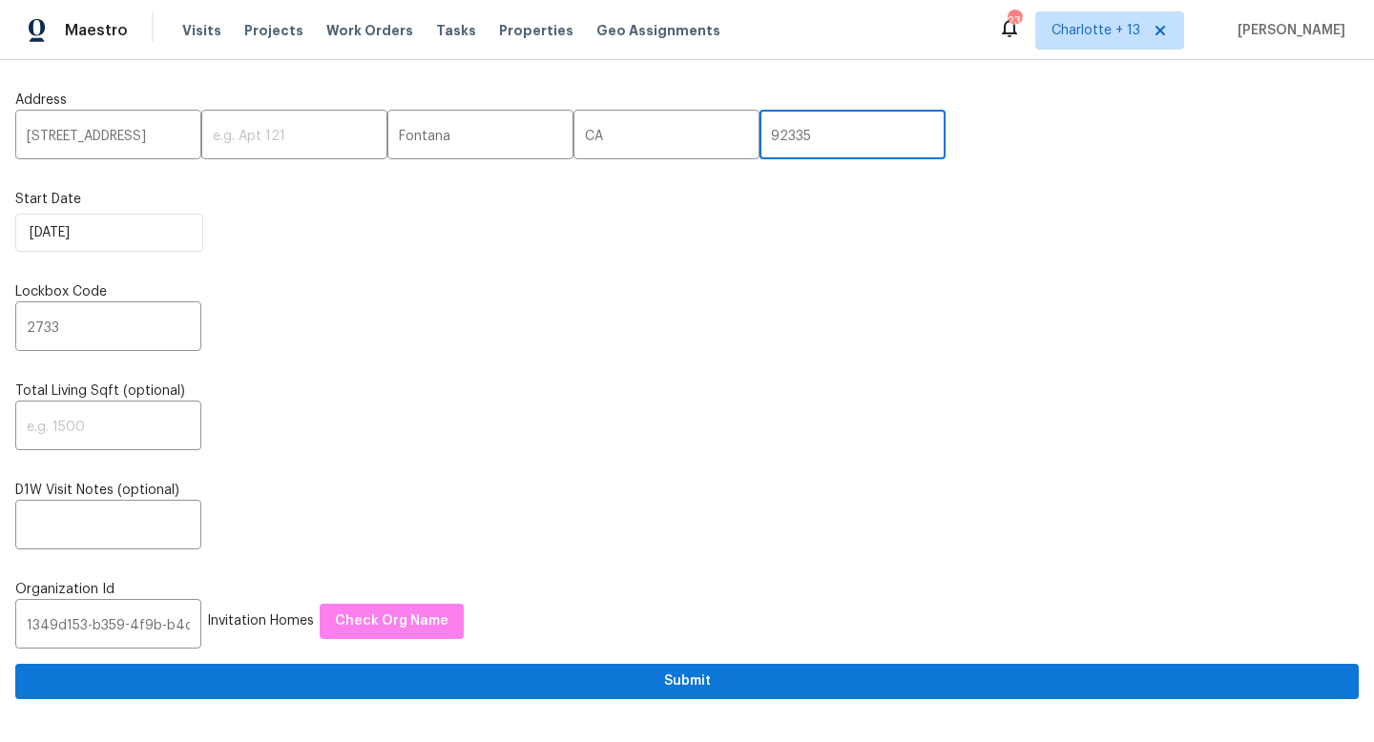
click at [759, 130] on input "92335" at bounding box center [852, 136] width 186 height 45
paste input "571"
type input "92571"
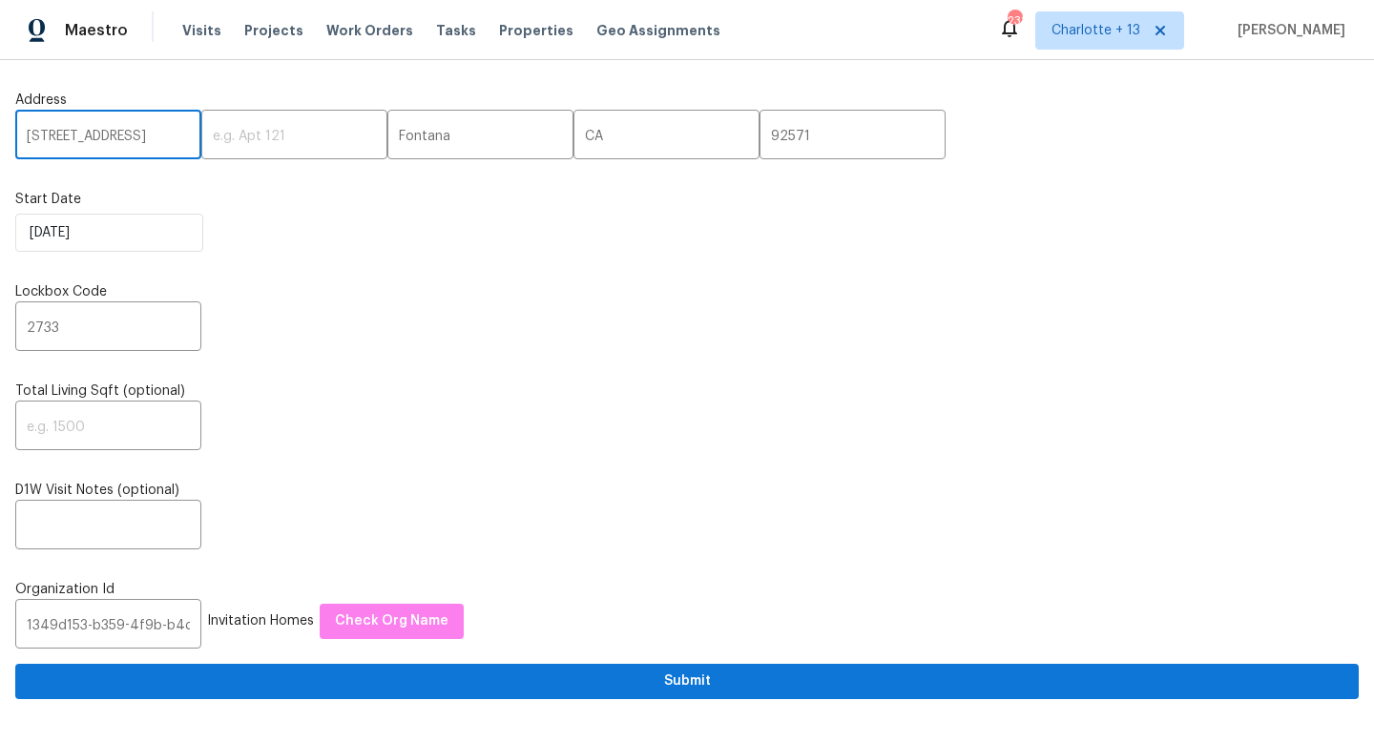
scroll to position [0, 41]
click at [144, 132] on input "1717 Ropehaven Ct, Perris, CA" at bounding box center [108, 136] width 186 height 45
type input "1717 Ropehaven Ct, , CA"
click at [412, 144] on input "Fontana" at bounding box center [480, 136] width 186 height 45
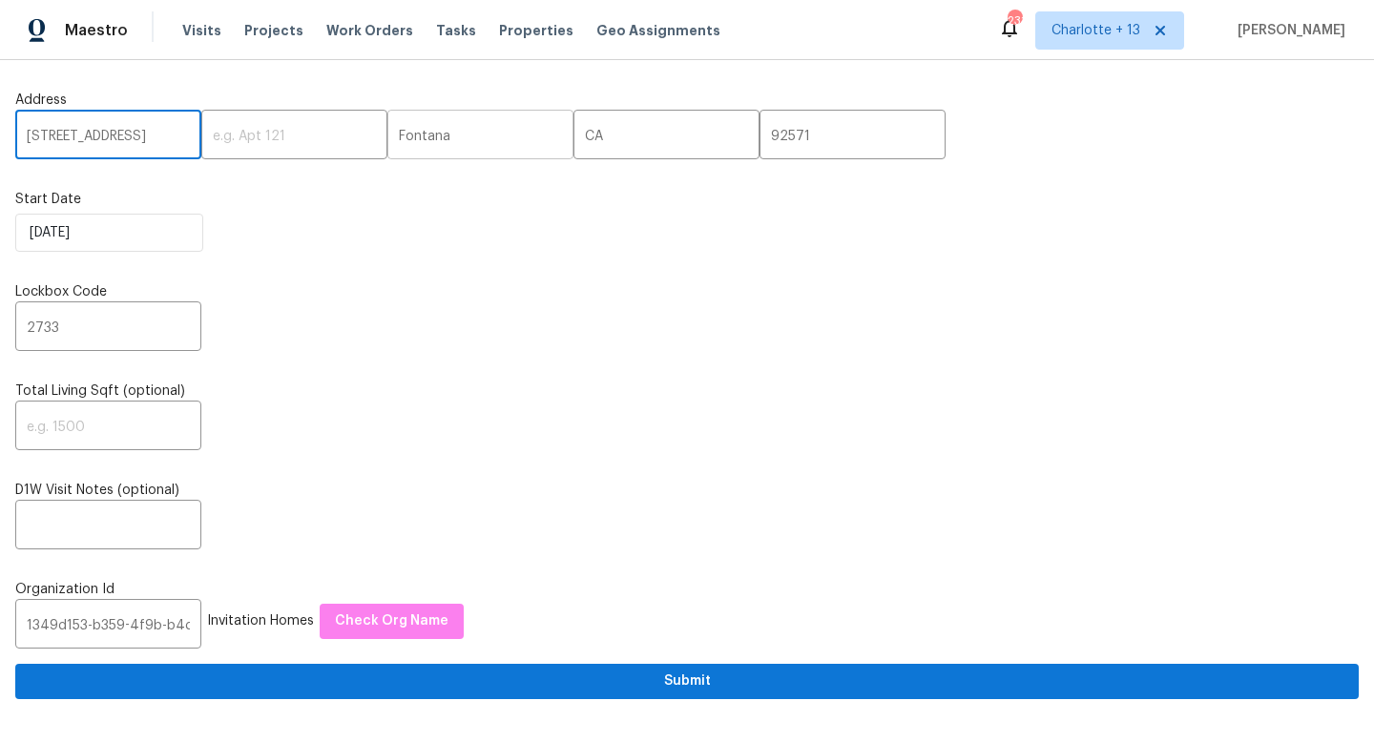
scroll to position [0, 0]
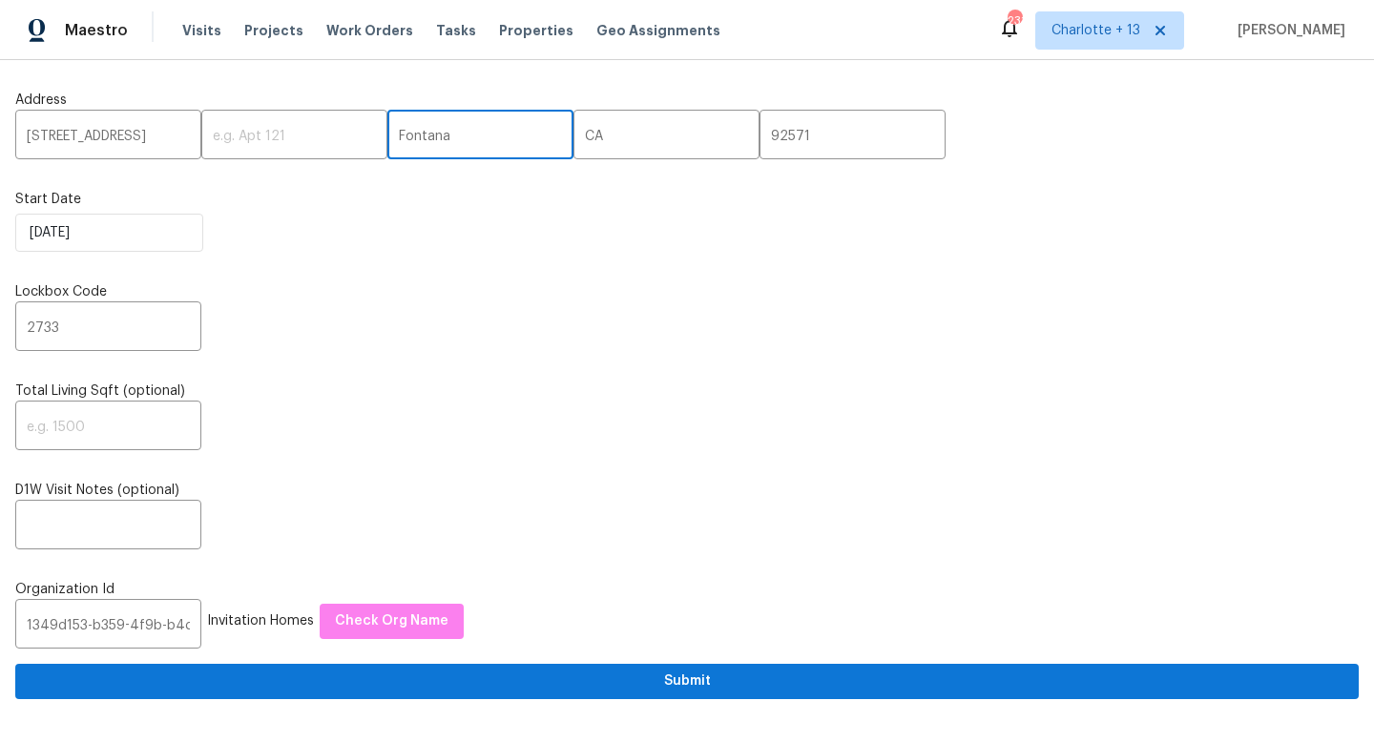
click at [412, 144] on input "Fontana" at bounding box center [480, 136] width 186 height 45
paste input "Perris"
type input "Perris"
click at [174, 134] on input "1717 Ropehaven Ct, , CA" at bounding box center [108, 136] width 186 height 45
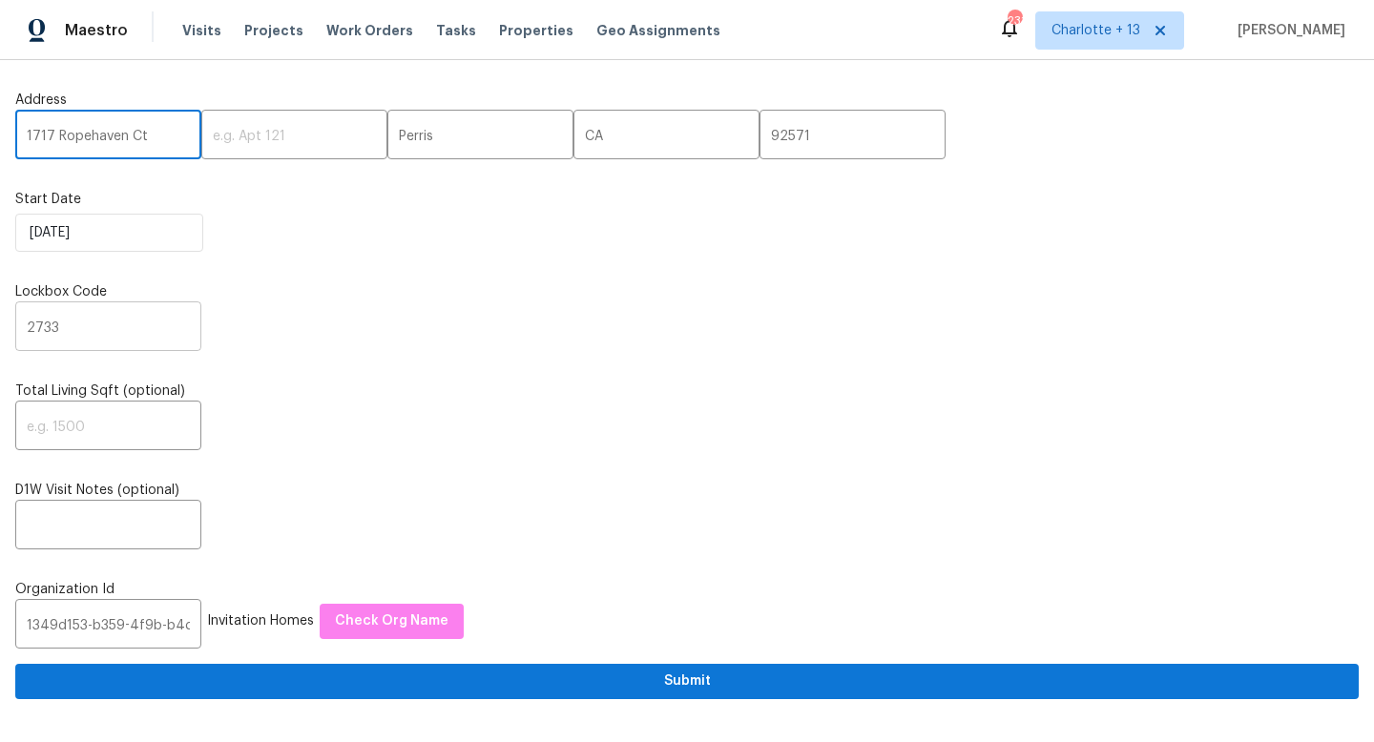
type input "1717 Ropehaven Ct"
click at [72, 335] on input "2733" at bounding box center [108, 328] width 186 height 45
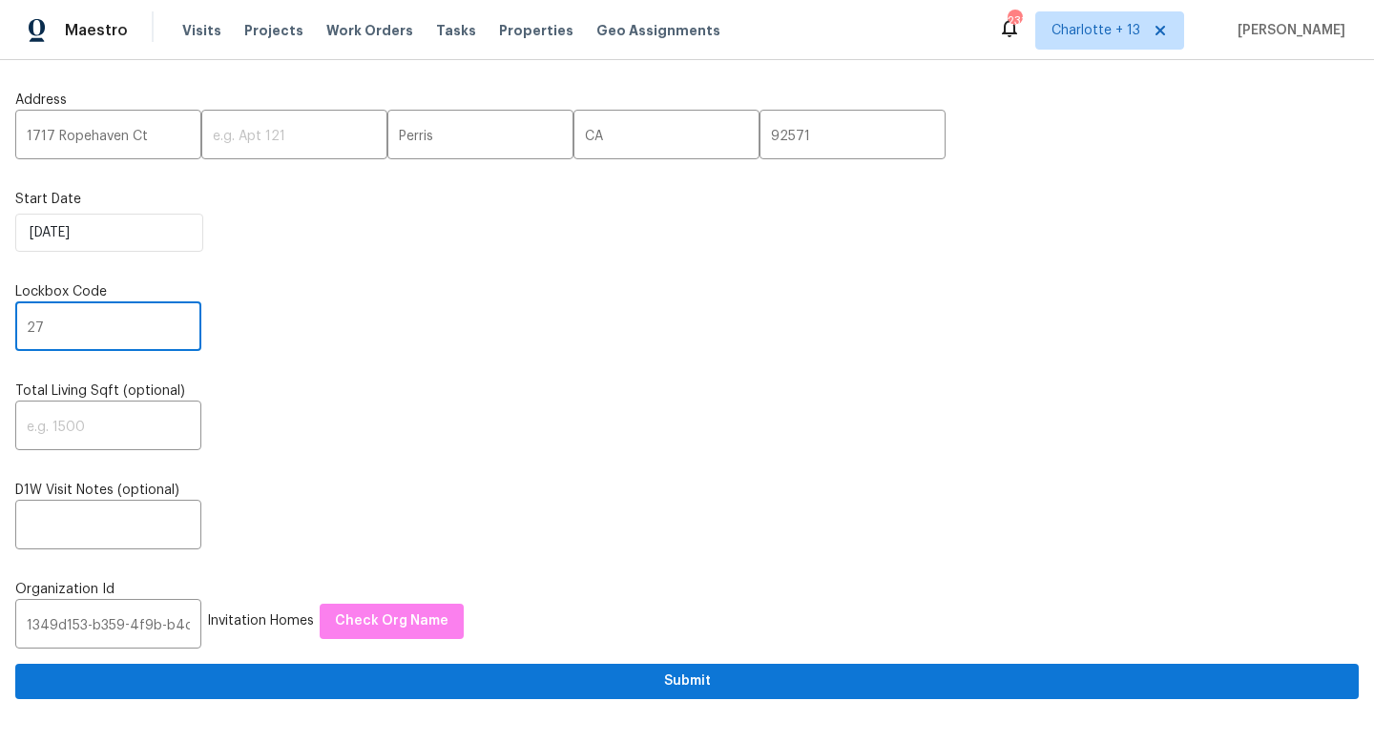
type input "2"
type input "7877"
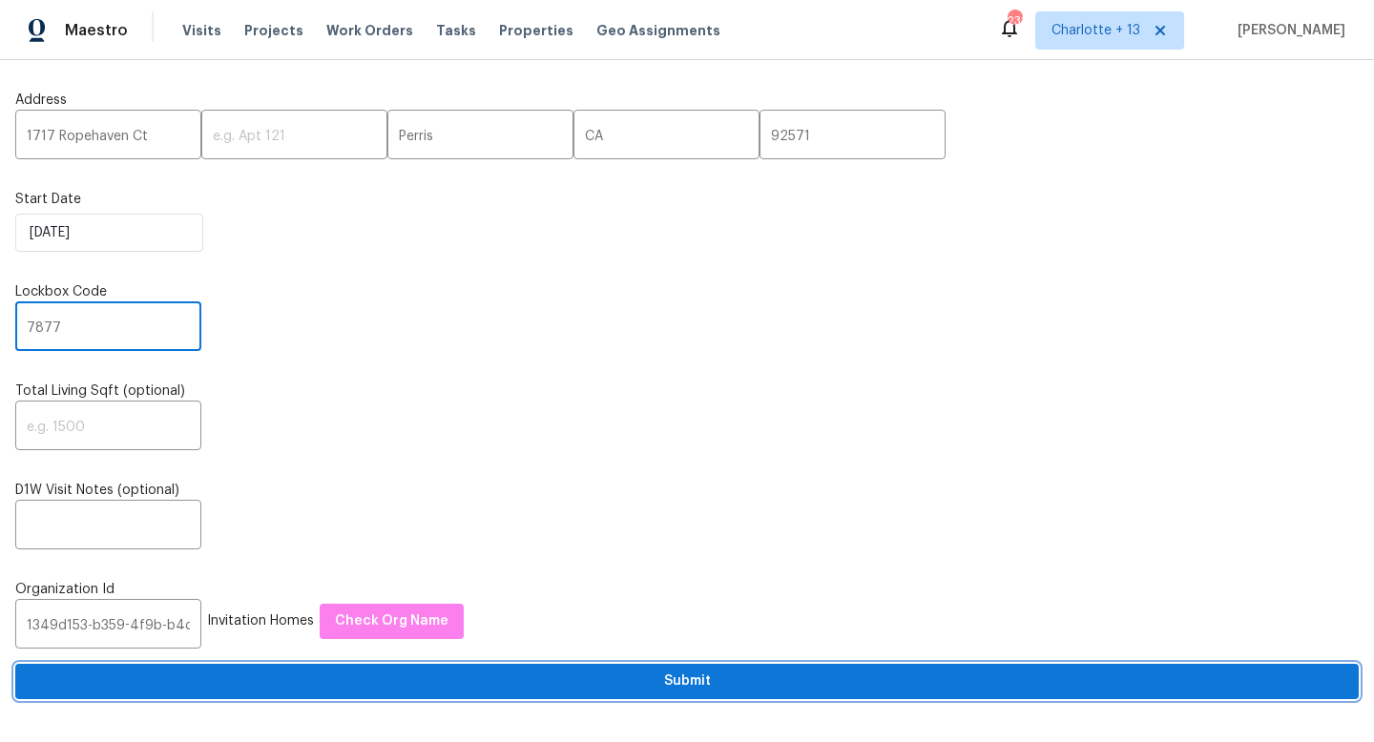
click at [475, 682] on span "Submit" at bounding box center [687, 682] width 1313 height 24
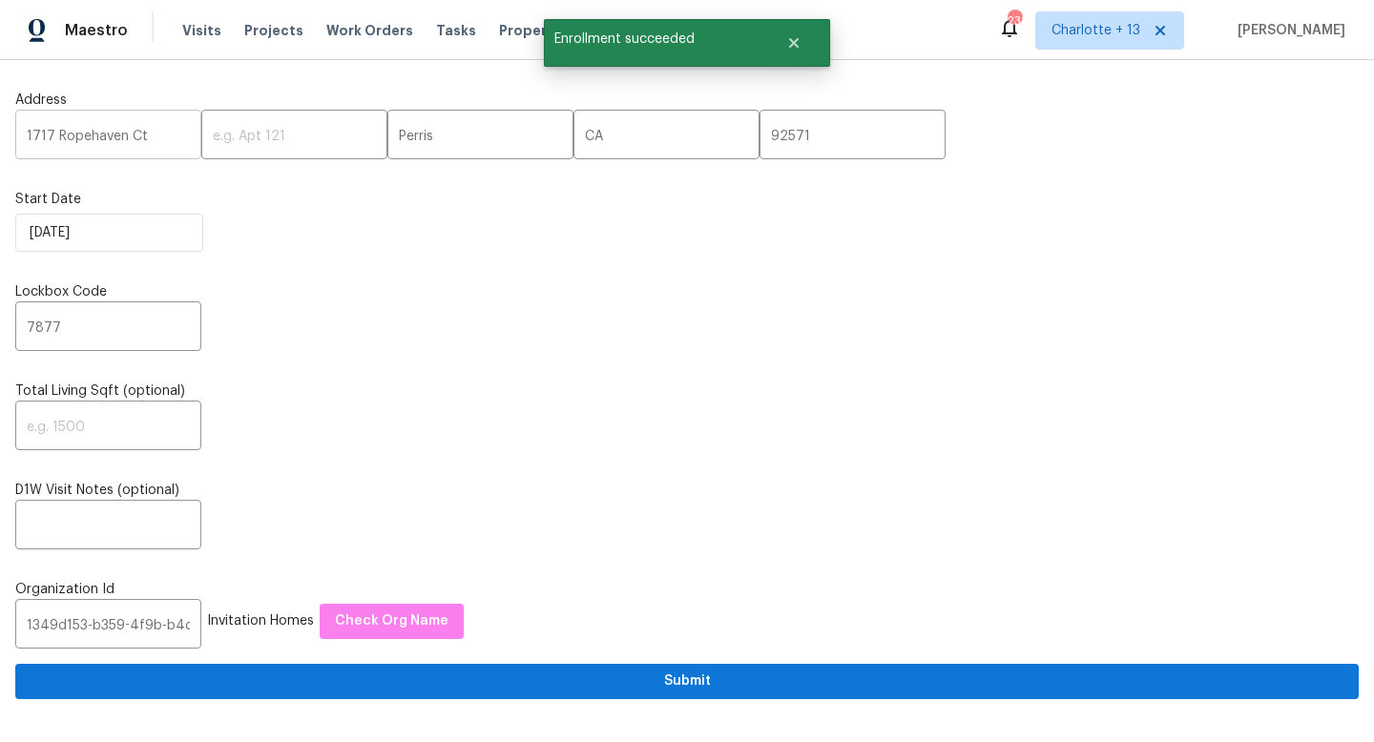
click at [102, 147] on input "1717 Ropehaven Ct" at bounding box center [108, 136] width 186 height 45
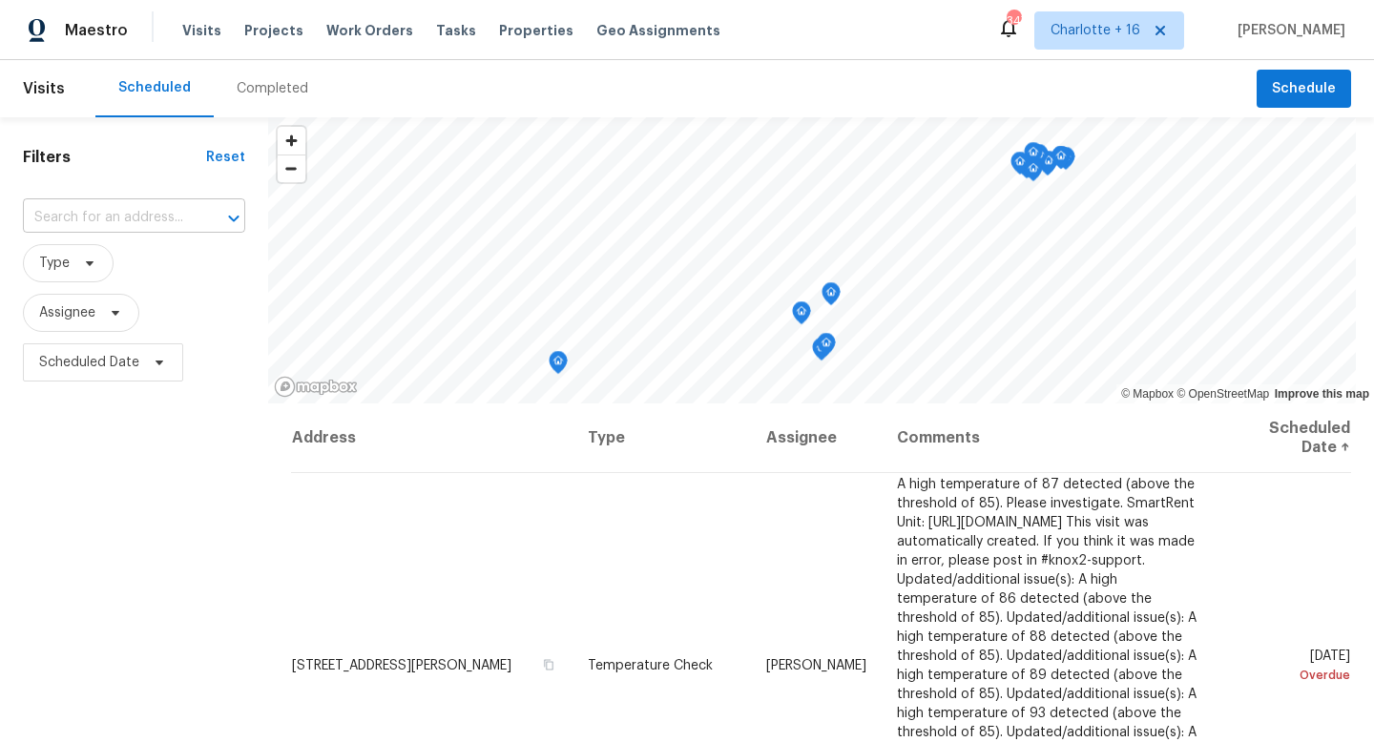
click at [105, 226] on input "text" at bounding box center [107, 218] width 169 height 30
type input "ropeha"
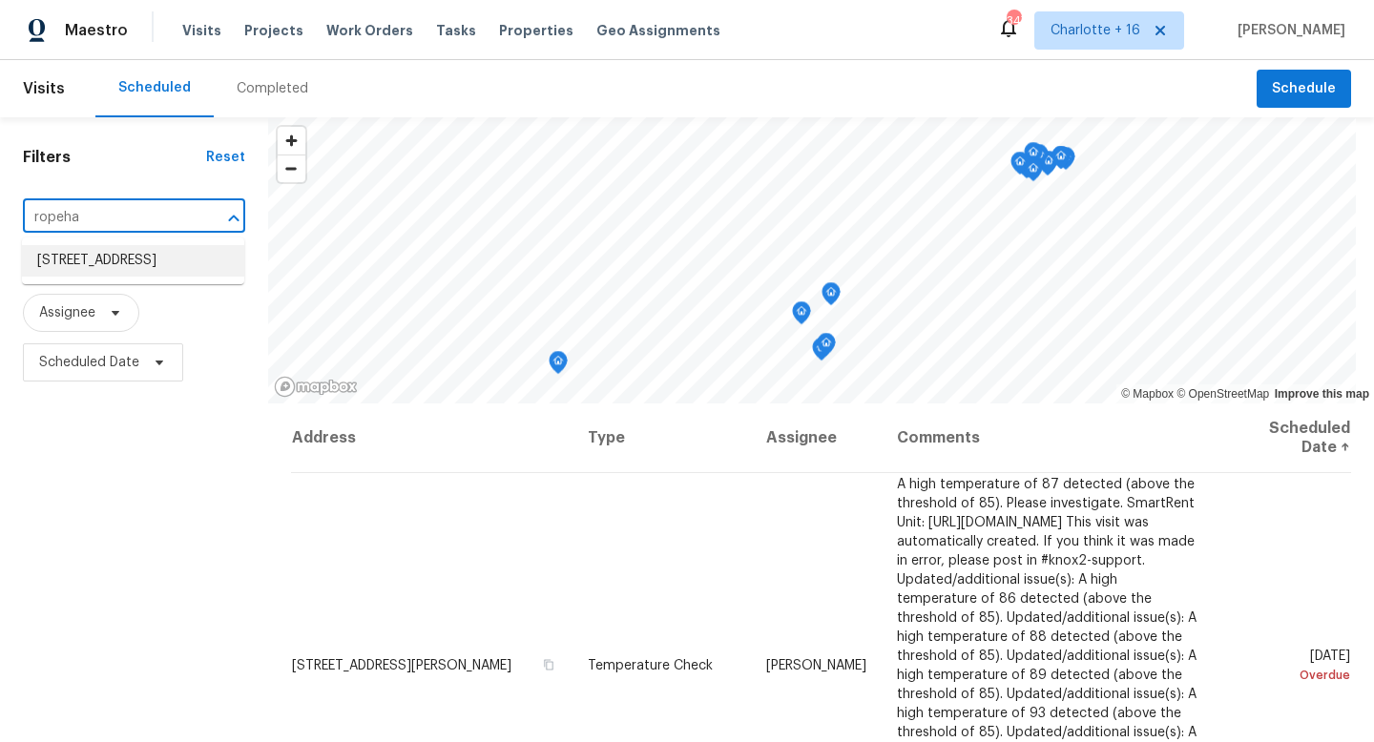
click at [109, 261] on li "[STREET_ADDRESS]" at bounding box center [133, 260] width 222 height 31
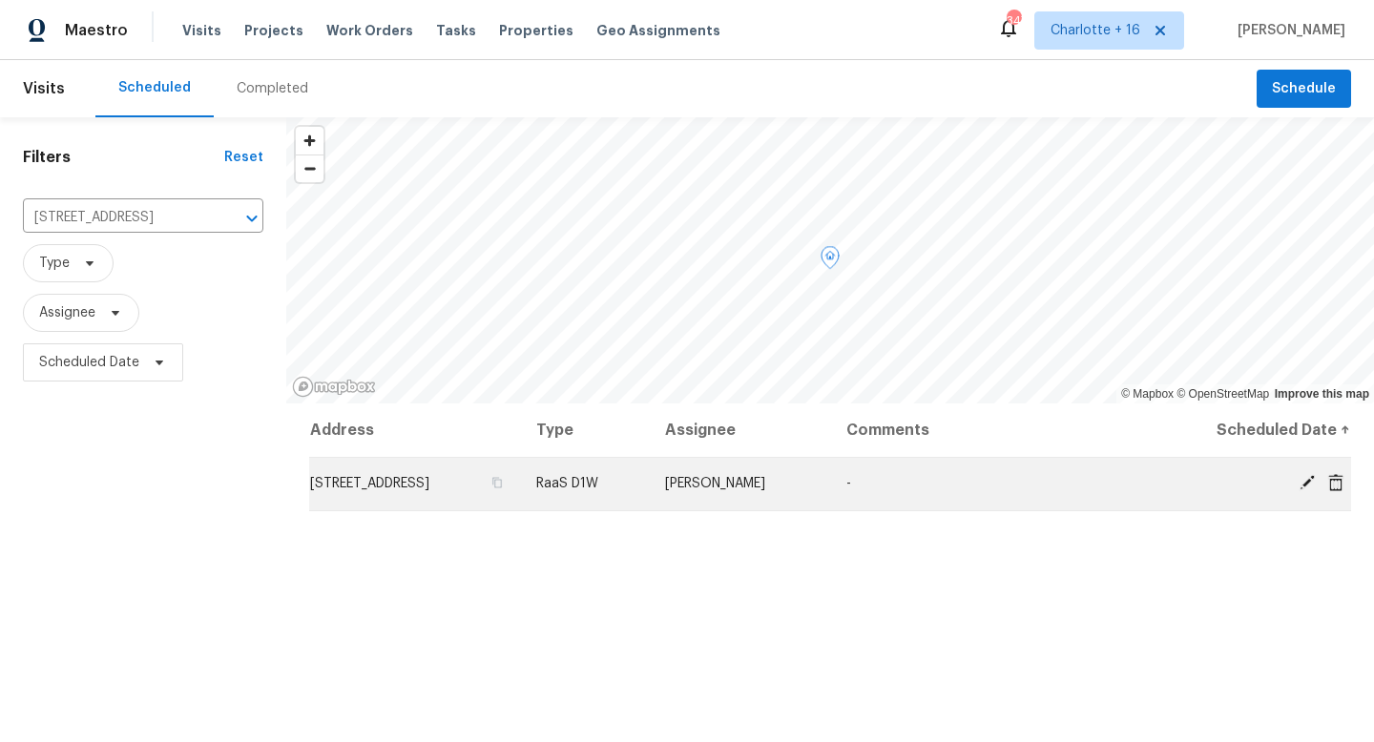
click at [1304, 488] on icon at bounding box center [1307, 482] width 17 height 17
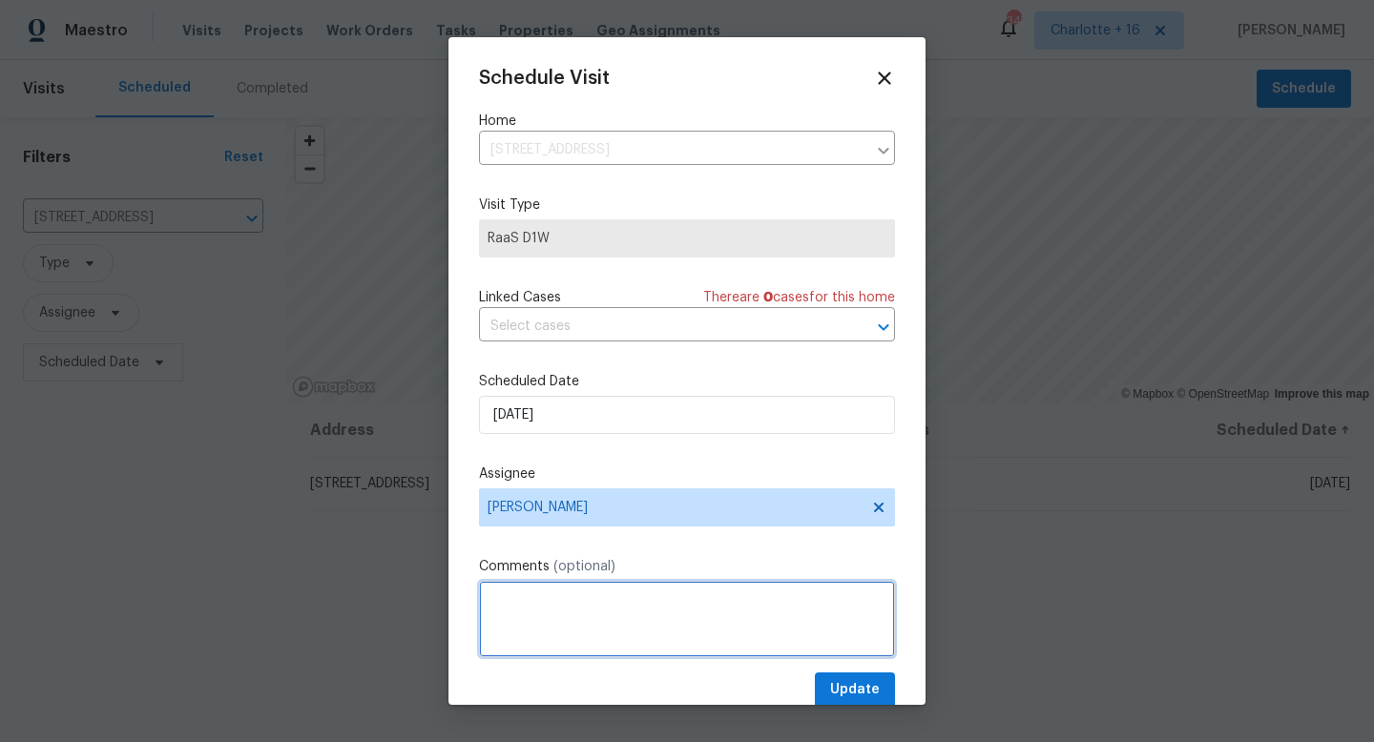
click at [623, 627] on textarea at bounding box center [687, 619] width 416 height 76
paste textarea "[URL][DOMAIN_NAME]"
type textarea "[URL][DOMAIN_NAME]"
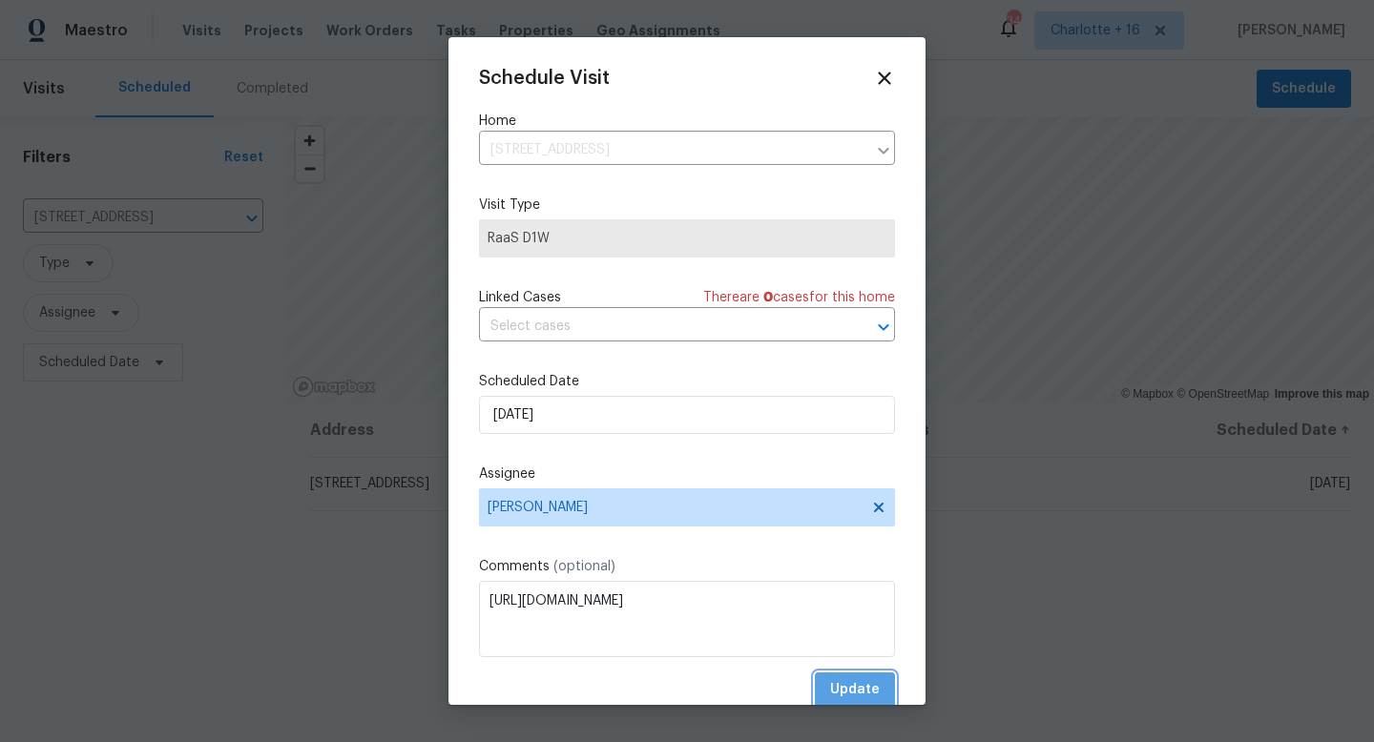
click at [855, 687] on span "Update" at bounding box center [855, 690] width 50 height 24
